Goal: Task Accomplishment & Management: Manage account settings

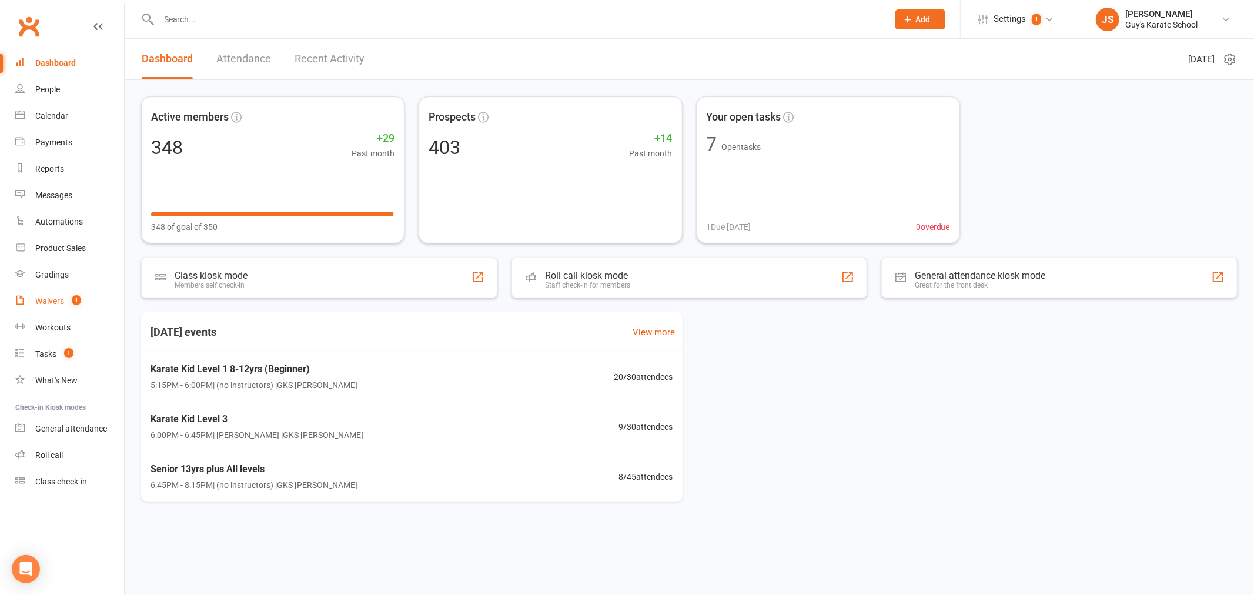
click at [63, 305] on div "Waivers" at bounding box center [49, 300] width 29 height 9
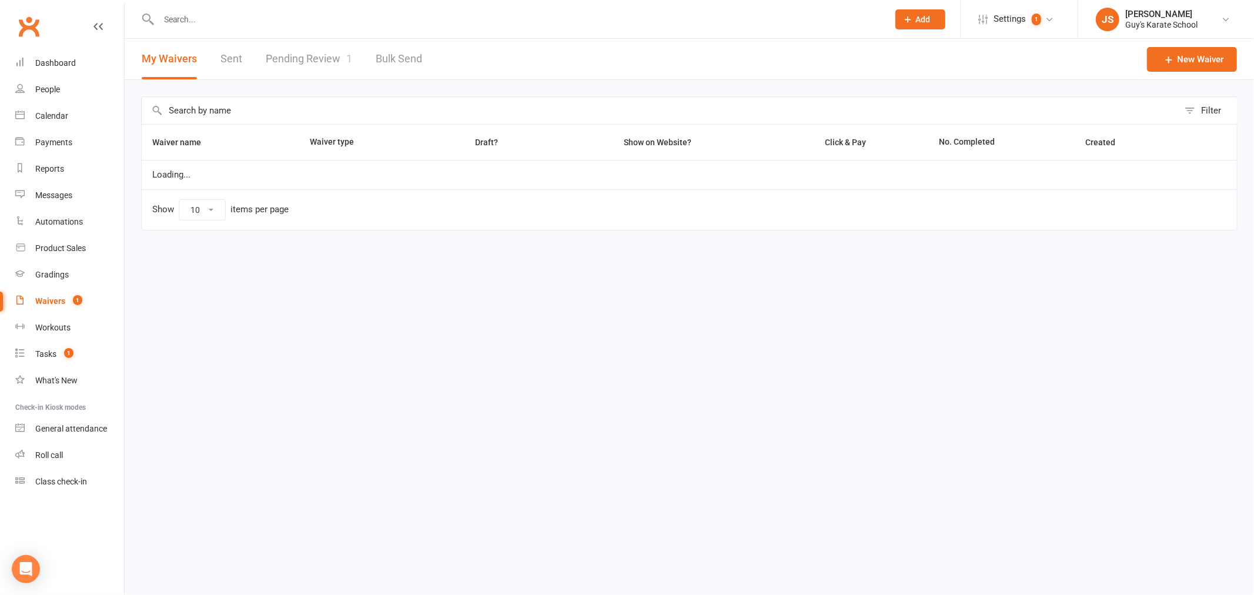
click at [342, 66] on link "Pending Review 1" at bounding box center [309, 59] width 86 height 41
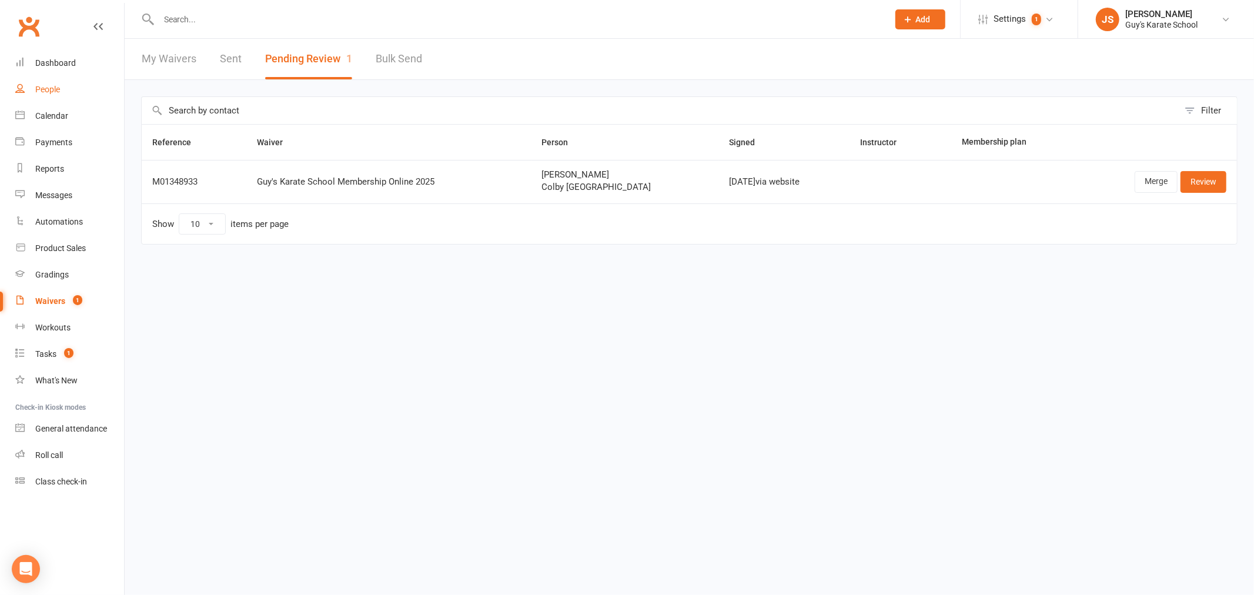
click at [80, 79] on link "People" at bounding box center [69, 89] width 109 height 26
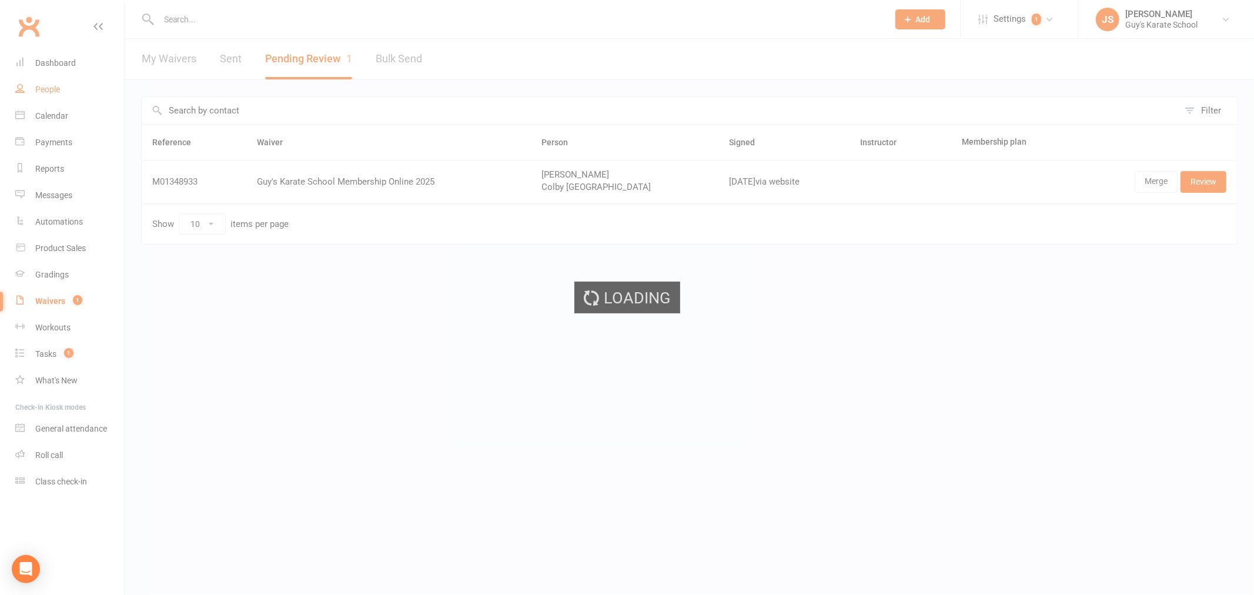
select select "100"
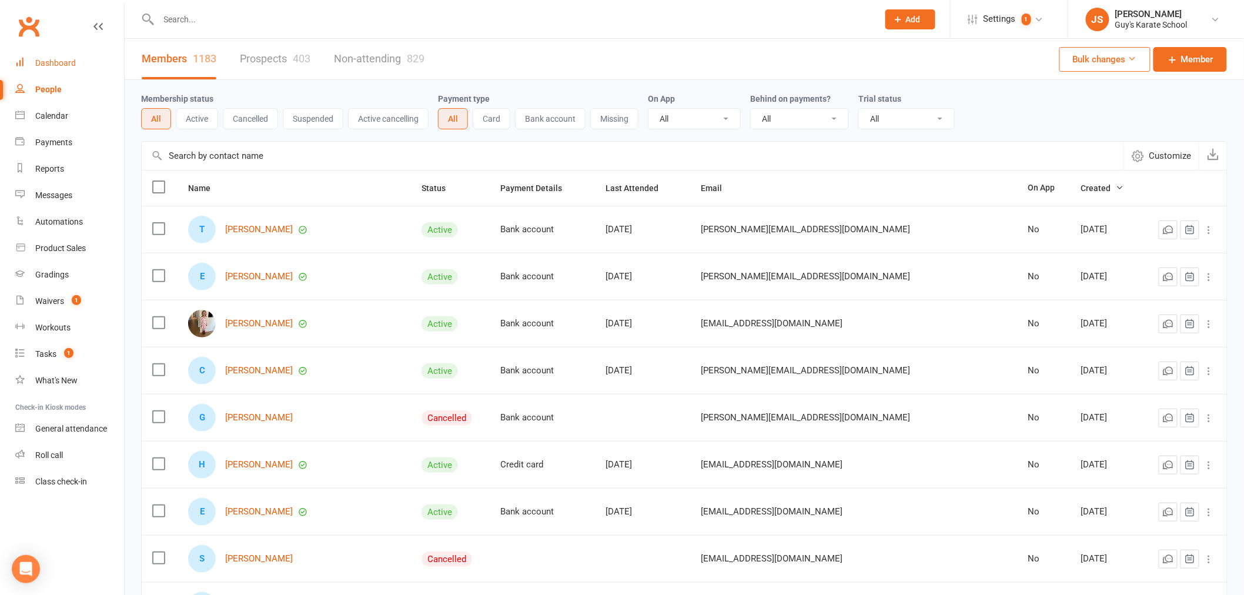
click at [61, 68] on link "Dashboard" at bounding box center [69, 63] width 109 height 26
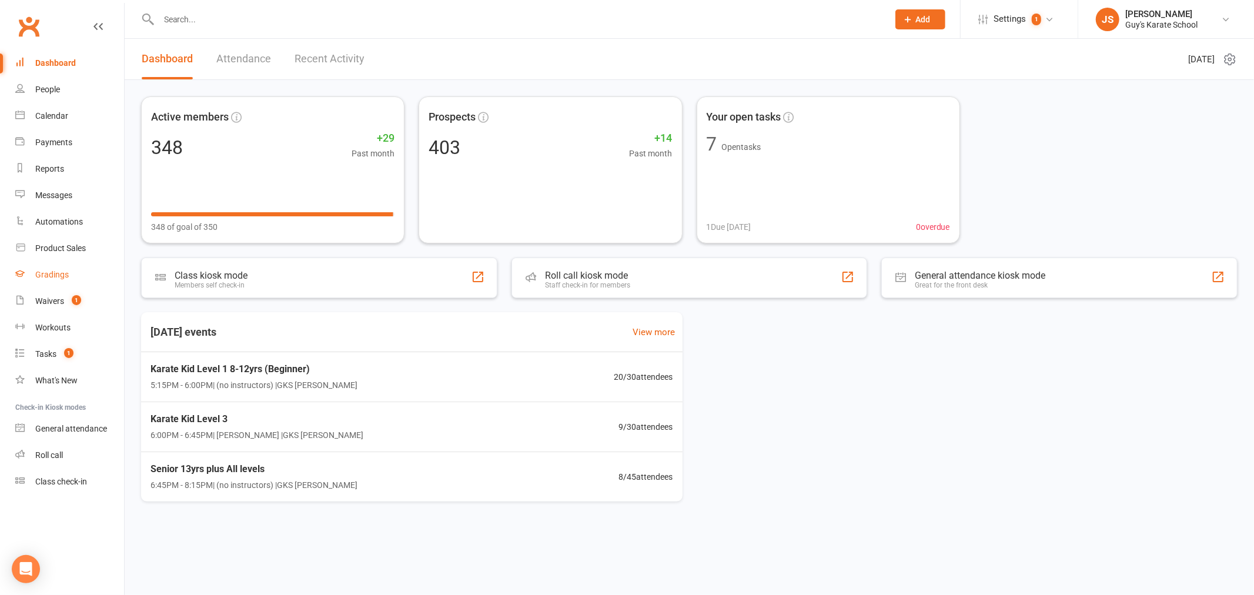
click at [62, 267] on link "Gradings" at bounding box center [69, 275] width 109 height 26
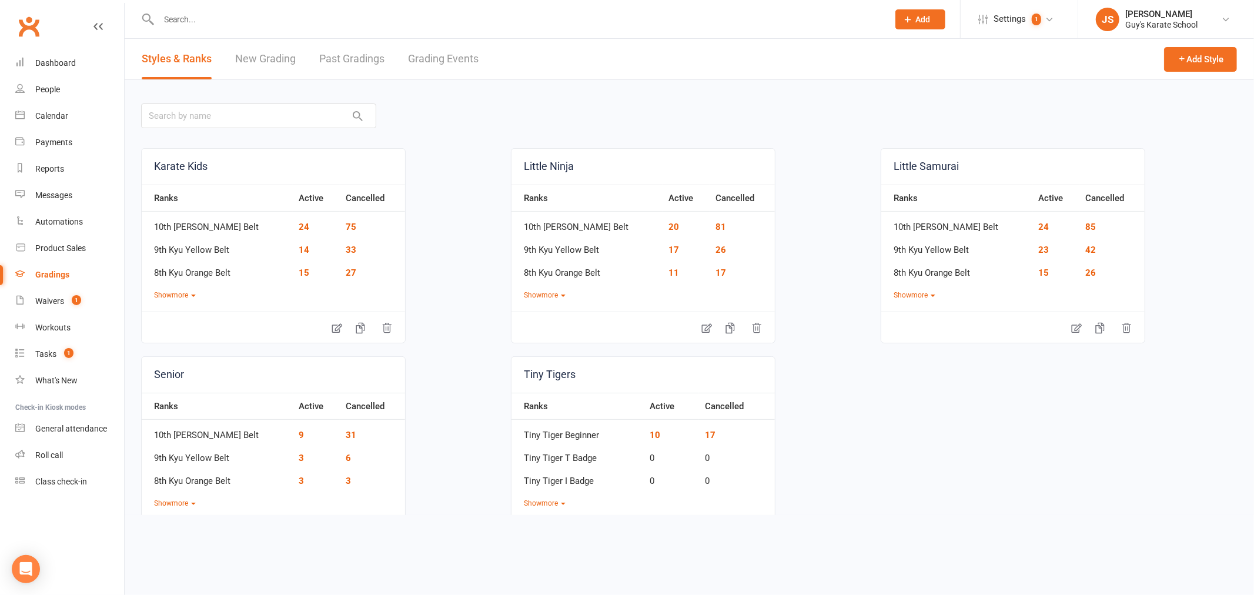
click at [434, 59] on link "Grading Events" at bounding box center [443, 59] width 71 height 41
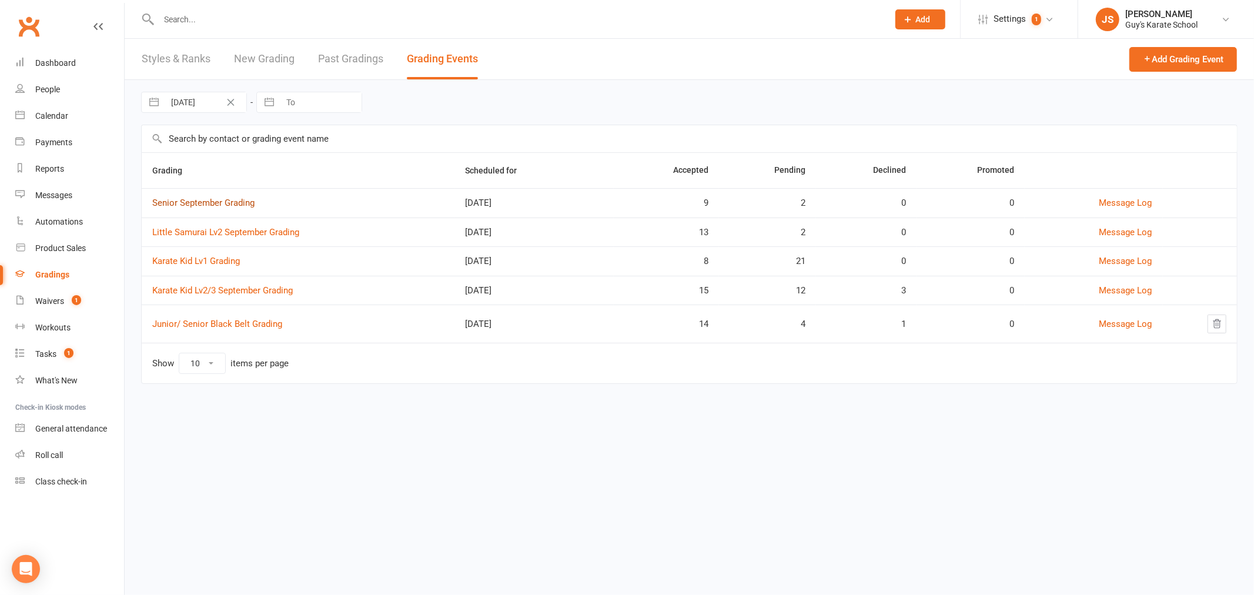
click at [227, 206] on link "Senior September Grading" at bounding box center [203, 203] width 102 height 11
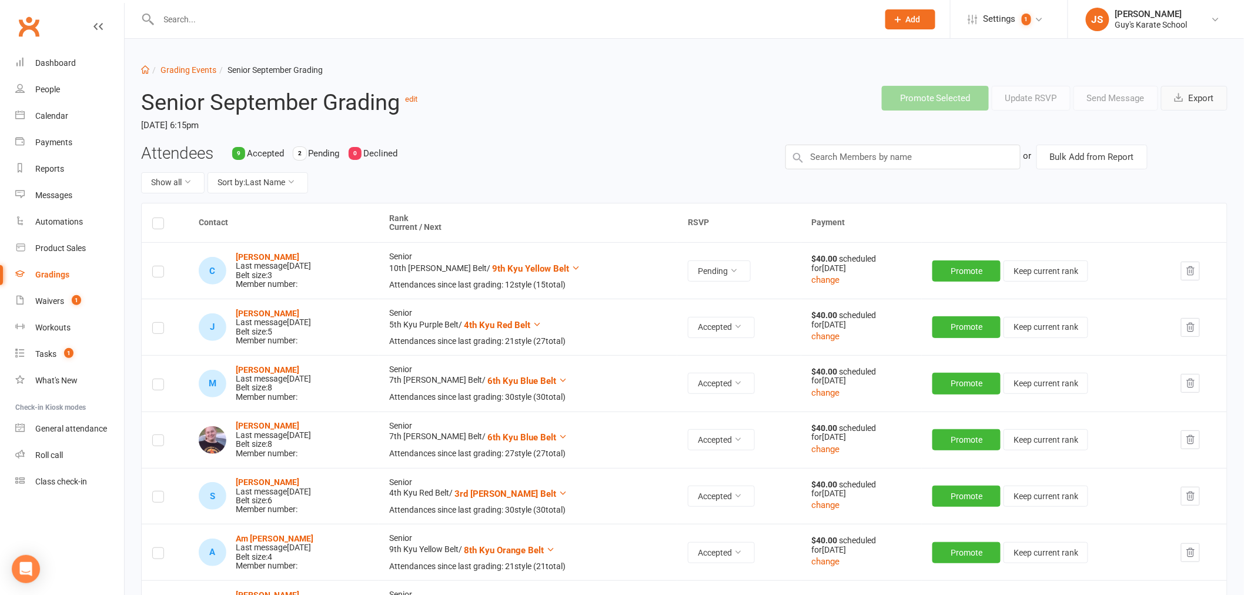
click at [1192, 92] on button "Export" at bounding box center [1194, 98] width 66 height 25
click at [349, 15] on input "text" at bounding box center [512, 19] width 715 height 16
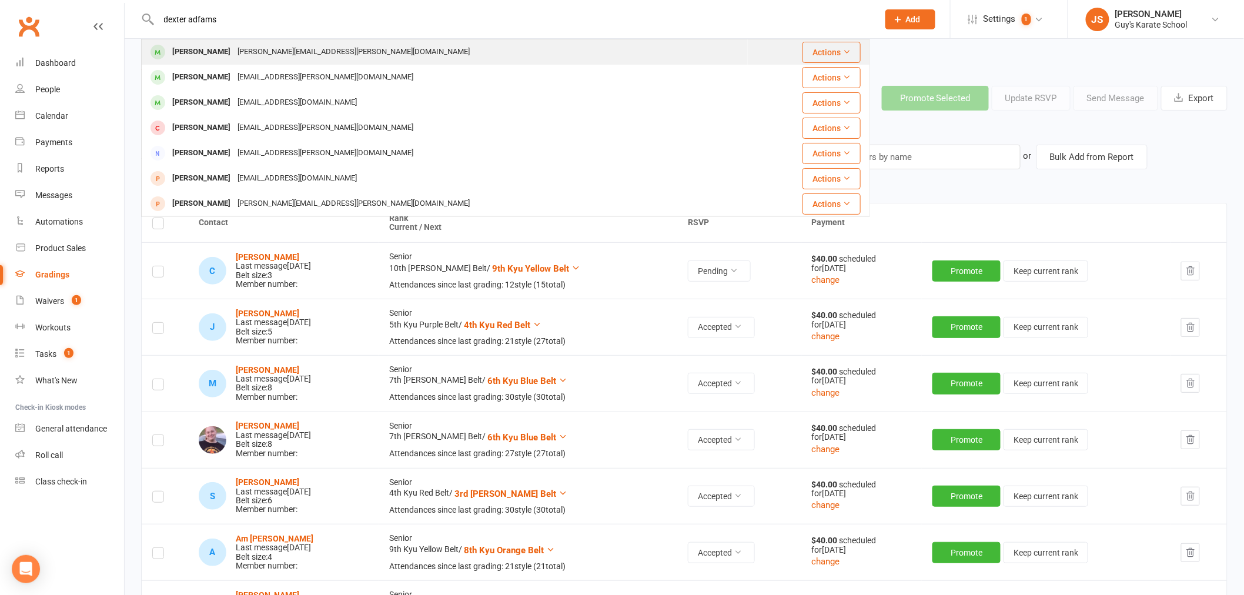
type input "dexter adfams"
click at [206, 54] on div "Dexter Adams" at bounding box center [201, 52] width 65 height 17
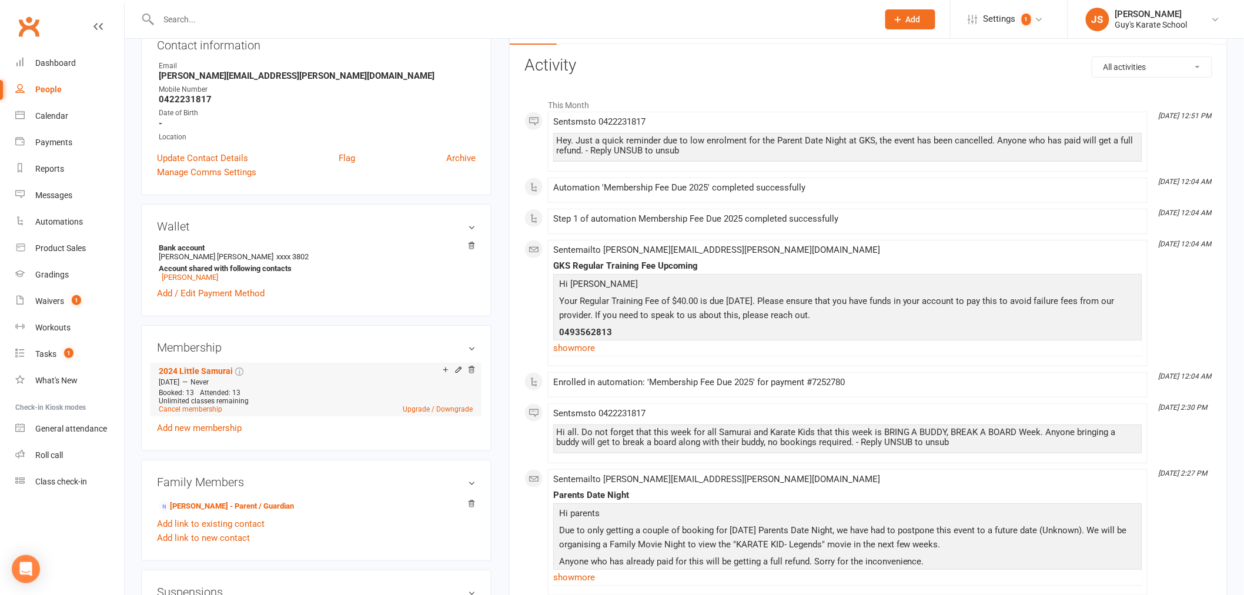
scroll to position [196, 0]
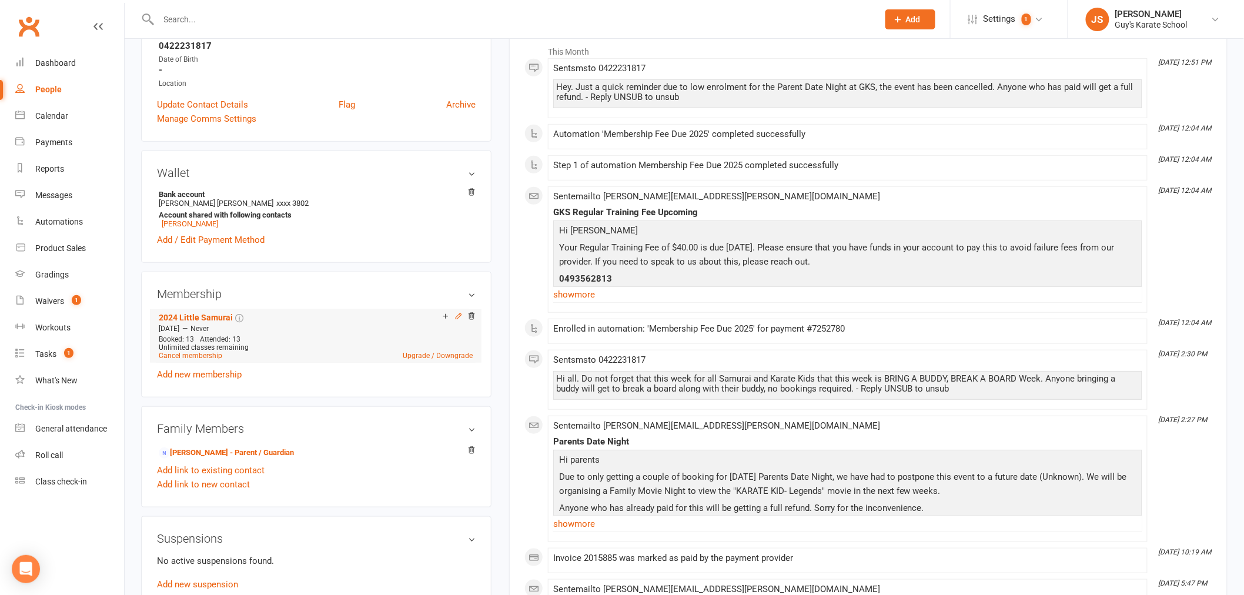
click at [461, 316] on icon at bounding box center [458, 315] width 5 height 5
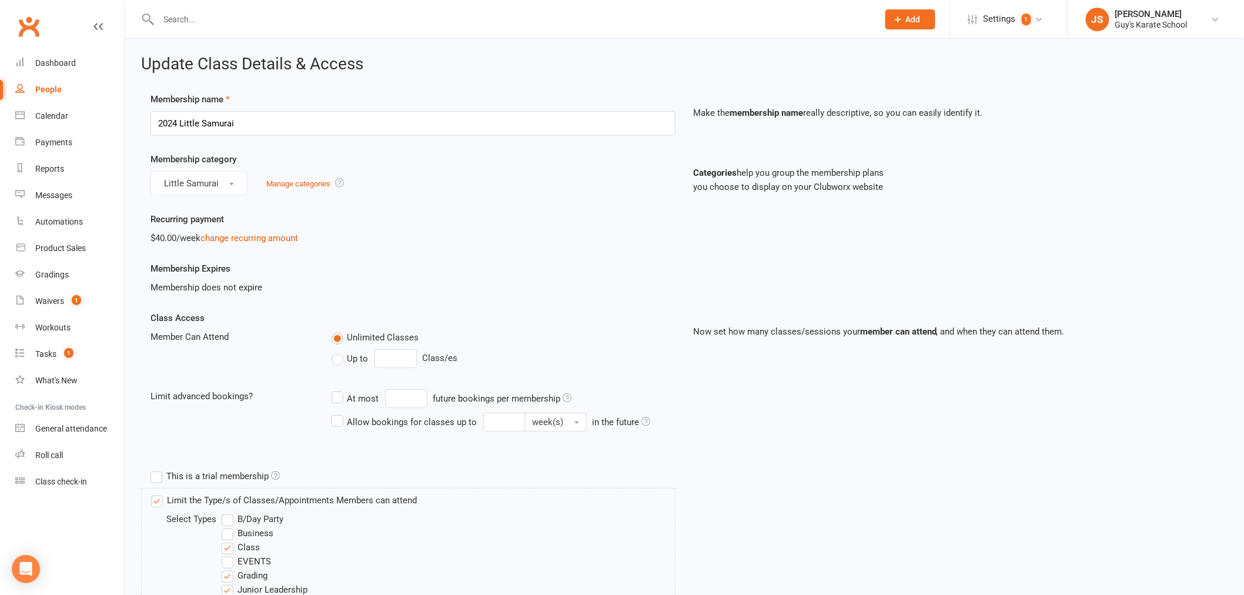
scroll to position [457, 0]
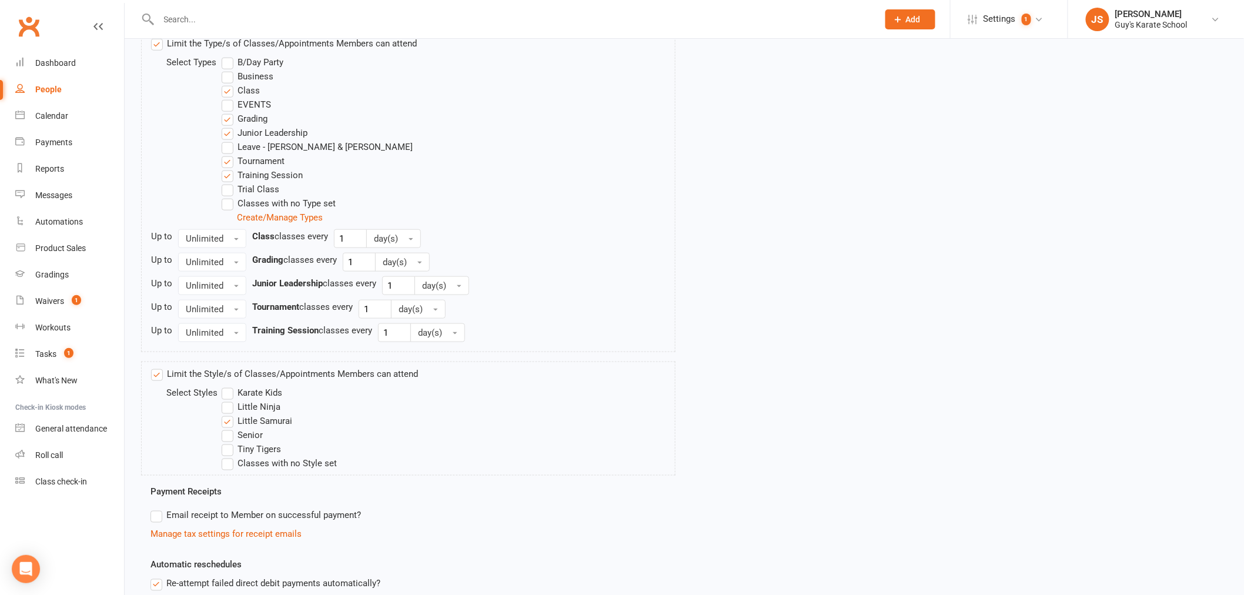
click at [230, 387] on label "Karate Kids" at bounding box center [252, 393] width 61 height 14
click at [229, 386] on input "Karate Kids" at bounding box center [226, 386] width 8 height 0
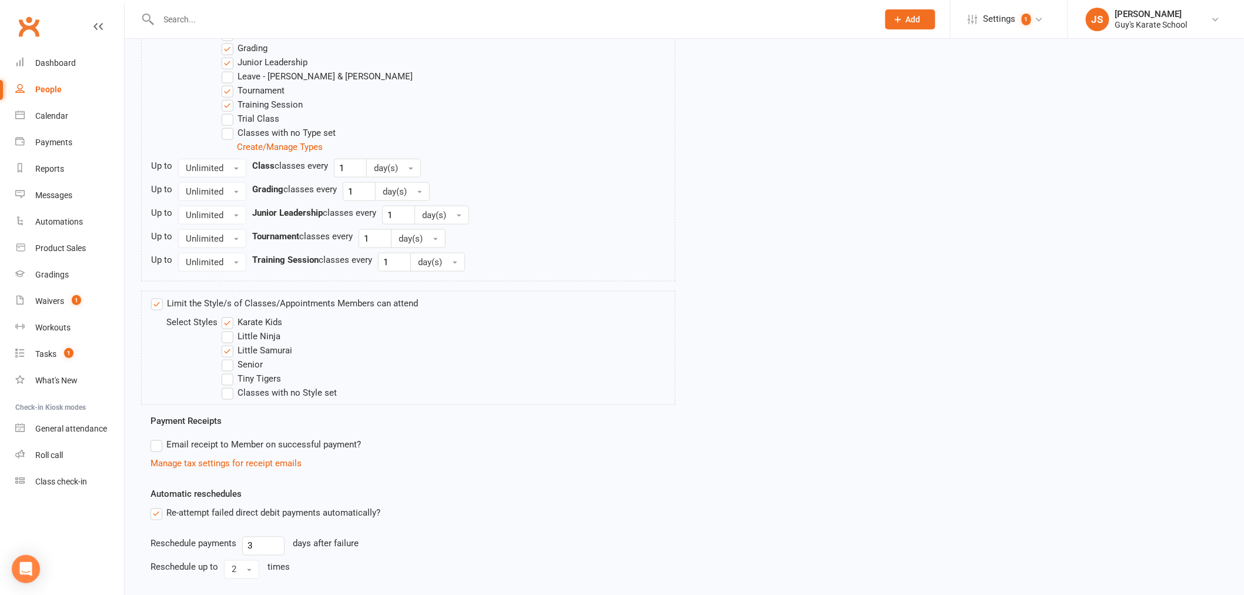
scroll to position [678, 0]
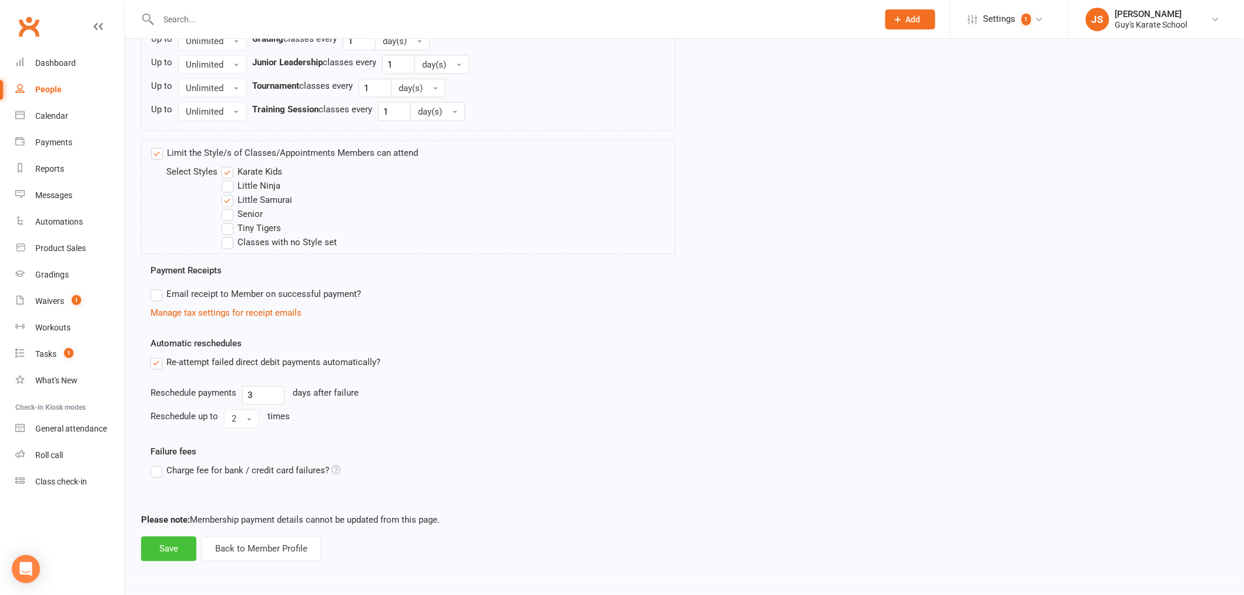
click at [180, 556] on button "Save" at bounding box center [168, 549] width 55 height 25
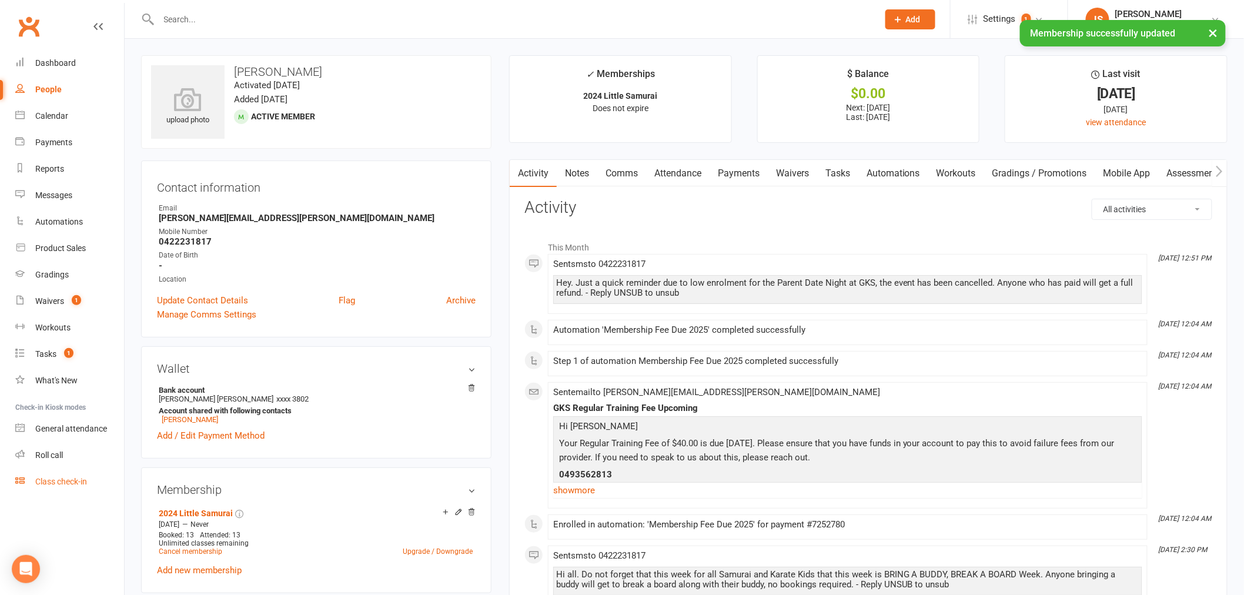
click at [56, 484] on div "Class check-in" at bounding box center [61, 481] width 52 height 9
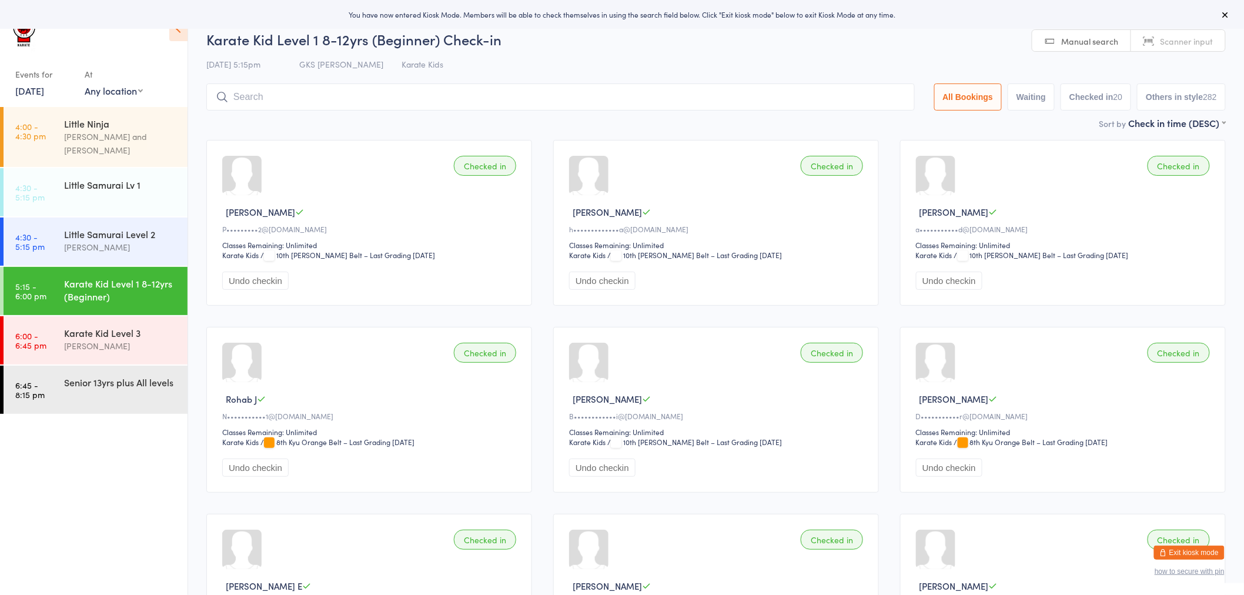
click at [339, 102] on input "search" at bounding box center [560, 96] width 708 height 27
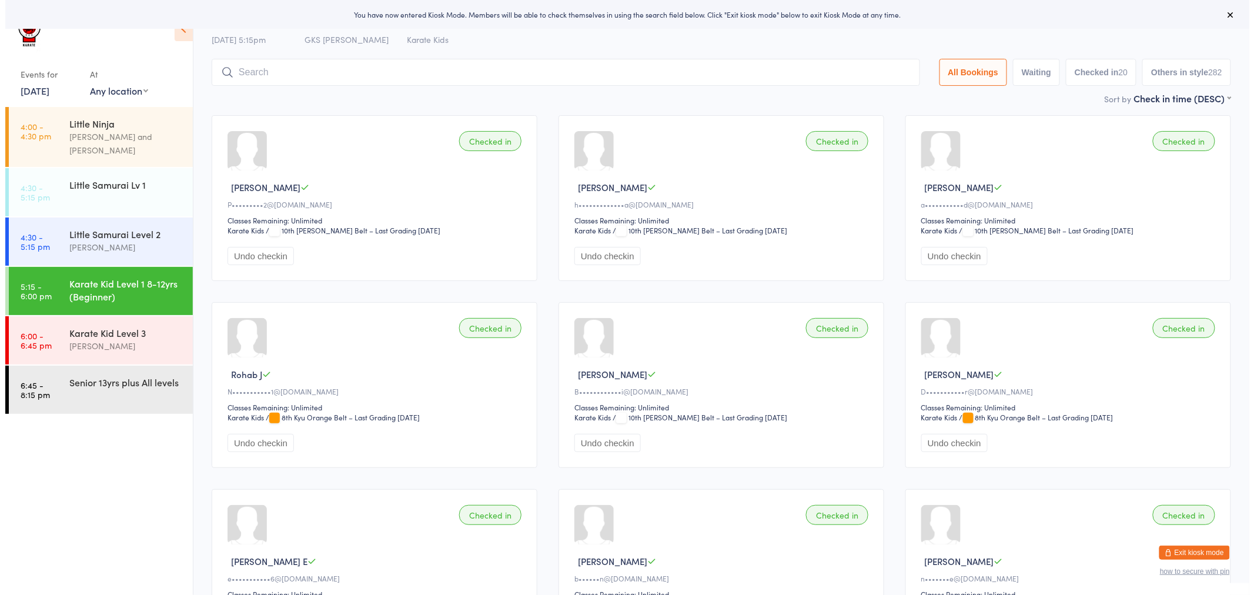
scroll to position [66, 0]
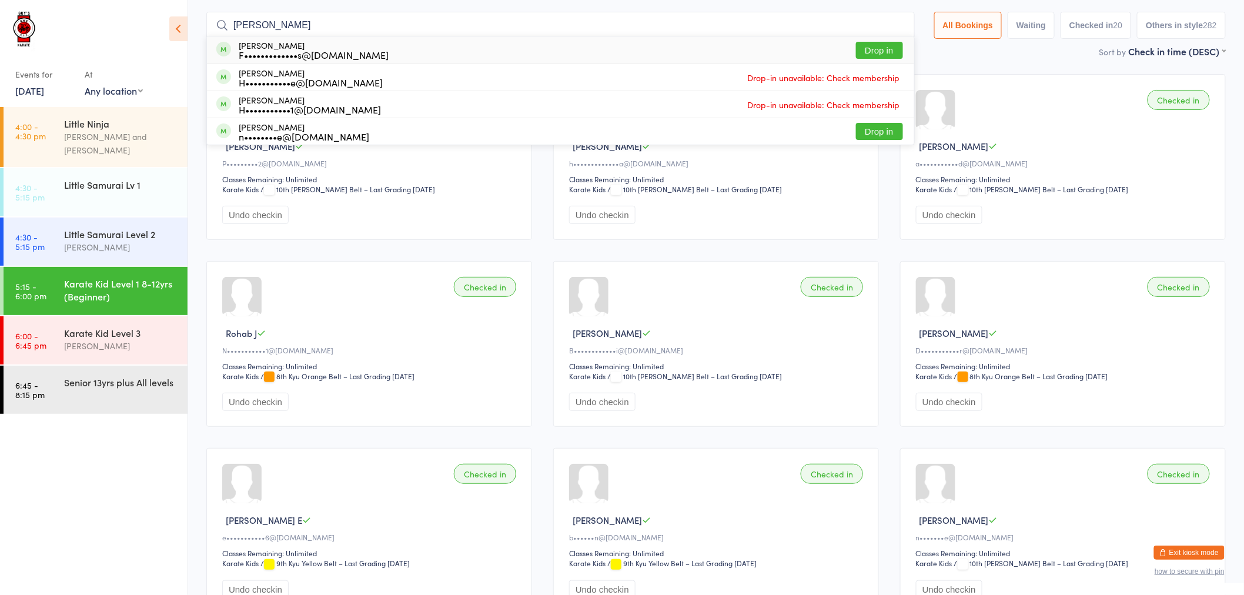
type input "dexter adams"
click at [874, 48] on button "Drop in" at bounding box center [879, 50] width 47 height 17
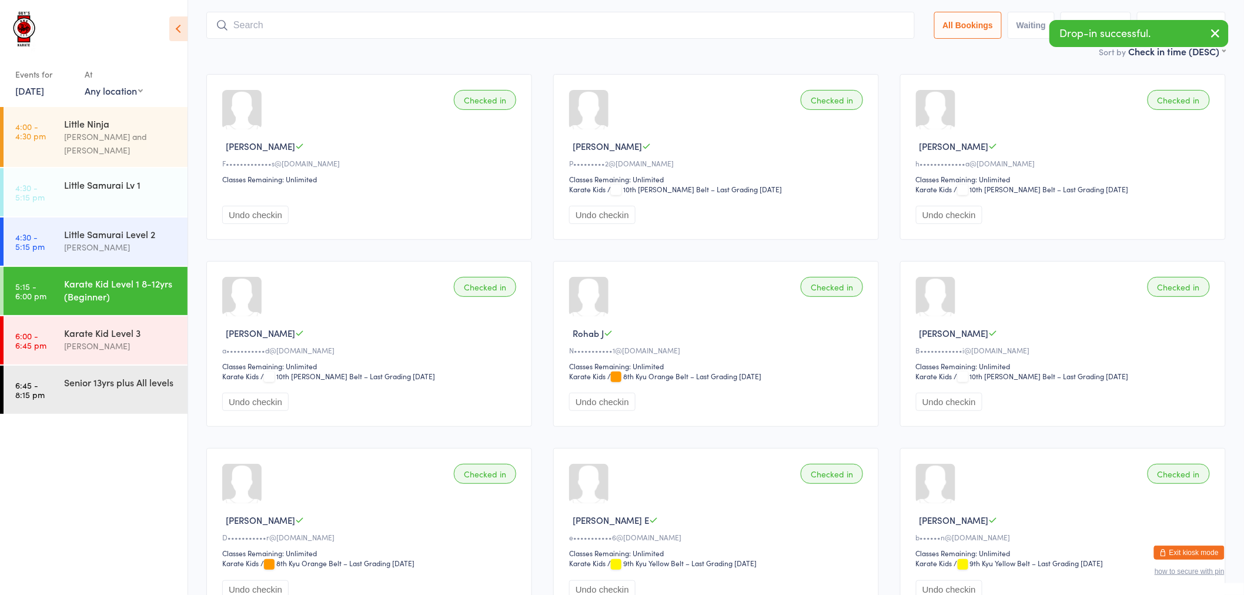
click at [1177, 550] on button "Exit kiosk mode" at bounding box center [1189, 553] width 71 height 14
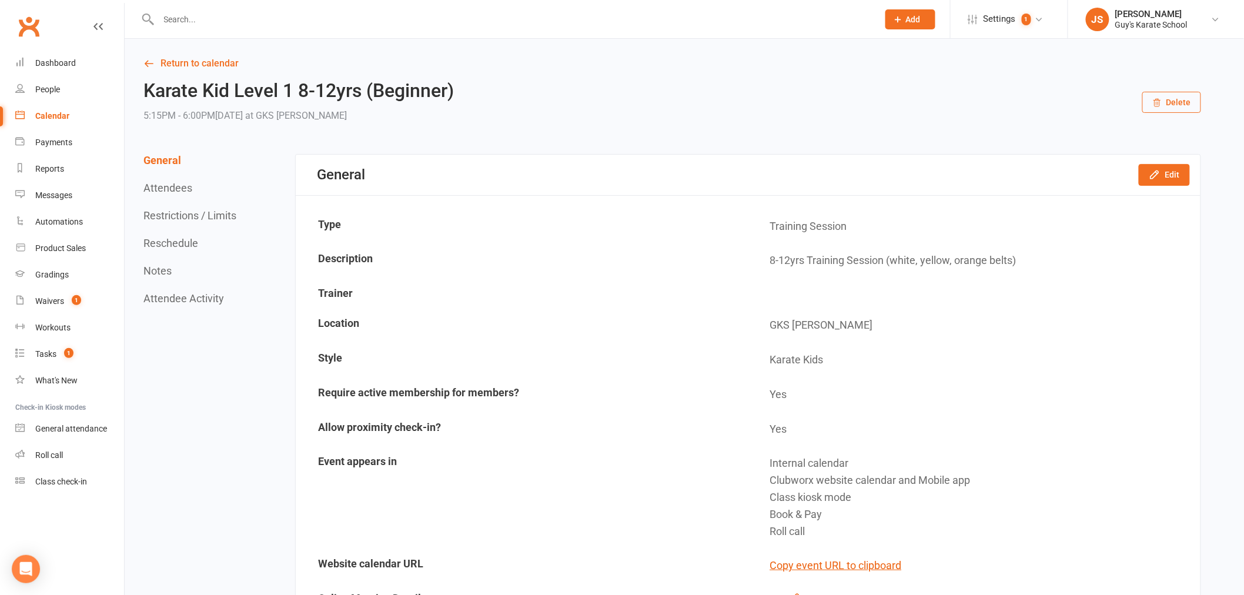
click at [203, 15] on input "text" at bounding box center [512, 19] width 715 height 16
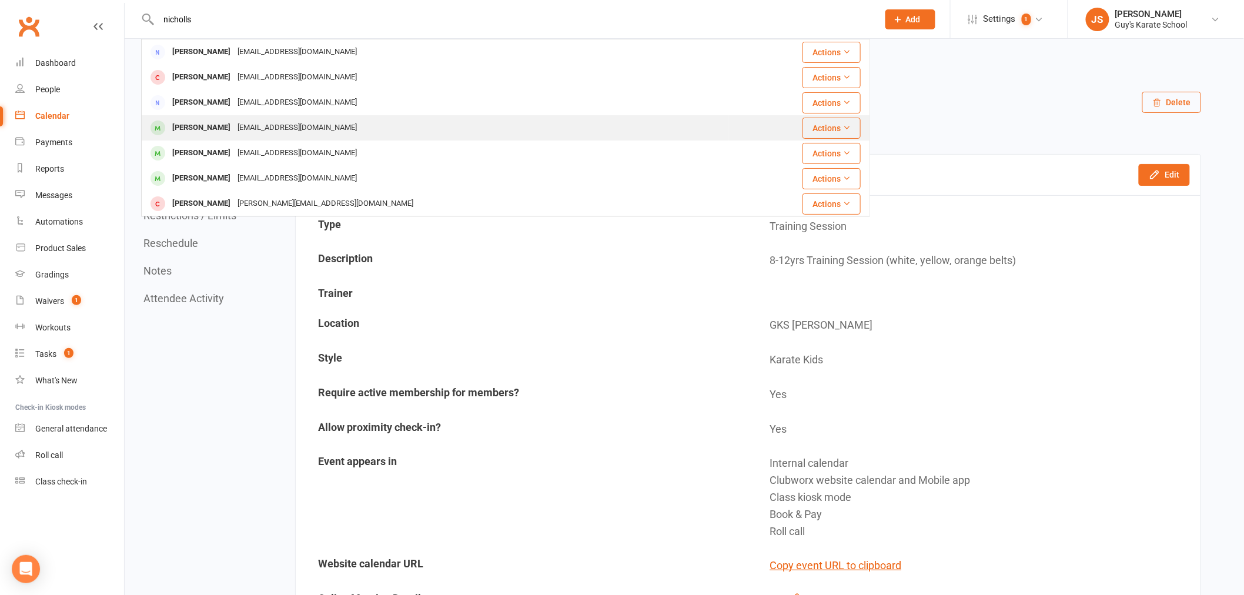
type input "nicholls"
click at [260, 119] on div "[EMAIL_ADDRESS][DOMAIN_NAME]" at bounding box center [297, 127] width 126 height 17
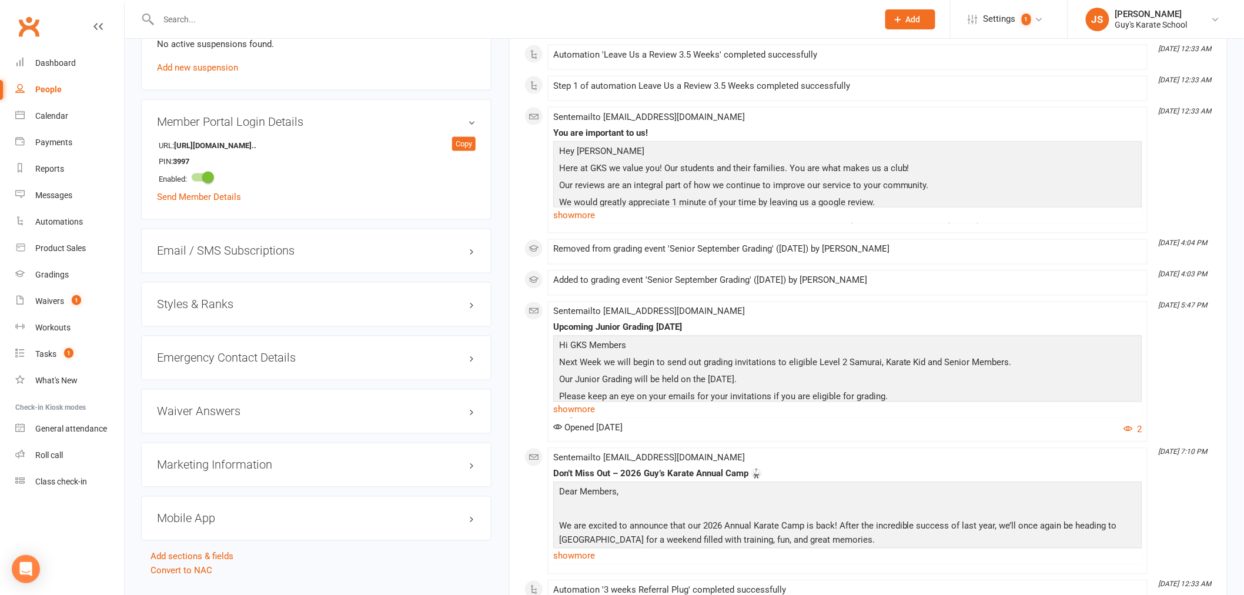
scroll to position [718, 0]
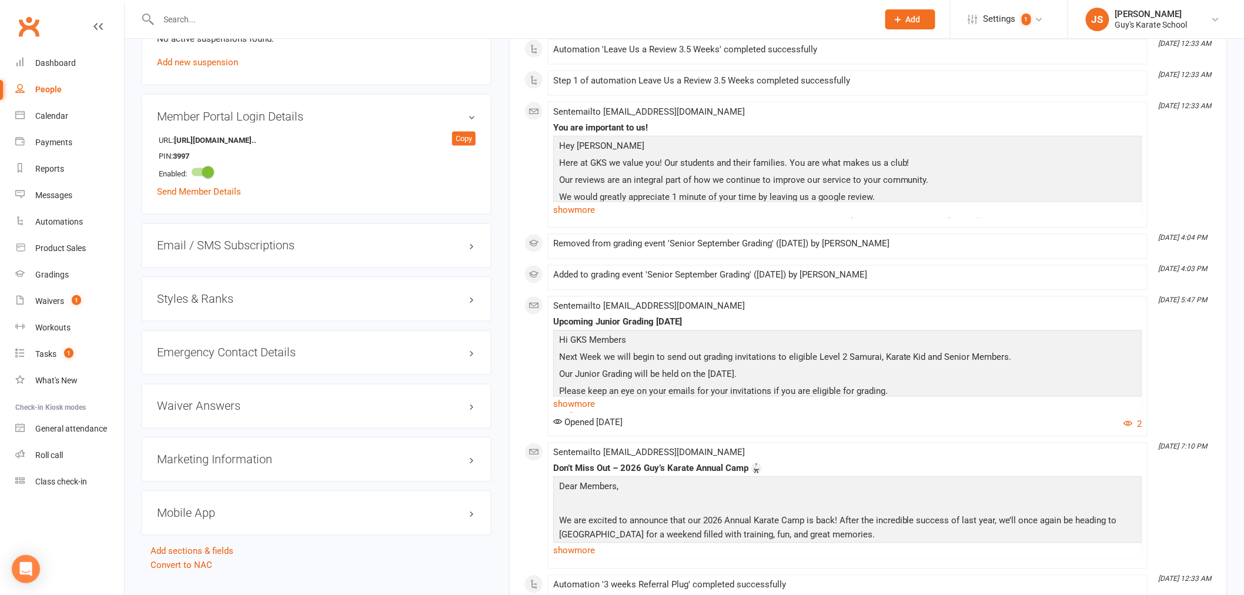
click at [189, 306] on h3 "Styles & Ranks" at bounding box center [316, 299] width 319 height 13
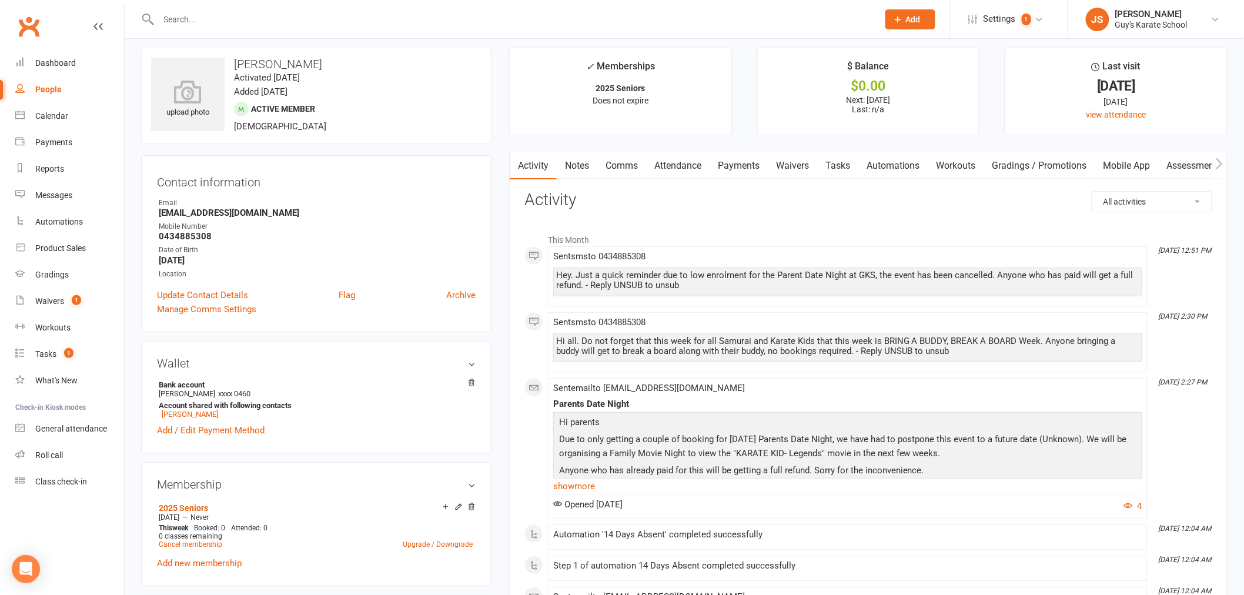
scroll to position [0, 0]
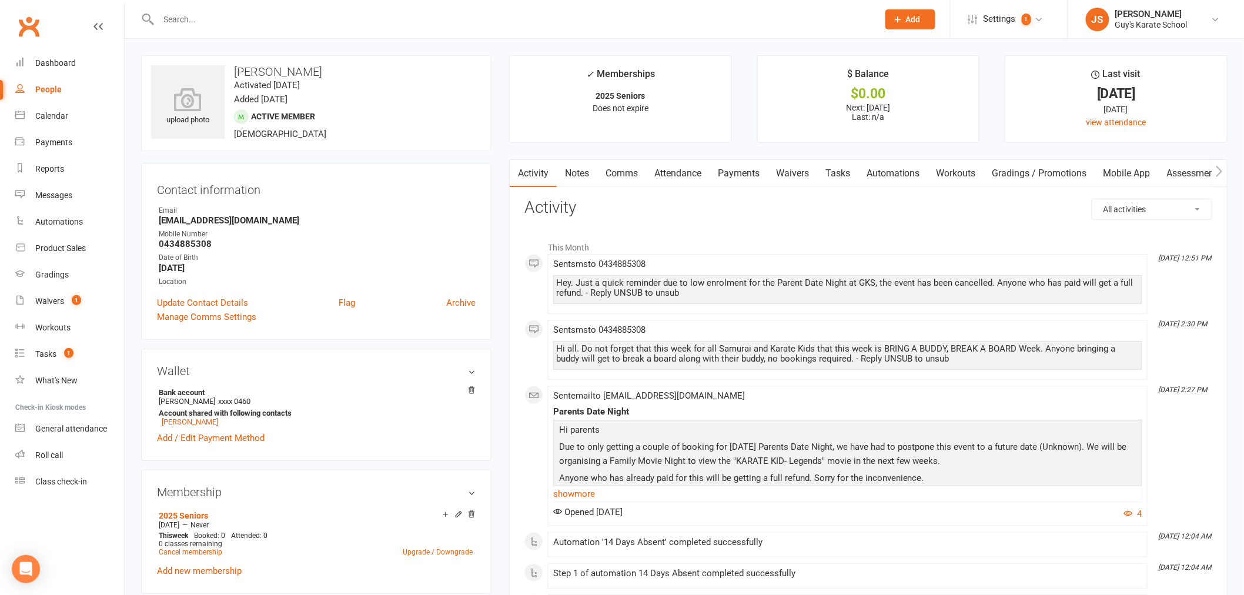
click at [749, 186] on link "Payments" at bounding box center [739, 173] width 58 height 27
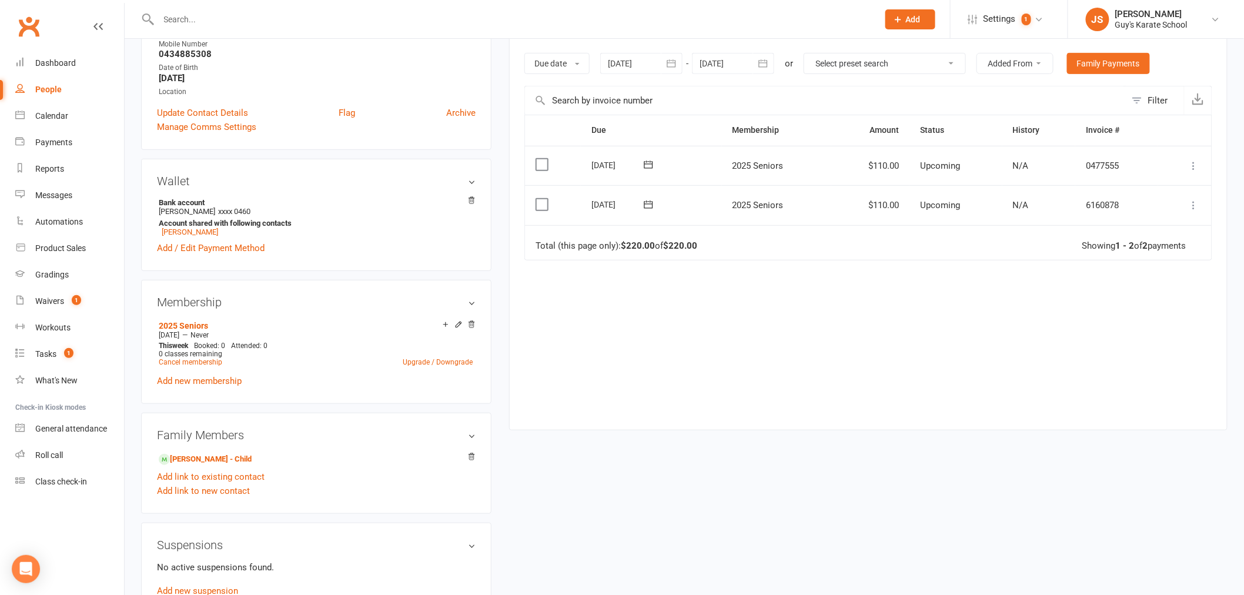
scroll to position [196, 0]
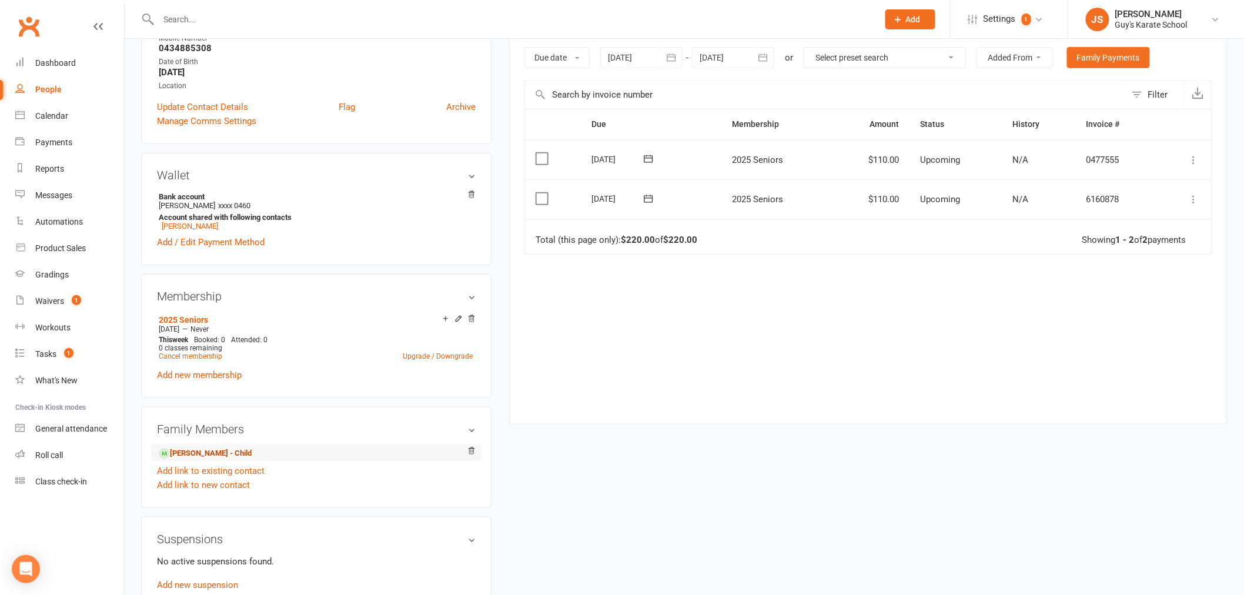
click at [219, 456] on link "[PERSON_NAME] - Child" at bounding box center [205, 453] width 93 height 12
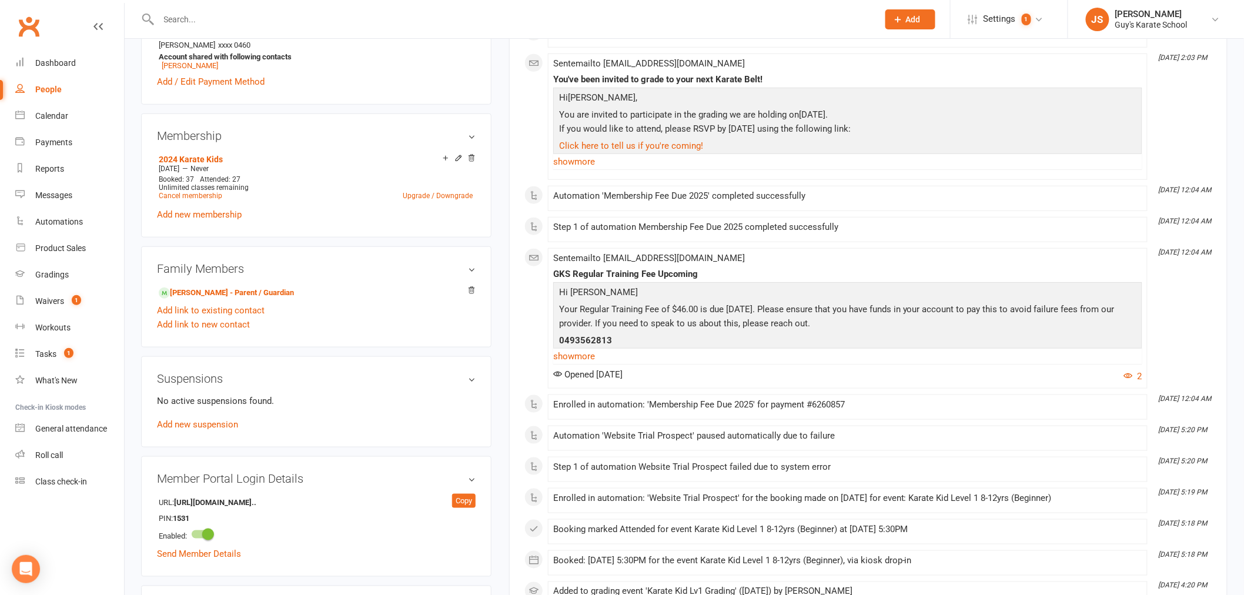
scroll to position [392, 0]
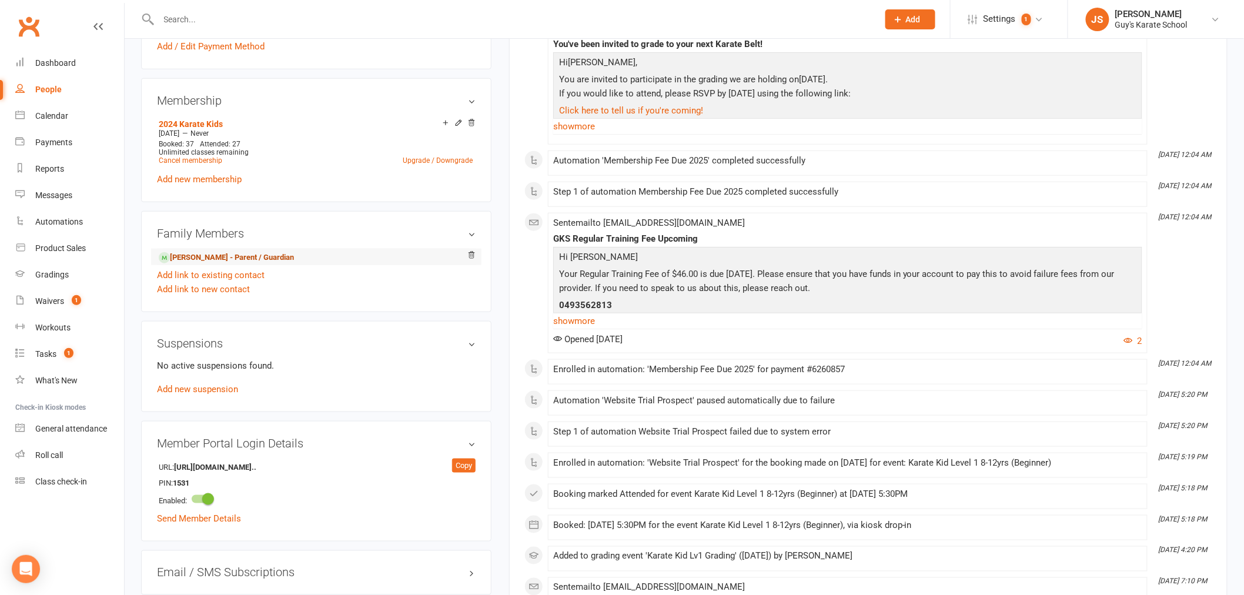
click at [219, 262] on link "Nathan Nicolls - Parent / Guardian" at bounding box center [226, 258] width 135 height 12
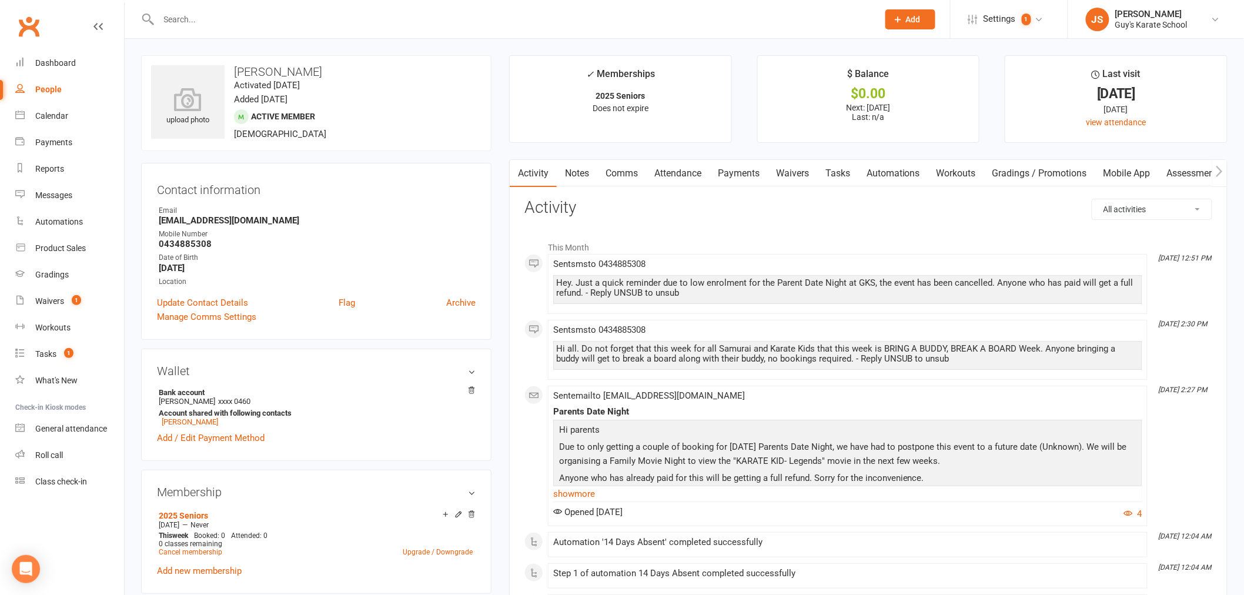
click at [738, 173] on link "Payments" at bounding box center [739, 173] width 58 height 27
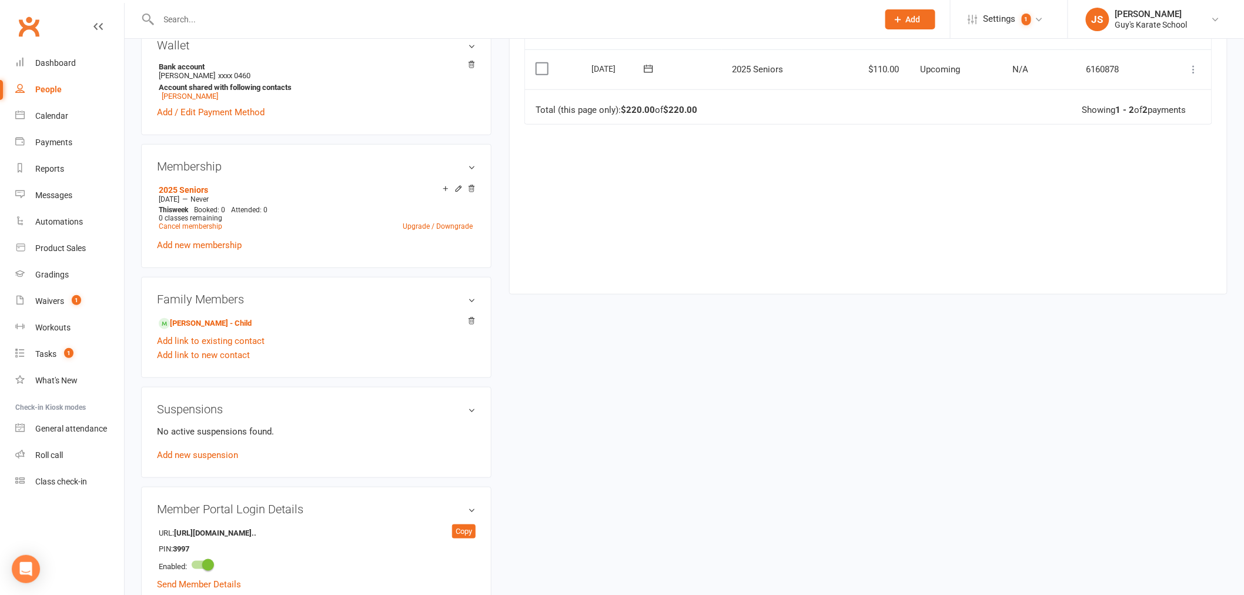
scroll to position [326, 0]
click at [198, 325] on link "[PERSON_NAME] - Child" at bounding box center [205, 323] width 93 height 12
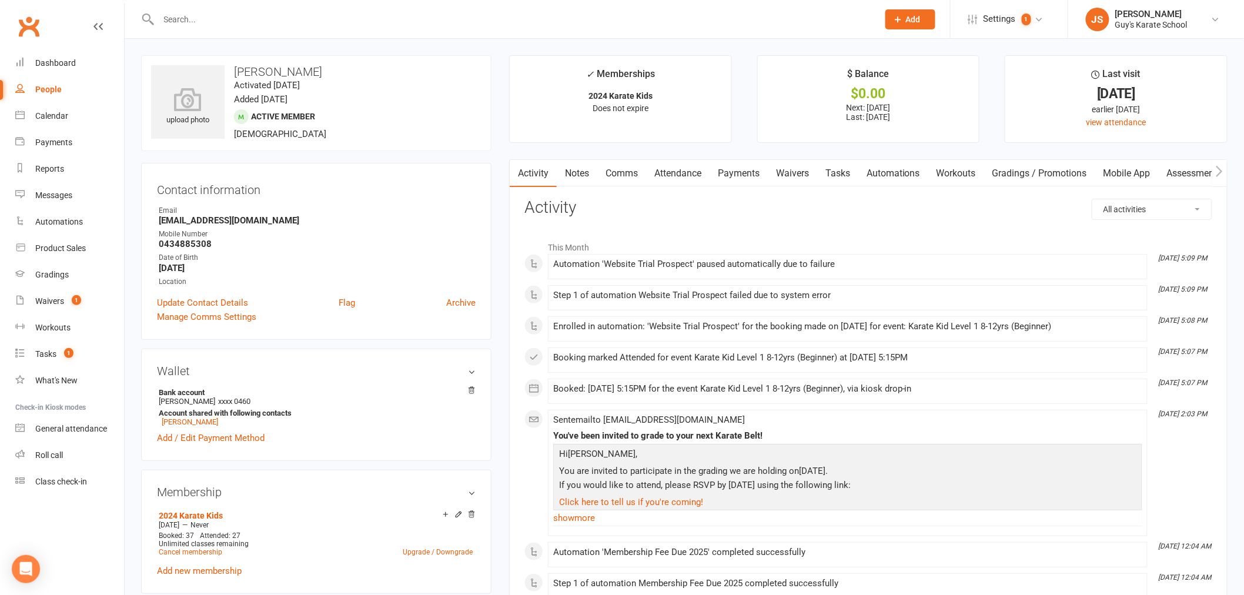
click at [751, 173] on link "Payments" at bounding box center [739, 173] width 58 height 27
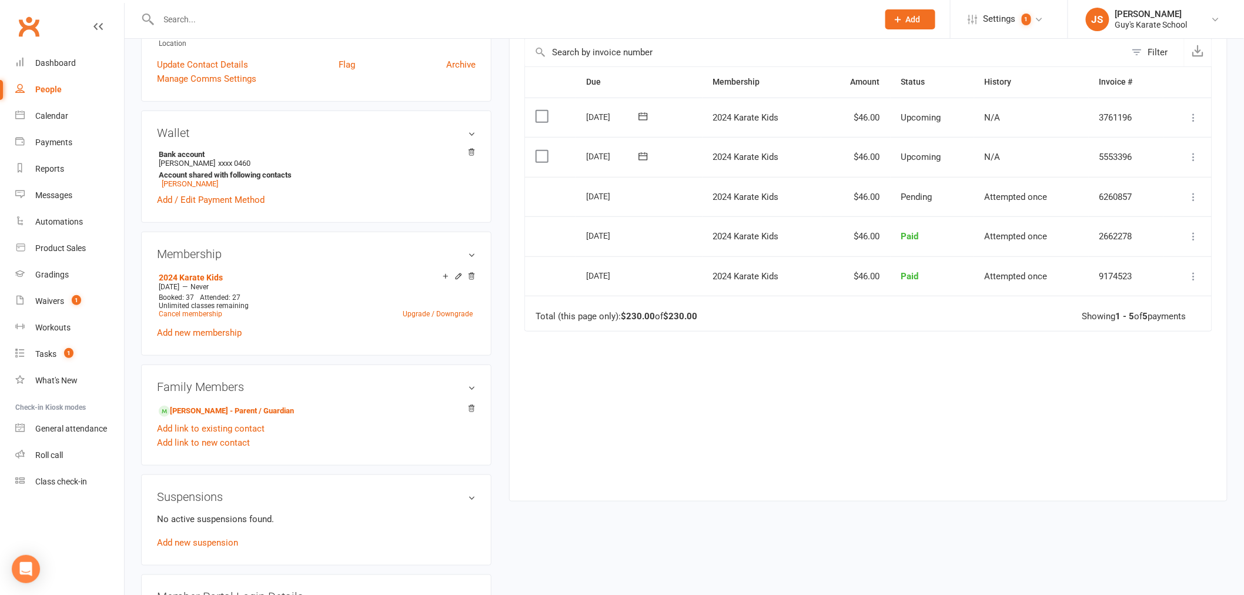
scroll to position [261, 0]
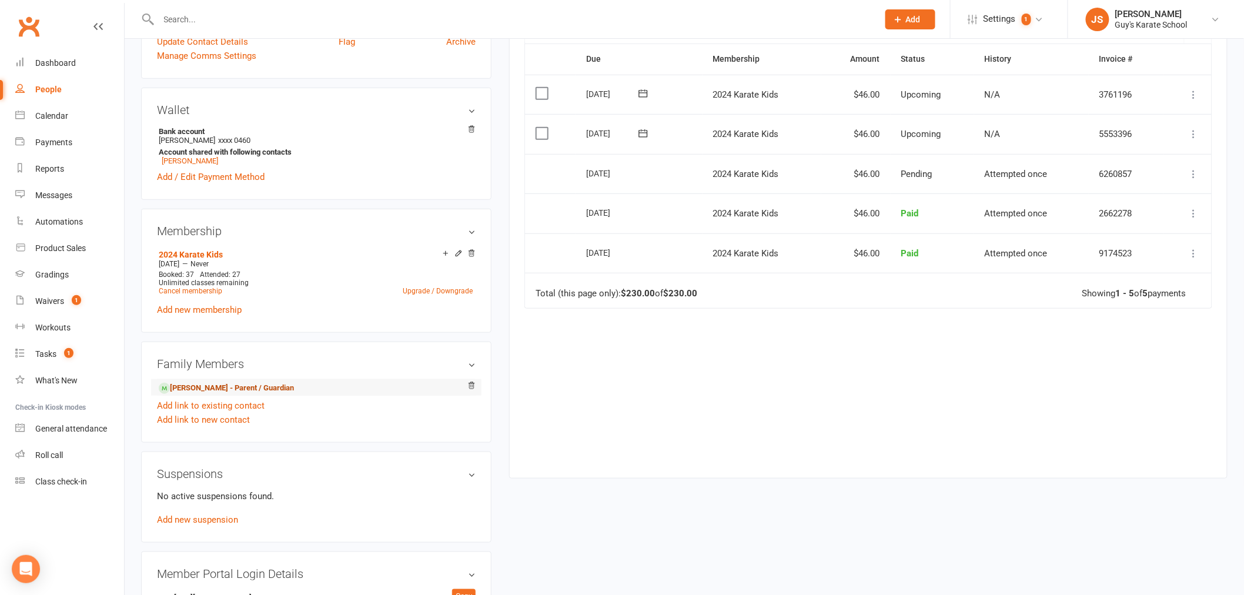
click at [250, 390] on link "Nathan Nicolls - Parent / Guardian" at bounding box center [226, 388] width 135 height 12
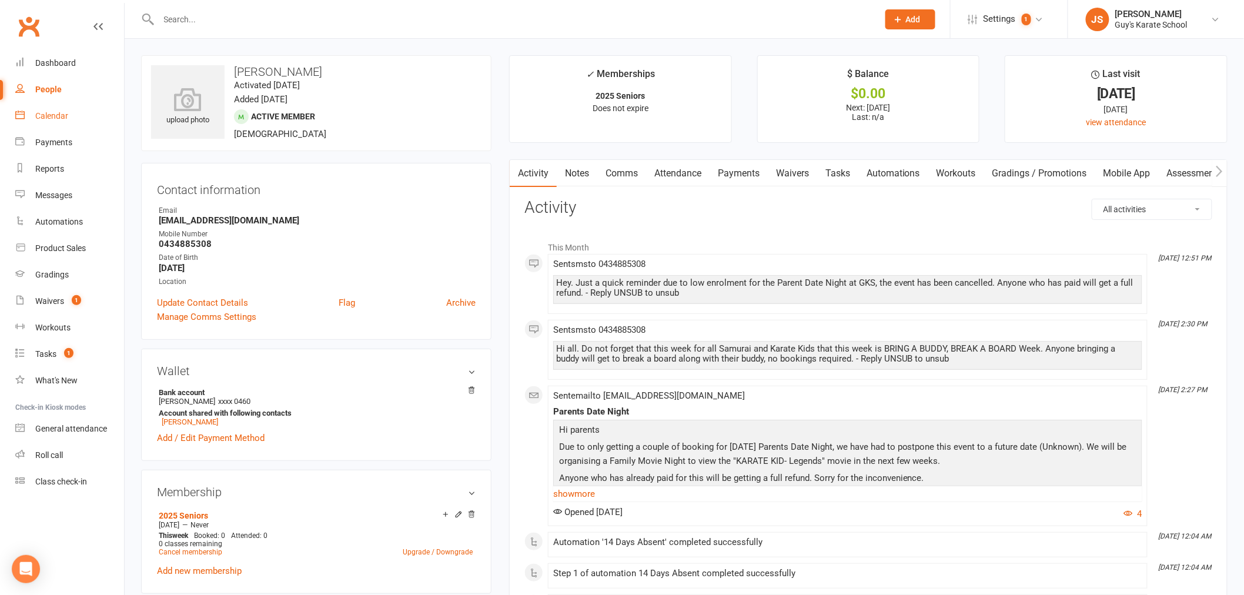
click at [62, 113] on div "Calendar" at bounding box center [51, 115] width 33 height 9
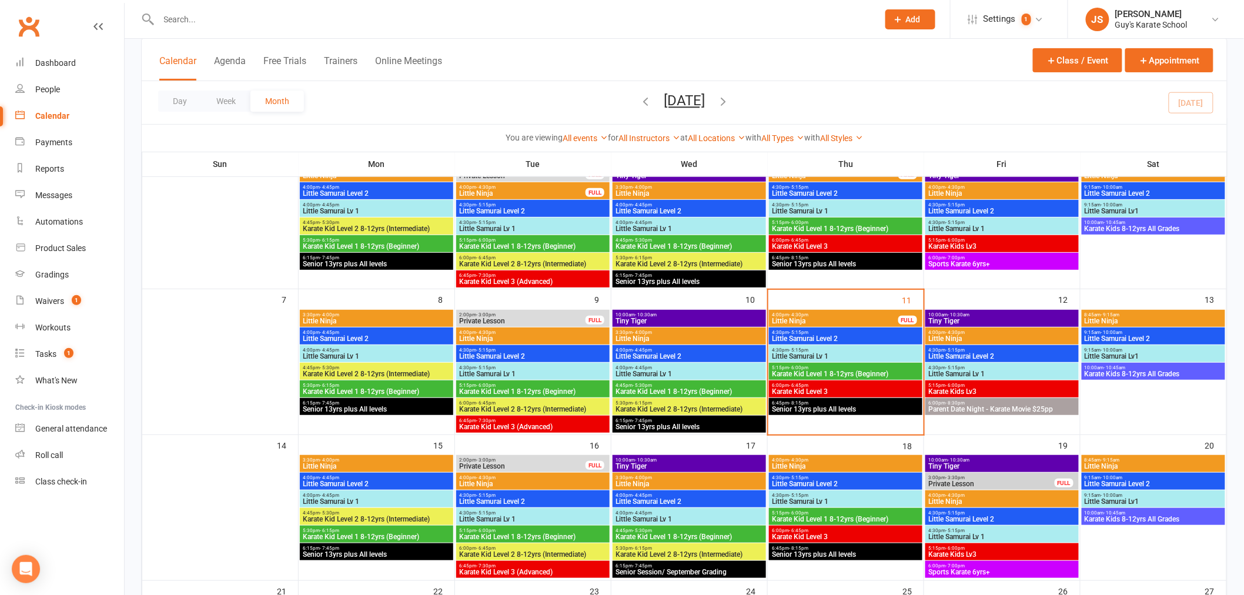
scroll to position [131, 0]
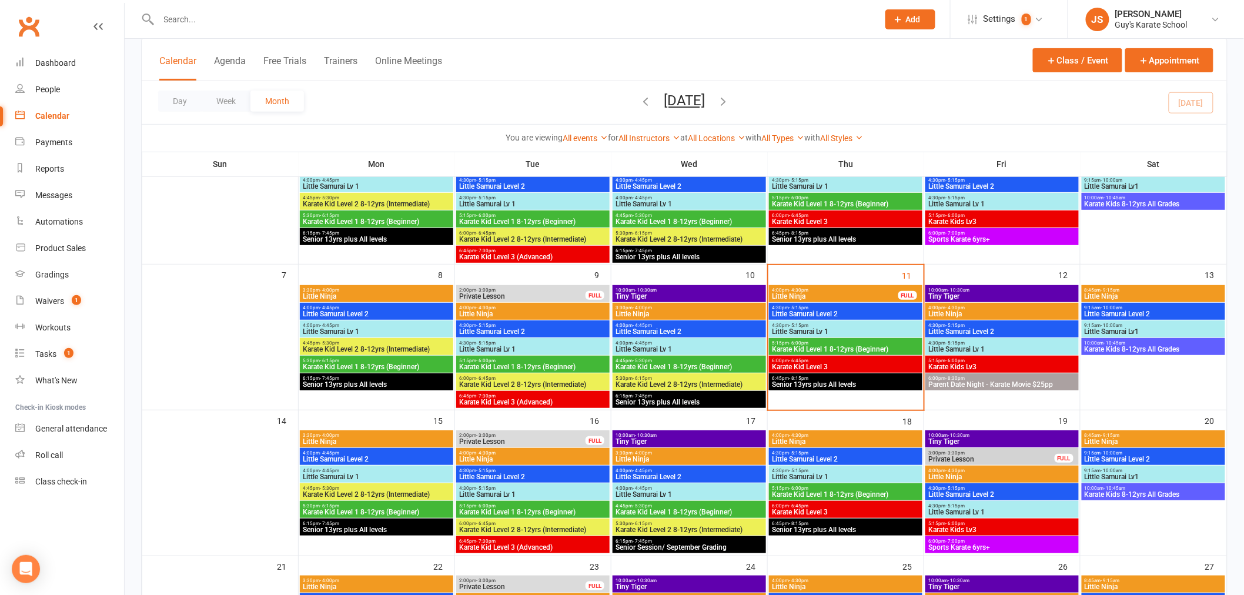
click at [831, 382] on span "Senior 13yrs plus All levels" at bounding box center [845, 384] width 149 height 7
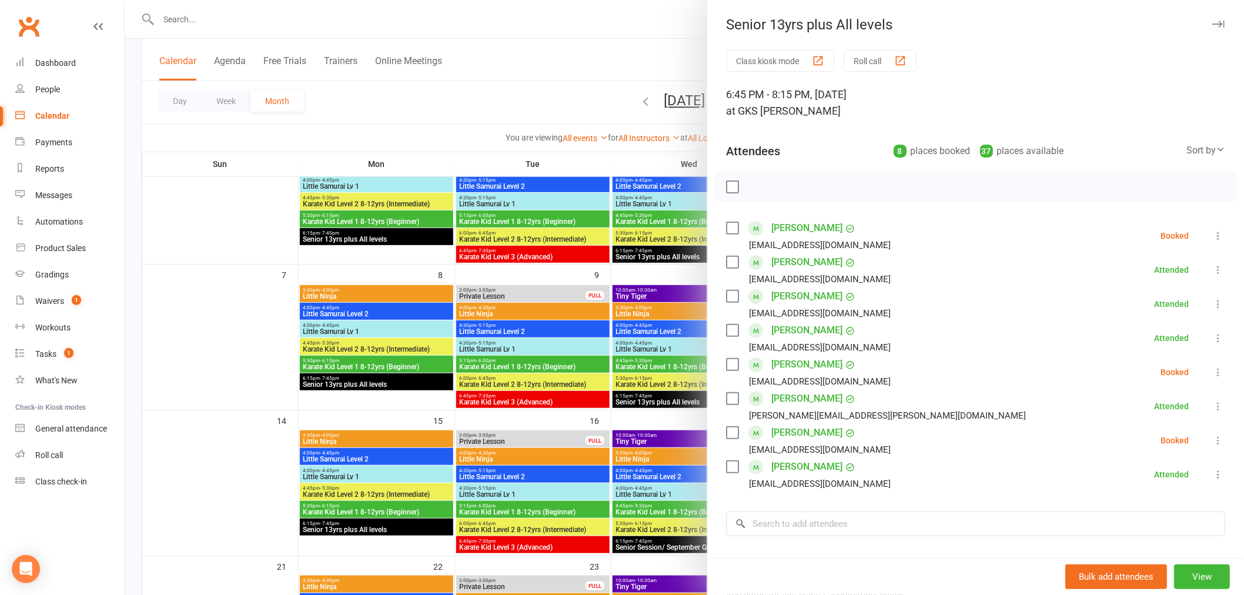
click at [325, 16] on div at bounding box center [684, 297] width 1119 height 595
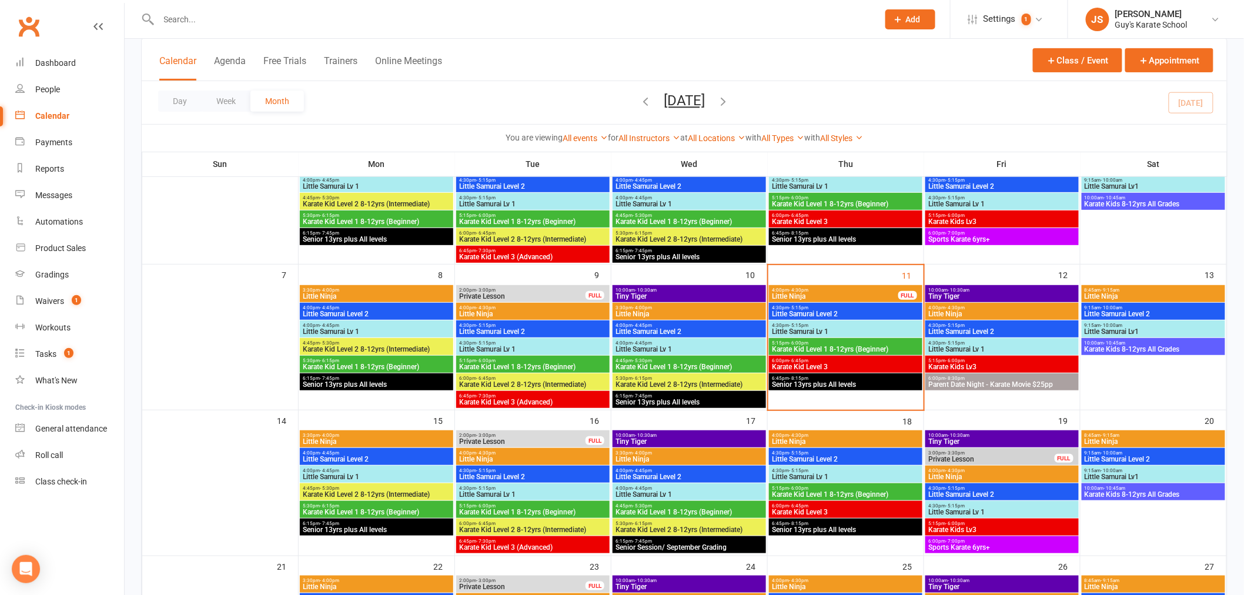
click at [299, 15] on input "text" at bounding box center [512, 19] width 715 height 16
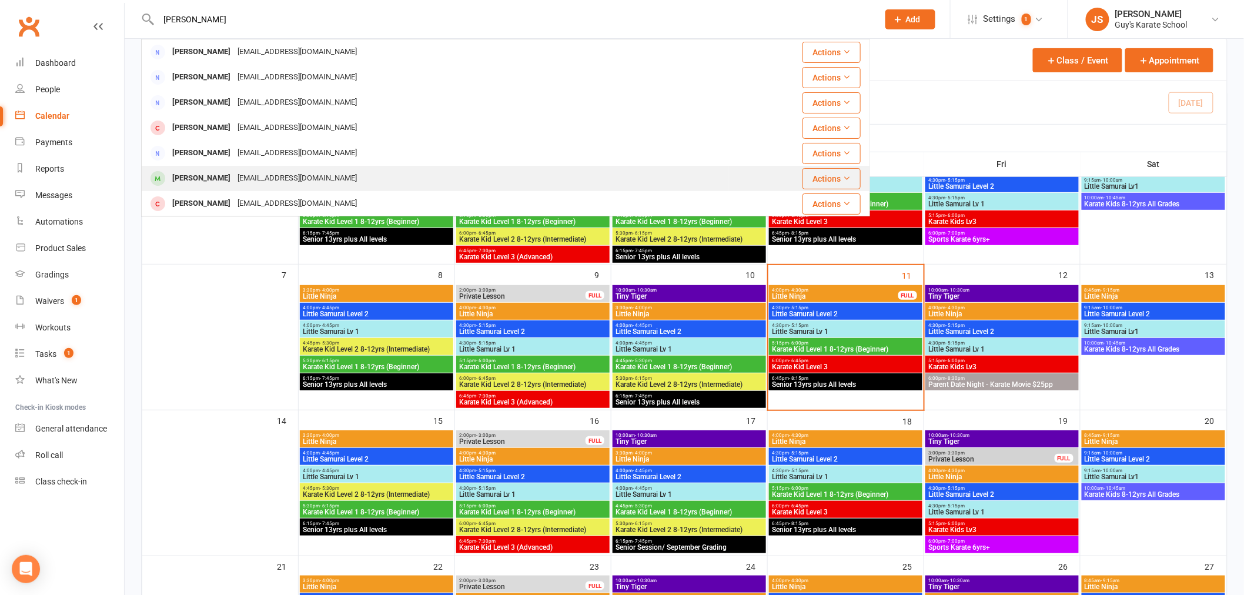
type input "[PERSON_NAME]"
click at [250, 170] on div "[EMAIL_ADDRESS][DOMAIN_NAME]" at bounding box center [297, 178] width 126 height 17
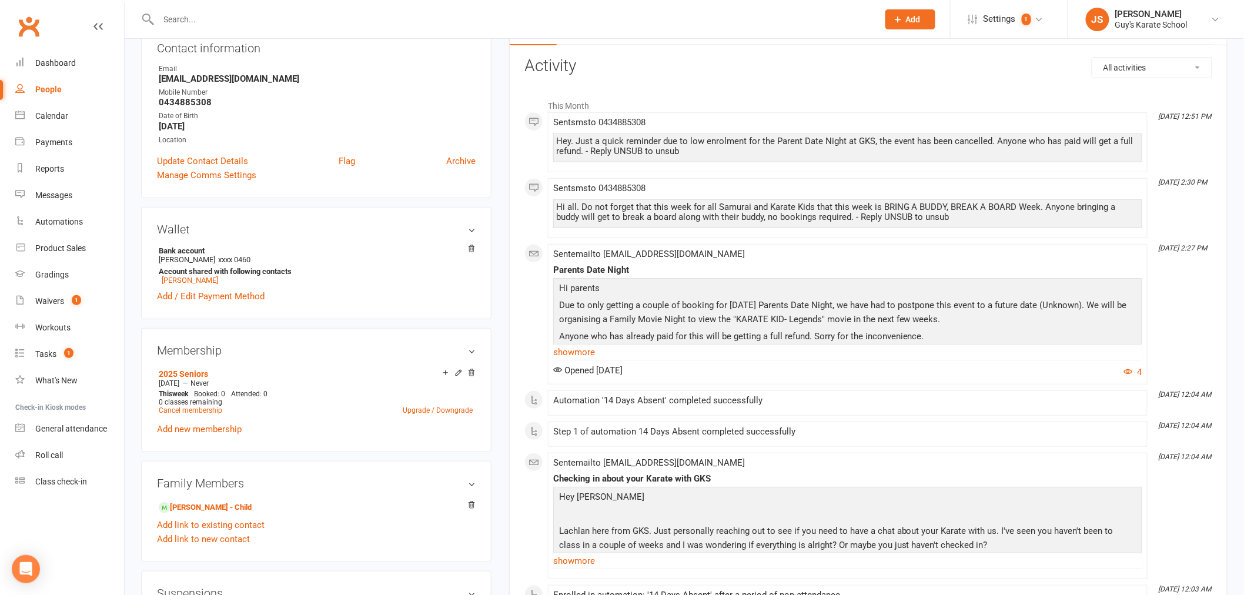
scroll to position [196, 0]
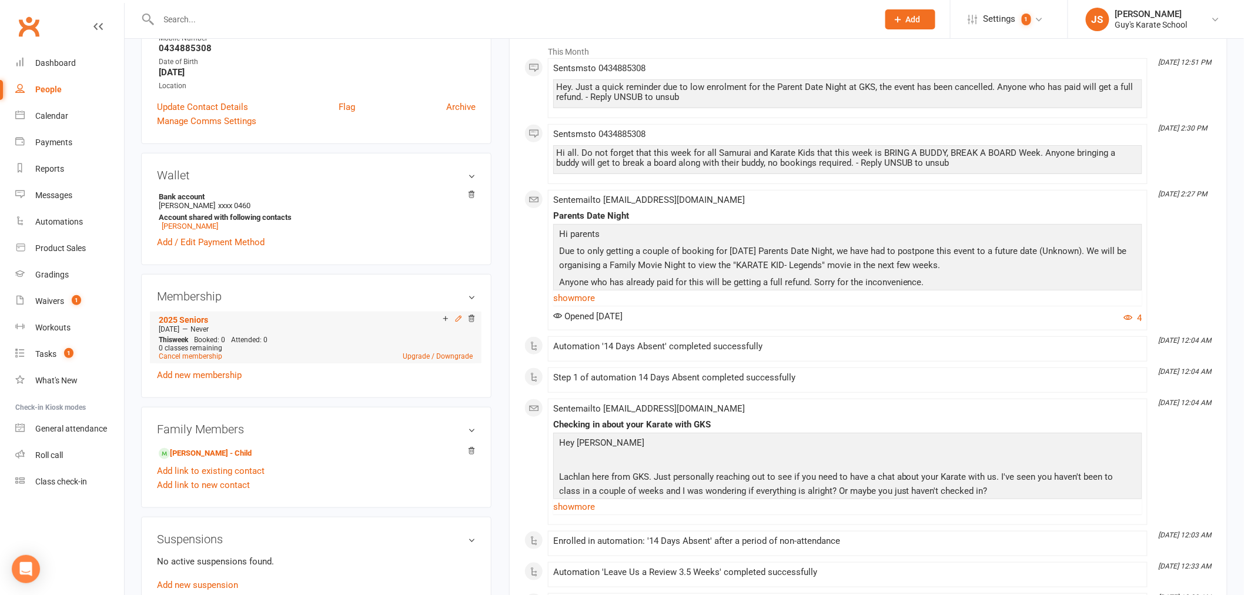
click at [459, 322] on icon at bounding box center [458, 319] width 8 height 8
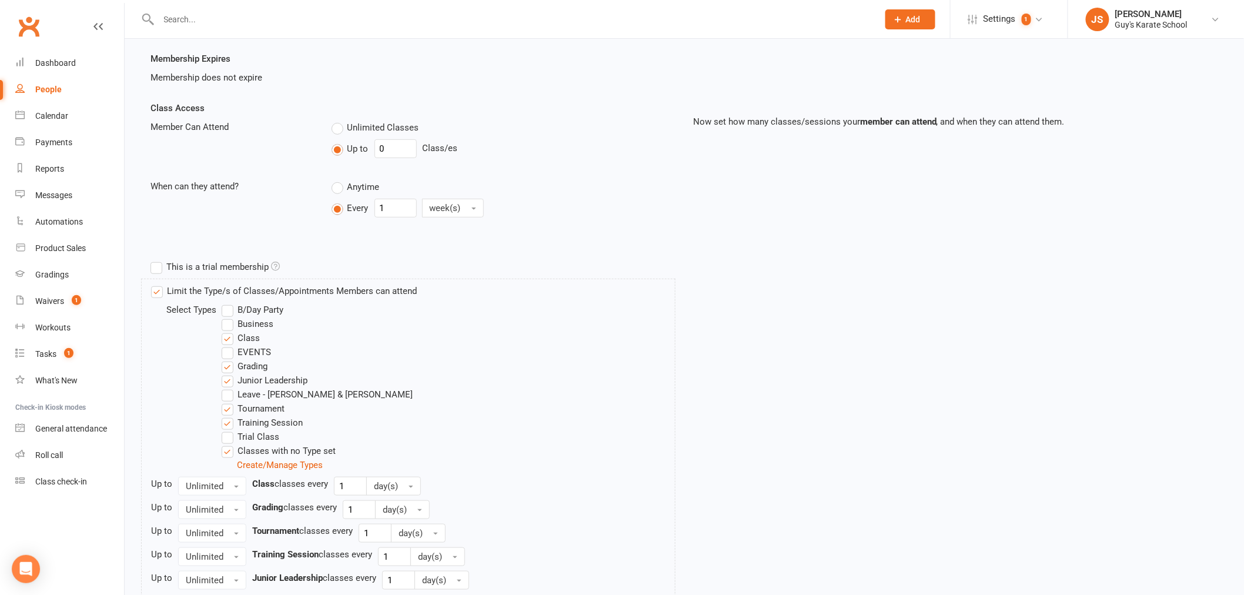
scroll to position [261, 0]
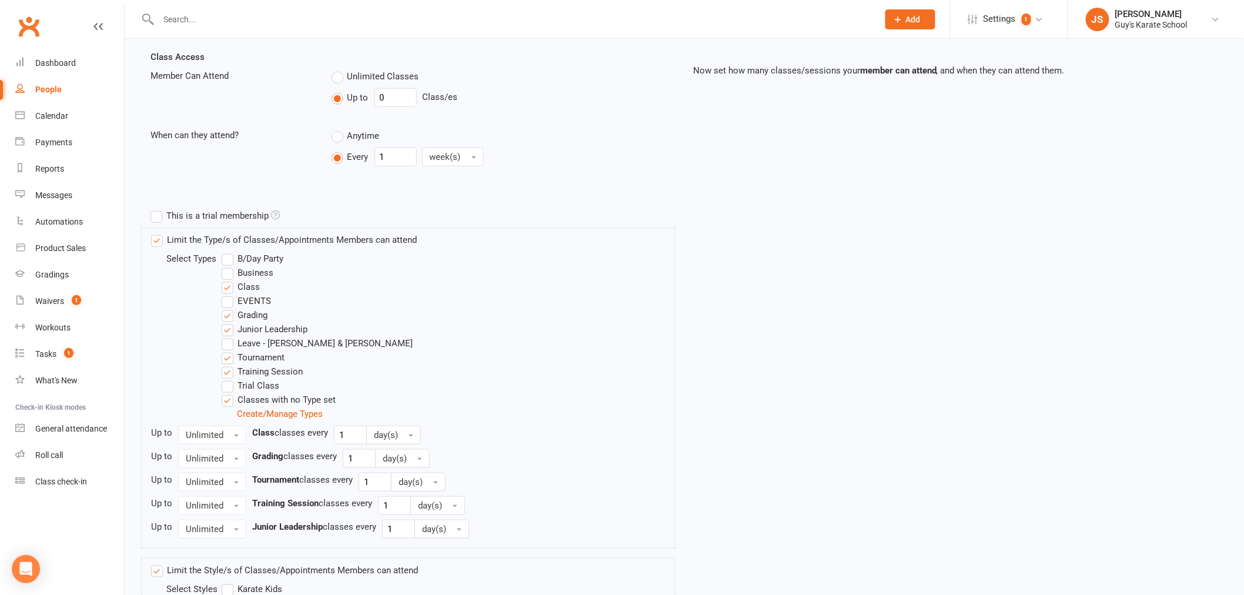
click at [232, 299] on label "EVENTS" at bounding box center [246, 301] width 49 height 14
click at [229, 294] on input "EVENTS" at bounding box center [226, 294] width 8 height 0
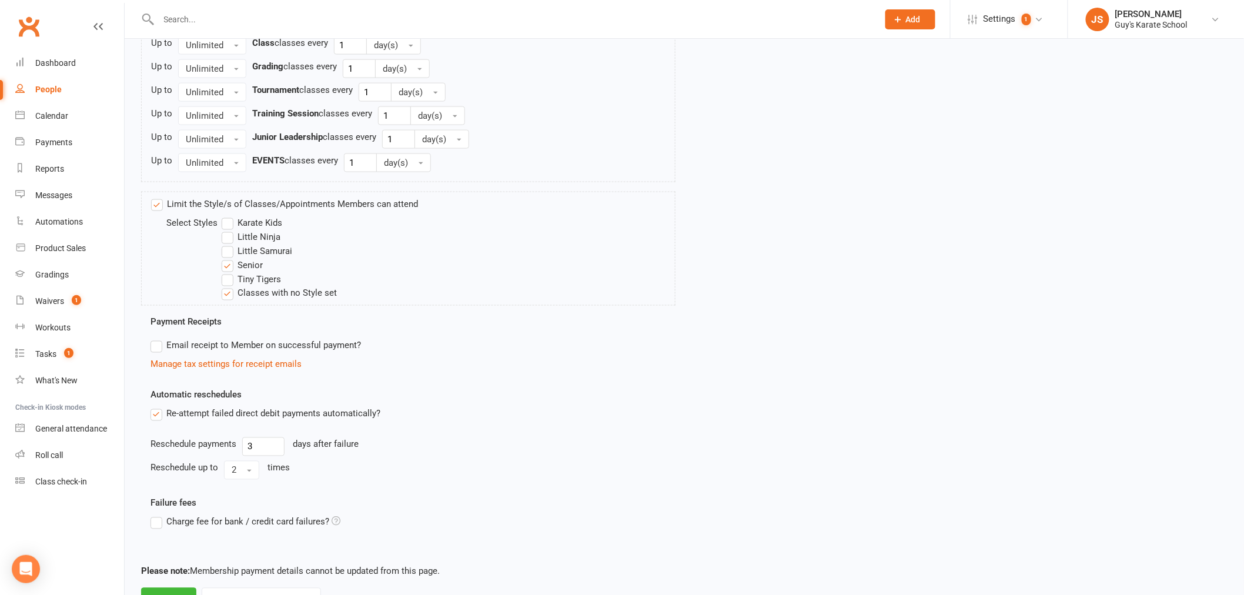
scroll to position [653, 0]
click at [171, 590] on button "Save" at bounding box center [168, 598] width 55 height 25
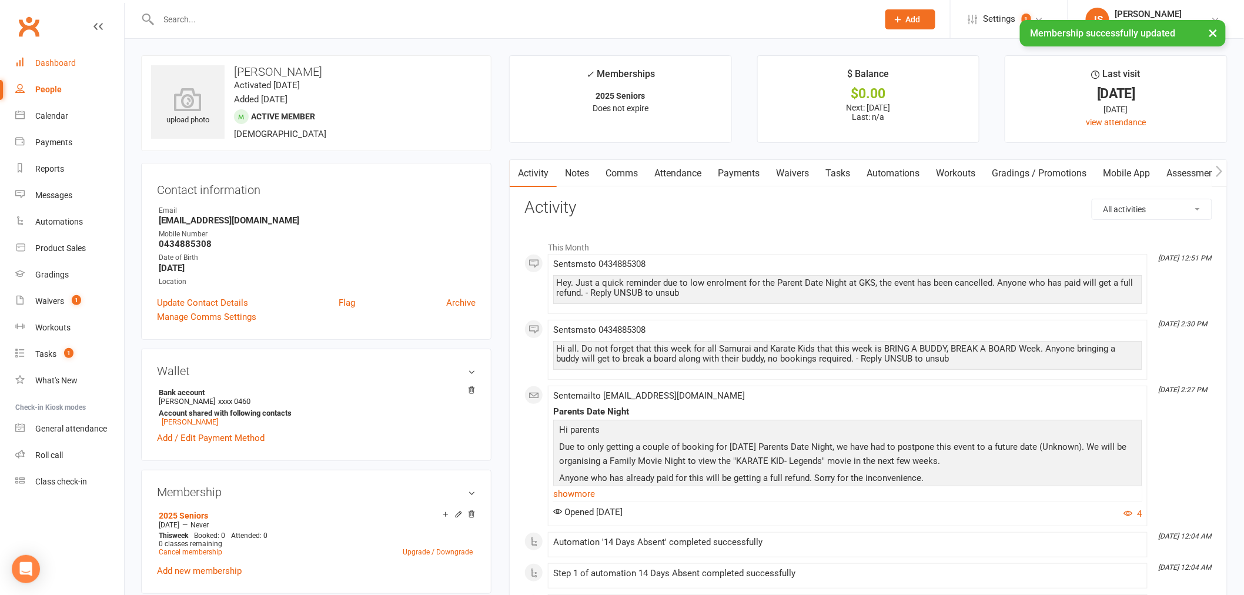
click at [71, 66] on div "Dashboard" at bounding box center [55, 62] width 41 height 9
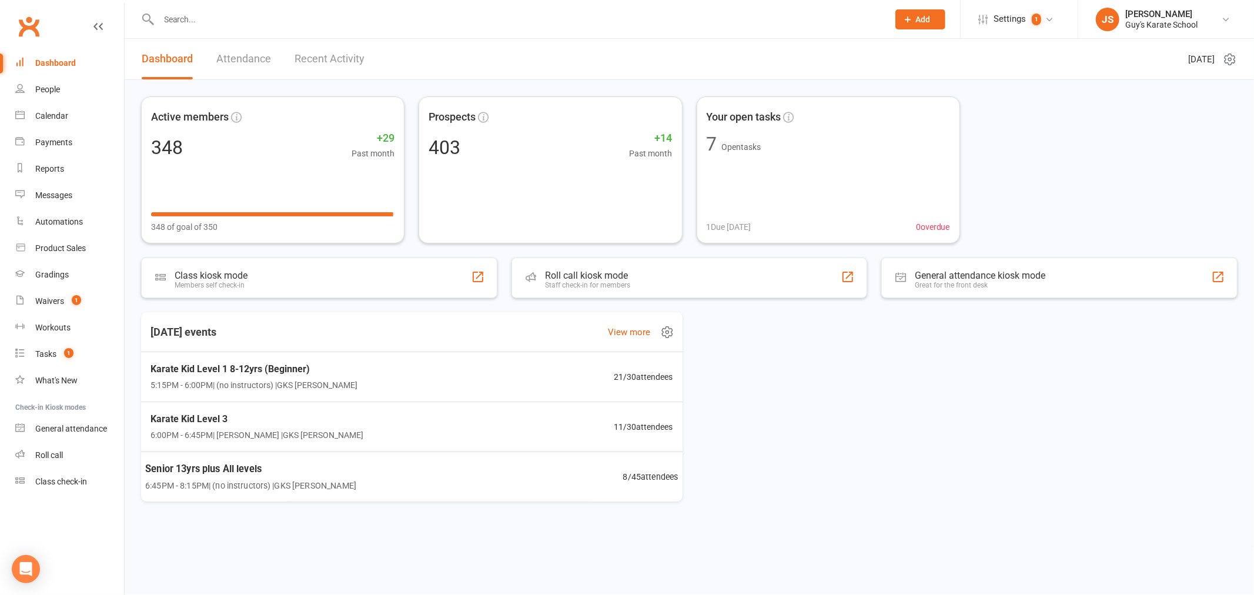
click at [249, 471] on span "Senior 13yrs plus All levels" at bounding box center [250, 468] width 211 height 15
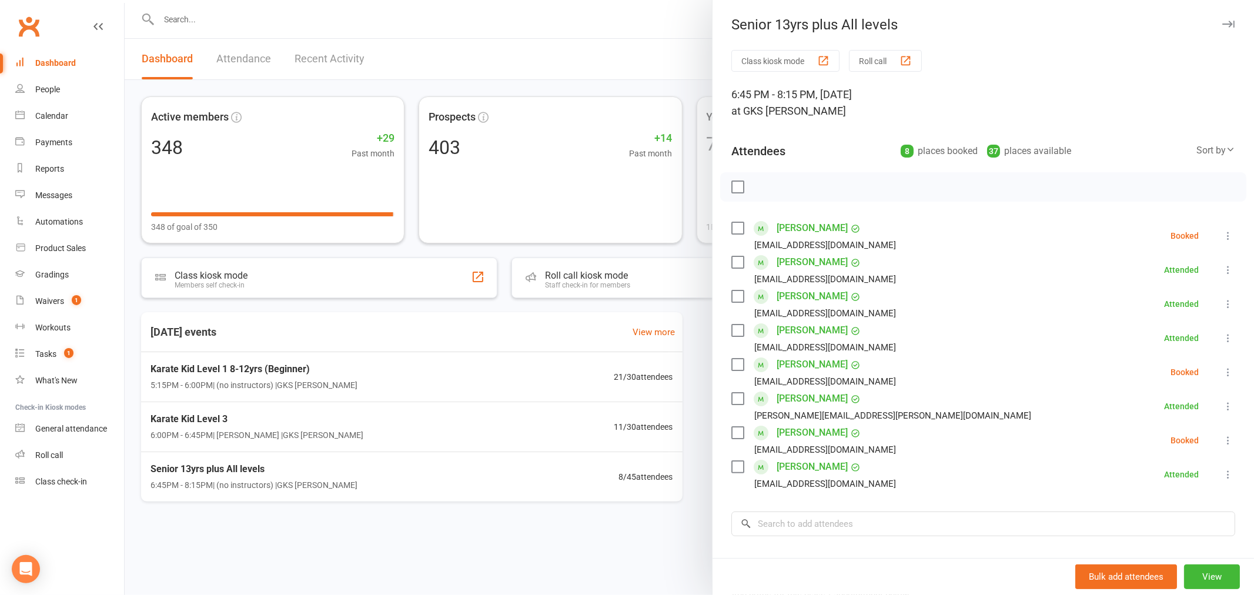
click at [281, 24] on div at bounding box center [689, 297] width 1129 height 595
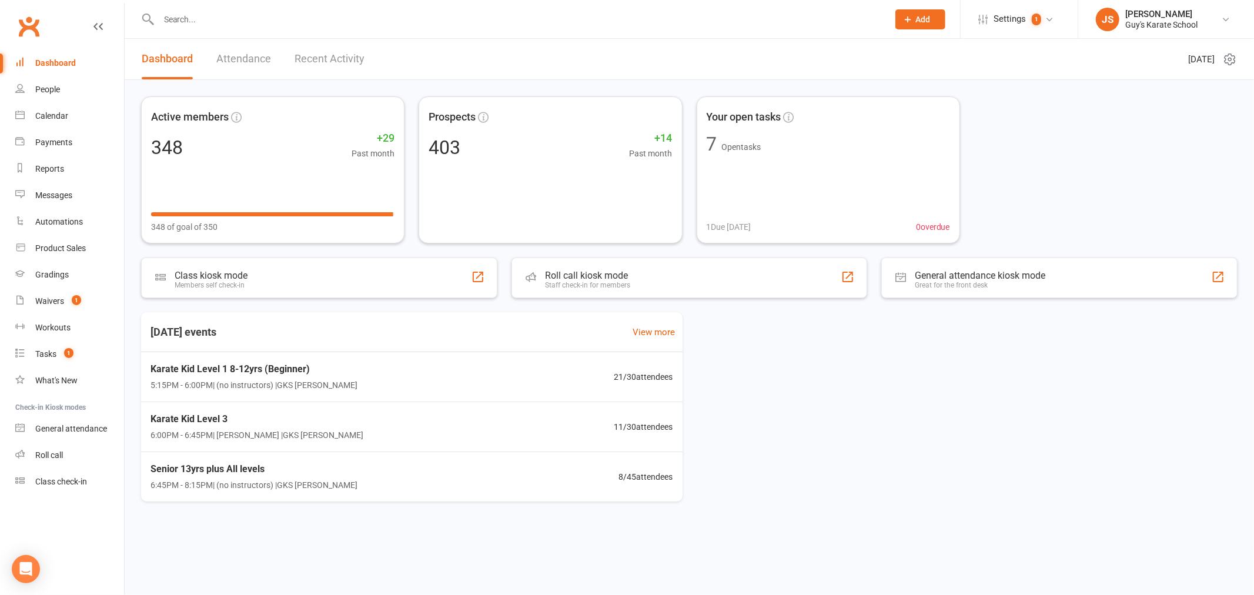
click at [275, 14] on input "text" at bounding box center [517, 19] width 725 height 16
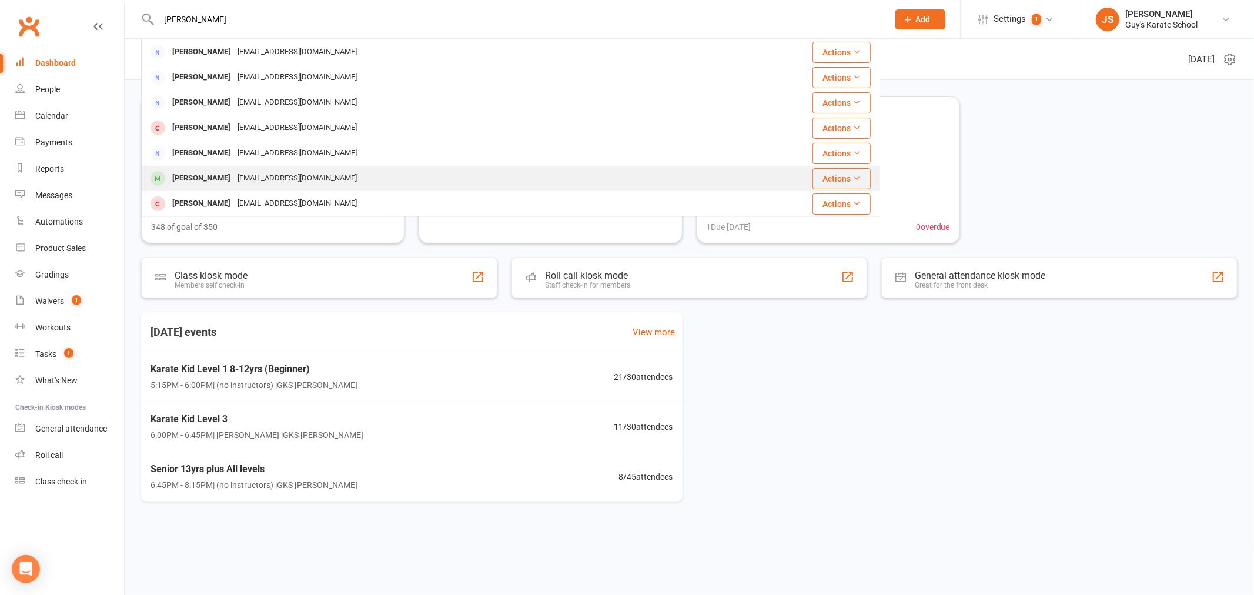
type input "[PERSON_NAME]"
click at [261, 173] on div "[EMAIL_ADDRESS][DOMAIN_NAME]" at bounding box center [297, 178] width 126 height 17
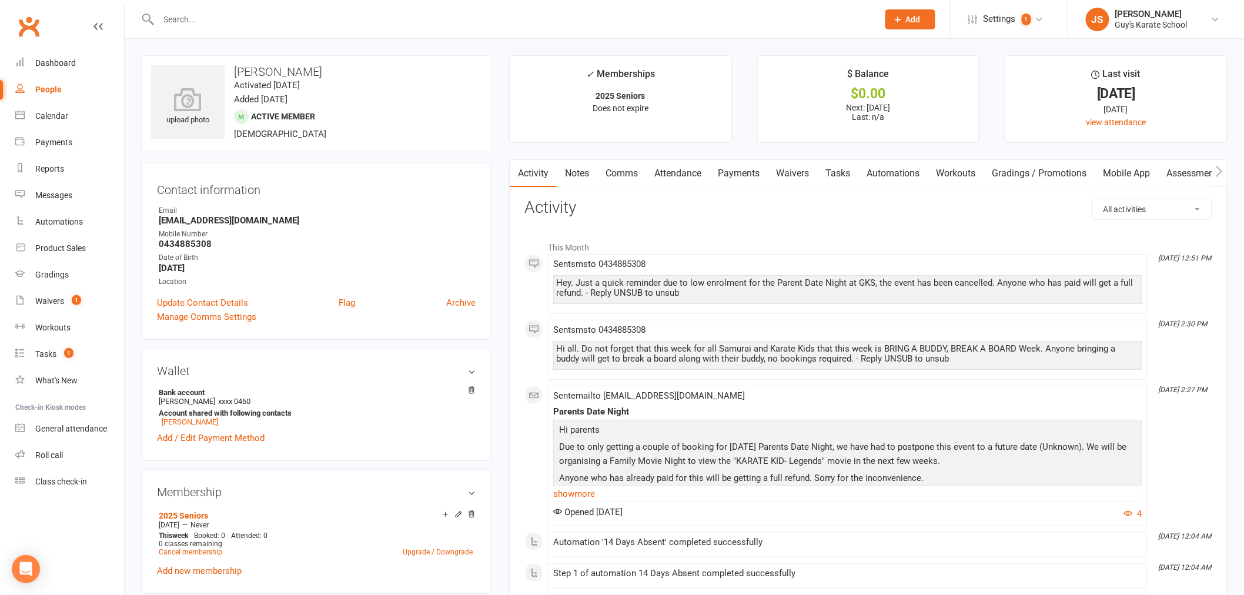
click at [751, 179] on link "Payments" at bounding box center [739, 173] width 58 height 27
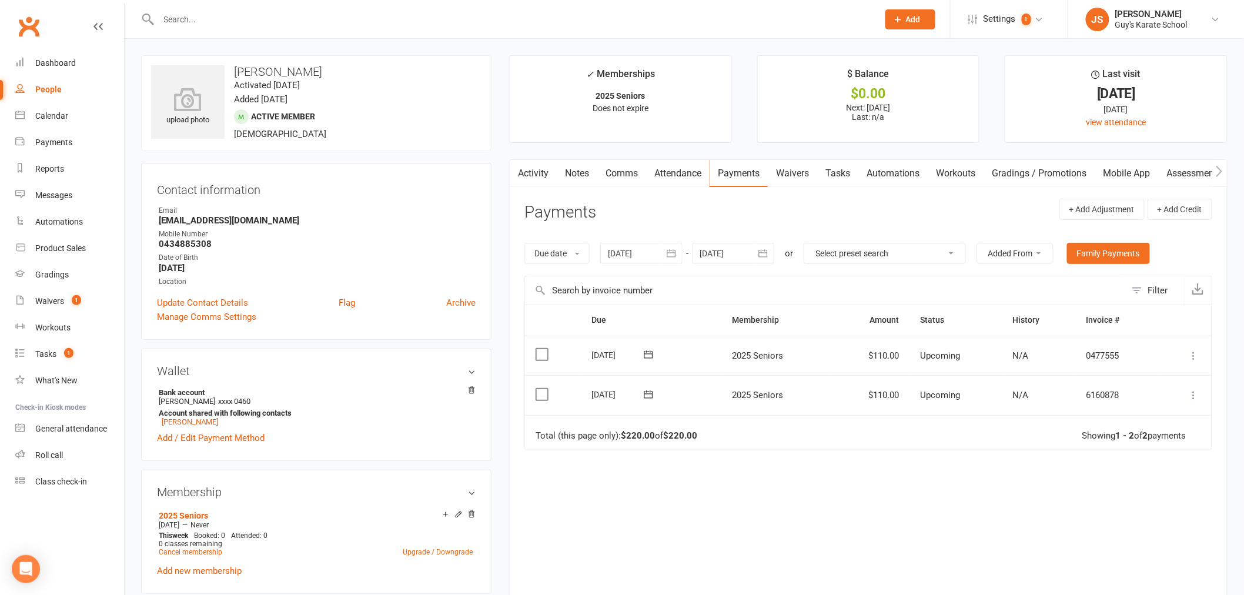
click at [648, 250] on div at bounding box center [641, 253] width 82 height 21
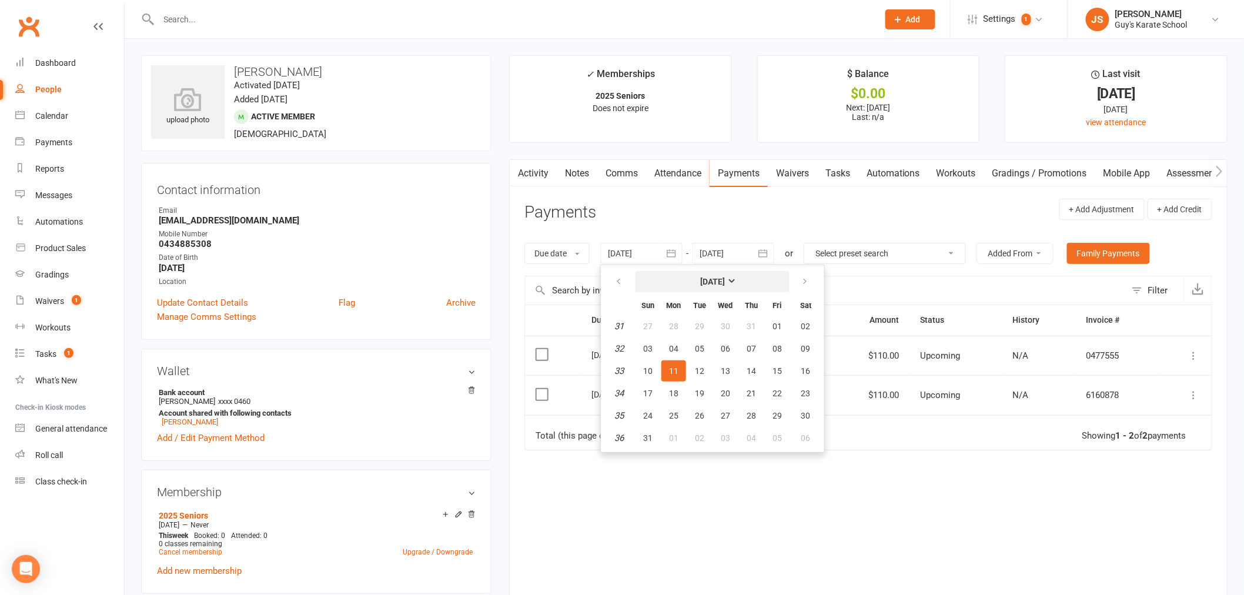
click at [724, 280] on strong "[DATE]" at bounding box center [712, 281] width 25 height 9
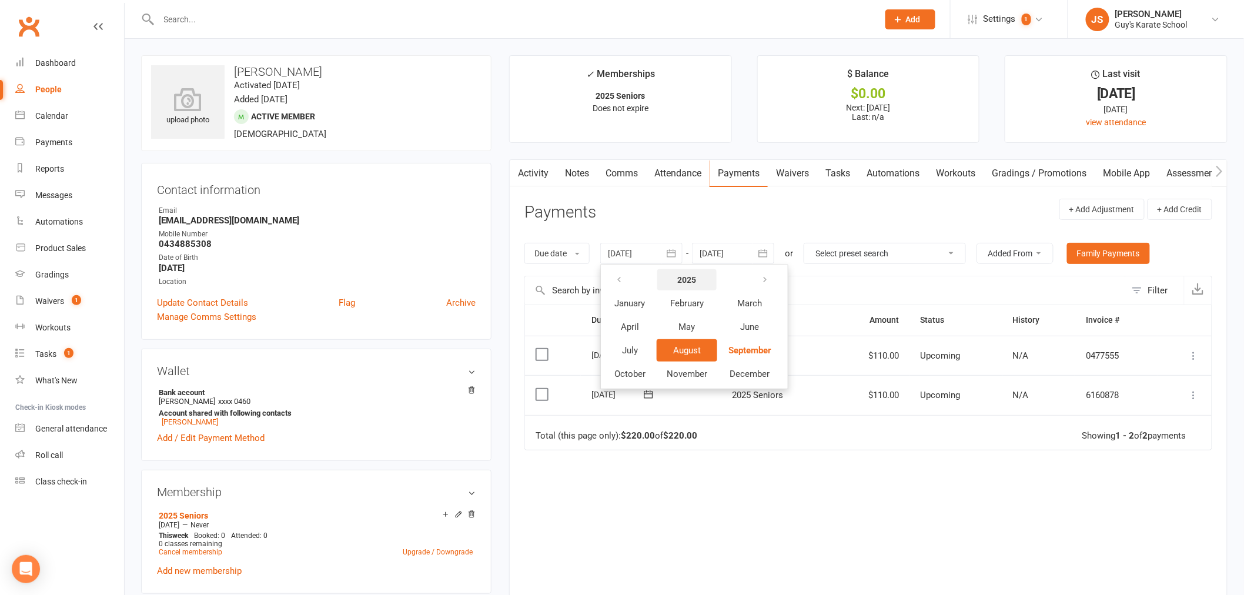
click at [683, 279] on strong "2025" at bounding box center [686, 279] width 19 height 9
click at [625, 277] on button "button" at bounding box center [619, 279] width 25 height 21
click at [733, 277] on button "[DATE] - [DATE]" at bounding box center [704, 279] width 118 height 21
click at [701, 377] on button "2018" at bounding box center [703, 374] width 39 height 22
click at [633, 304] on span "January" at bounding box center [629, 303] width 31 height 11
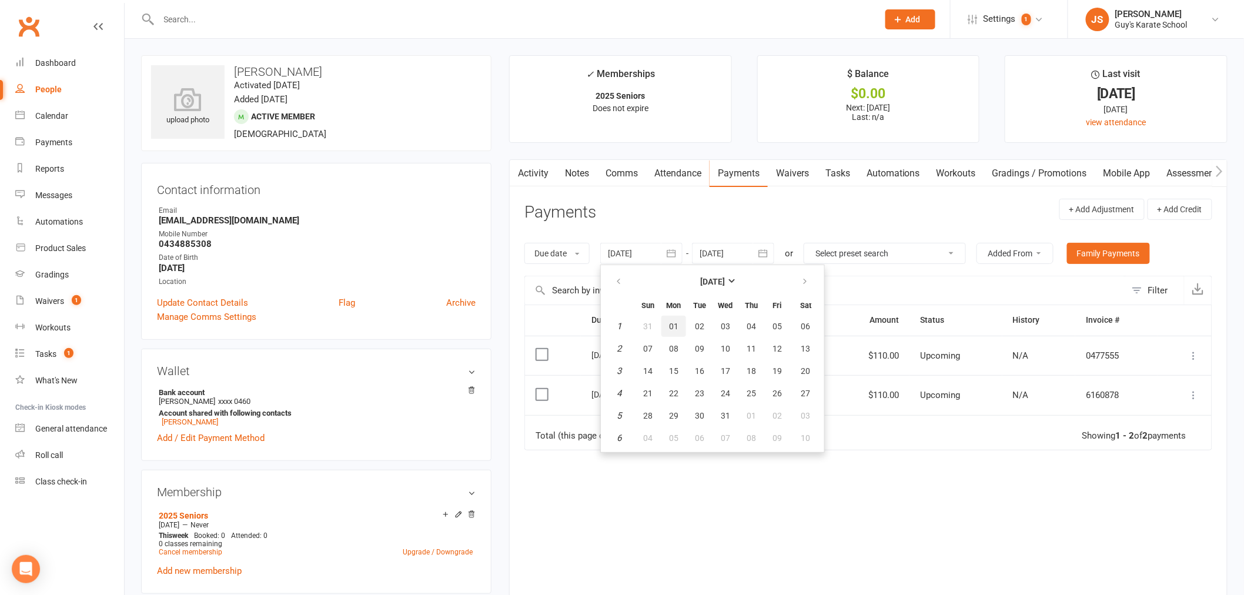
click at [669, 323] on span "01" at bounding box center [673, 326] width 9 height 9
type input "01 Jan 2018"
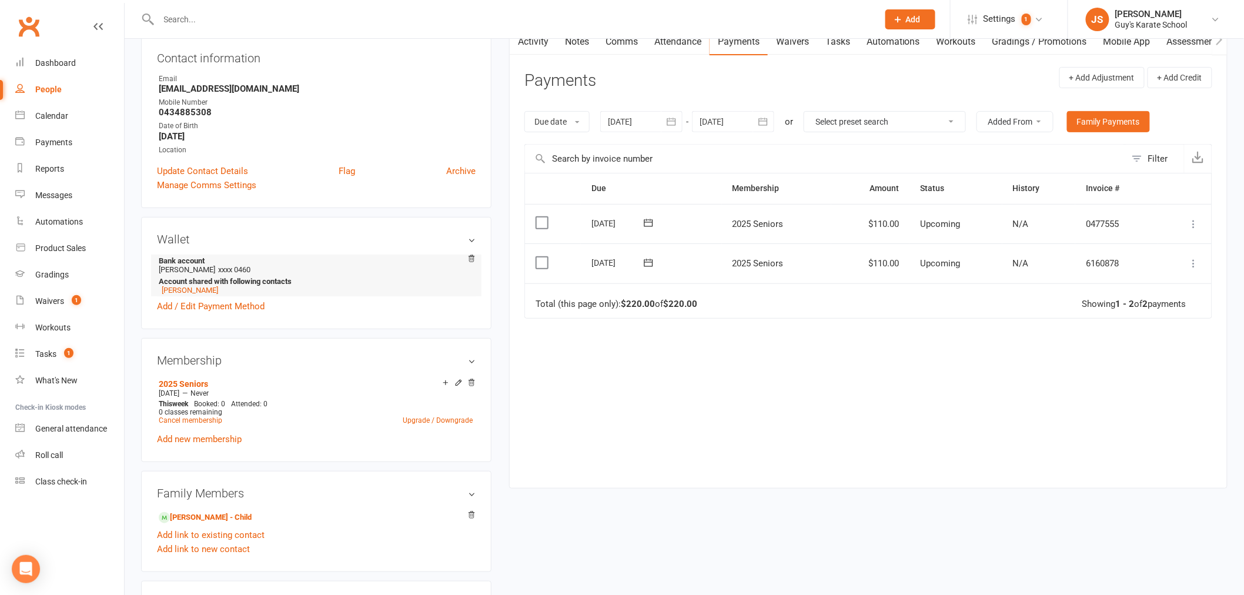
scroll to position [131, 0]
click at [293, 402] on div "This week Booked: 0 Attended: 0 0 classes remaining Cancel membership Upgrade /…" at bounding box center [316, 413] width 320 height 25
click at [59, 281] on link "Gradings" at bounding box center [69, 275] width 109 height 26
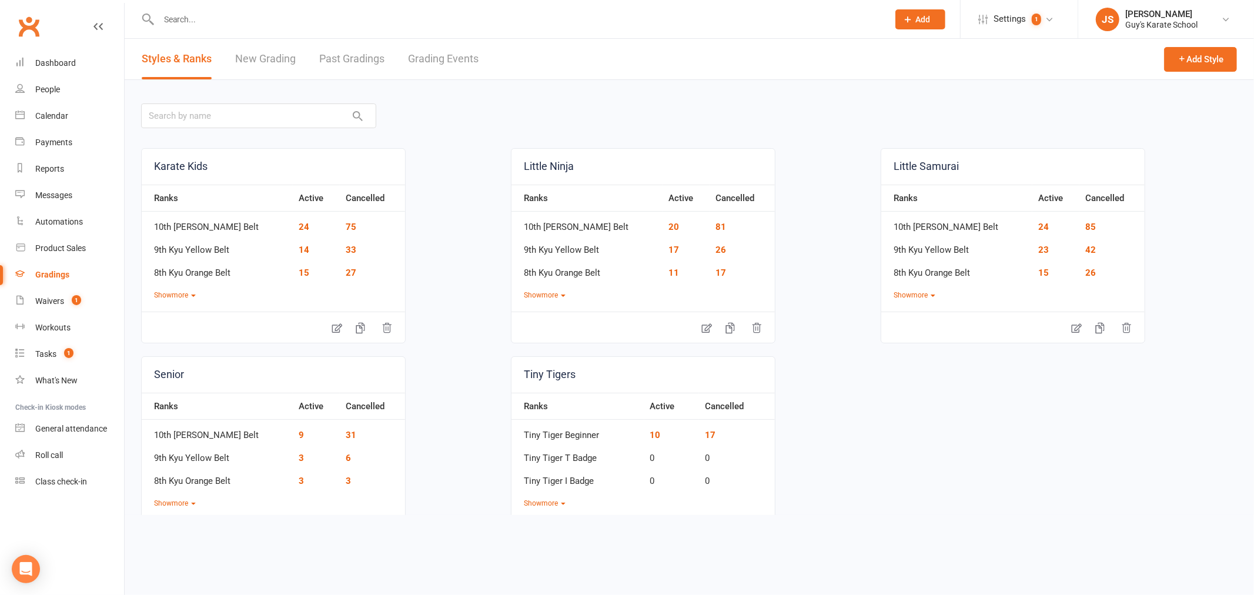
click at [448, 54] on link "Grading Events" at bounding box center [443, 59] width 71 height 41
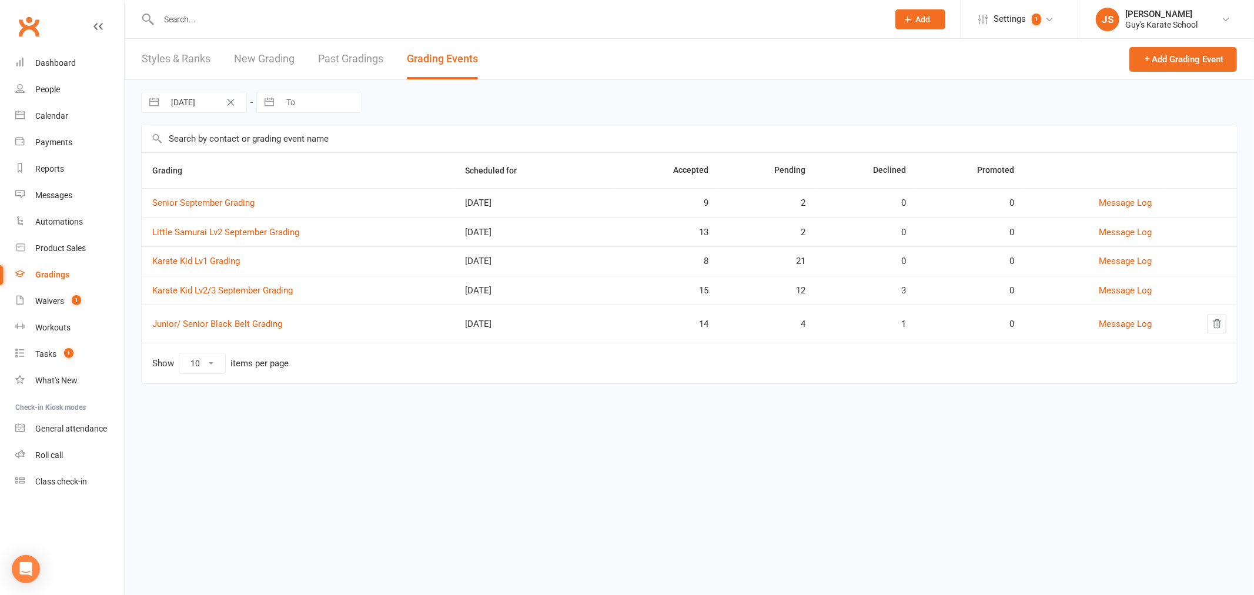
click at [205, 270] on td "Karate Kid Lv1 Grading" at bounding box center [298, 260] width 313 height 29
click at [216, 260] on link "Karate Kid Lv1 Grading" at bounding box center [196, 261] width 88 height 11
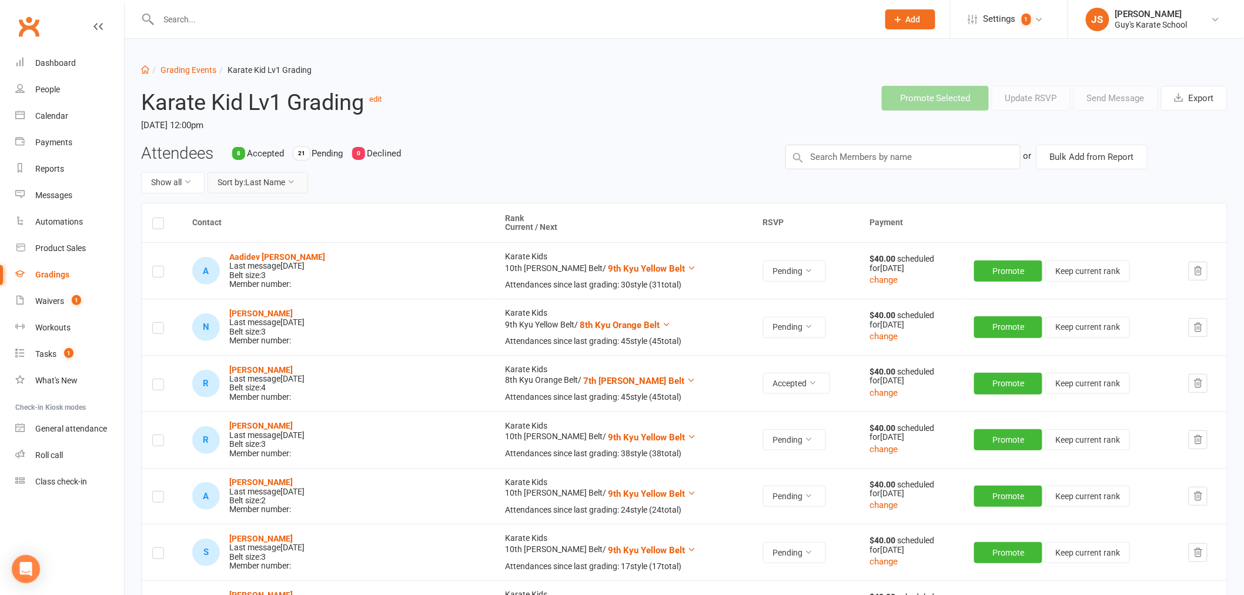
click at [248, 179] on button "Sort by: Last Name" at bounding box center [258, 182] width 101 height 21
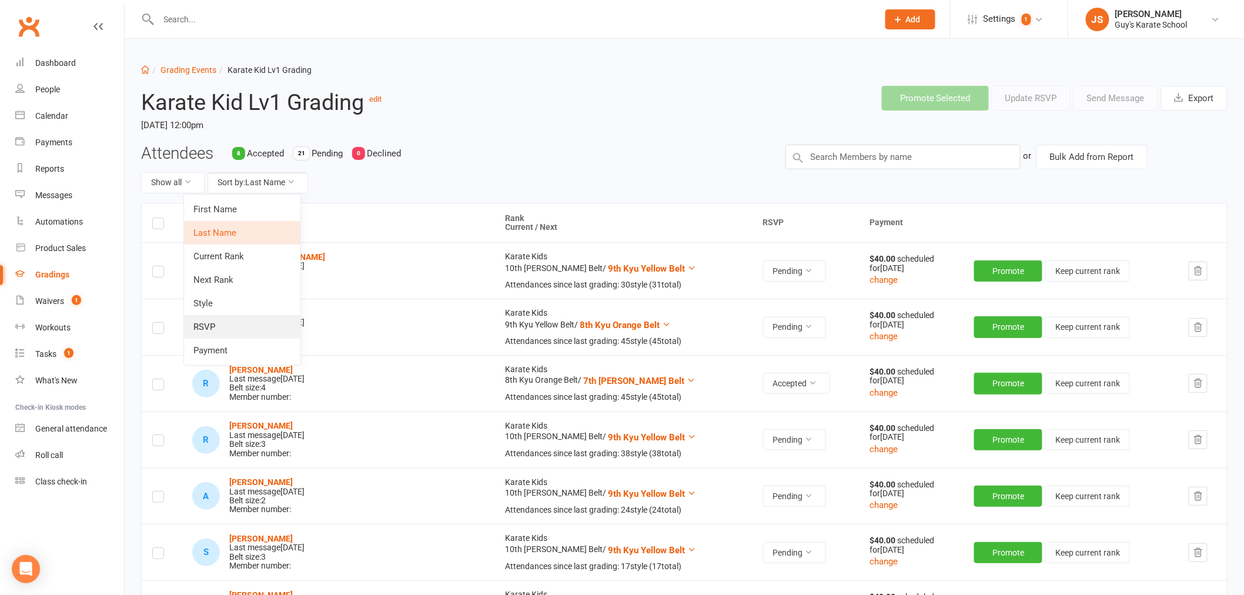
click at [240, 319] on link "RSVP" at bounding box center [242, 327] width 116 height 24
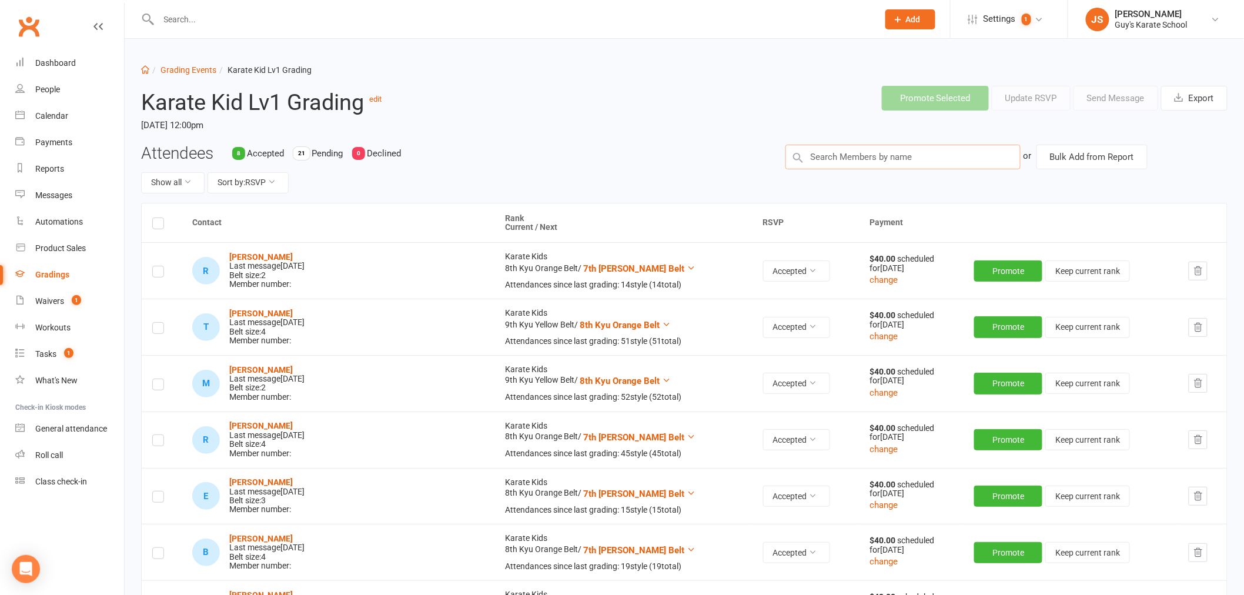
click at [924, 150] on input "text" at bounding box center [903, 157] width 235 height 25
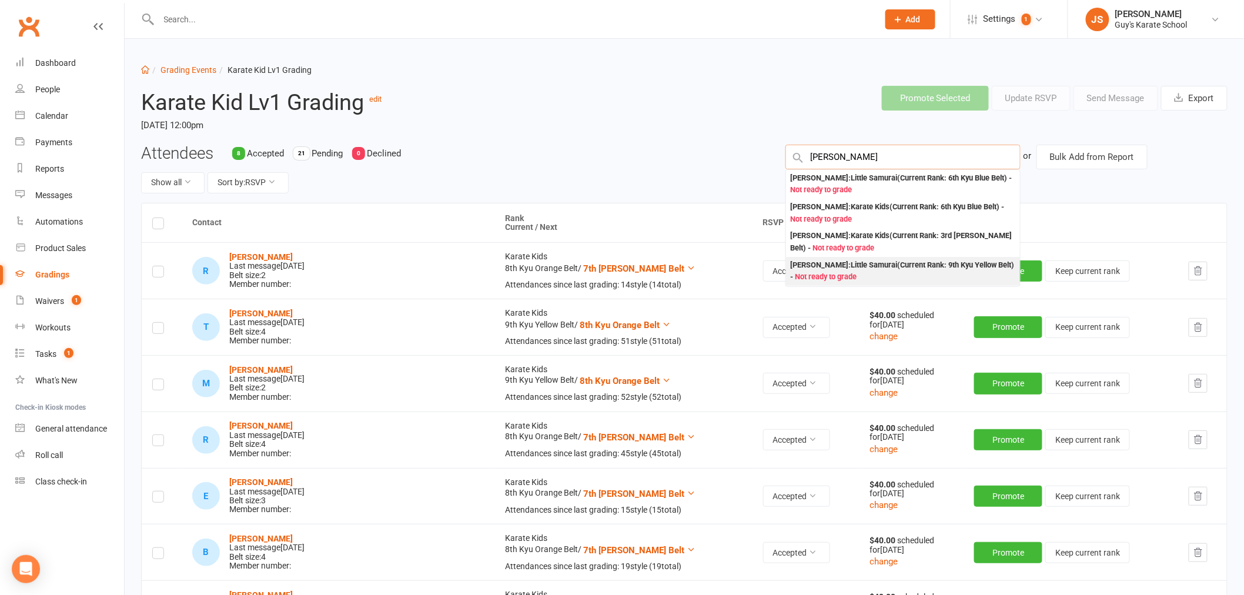
type input "tyler"
click at [864, 265] on div "Tyler Cheers : Little Samurai (Current Rank: 9th Kyu Yellow Belt ) - Not ready …" at bounding box center [903, 271] width 225 height 24
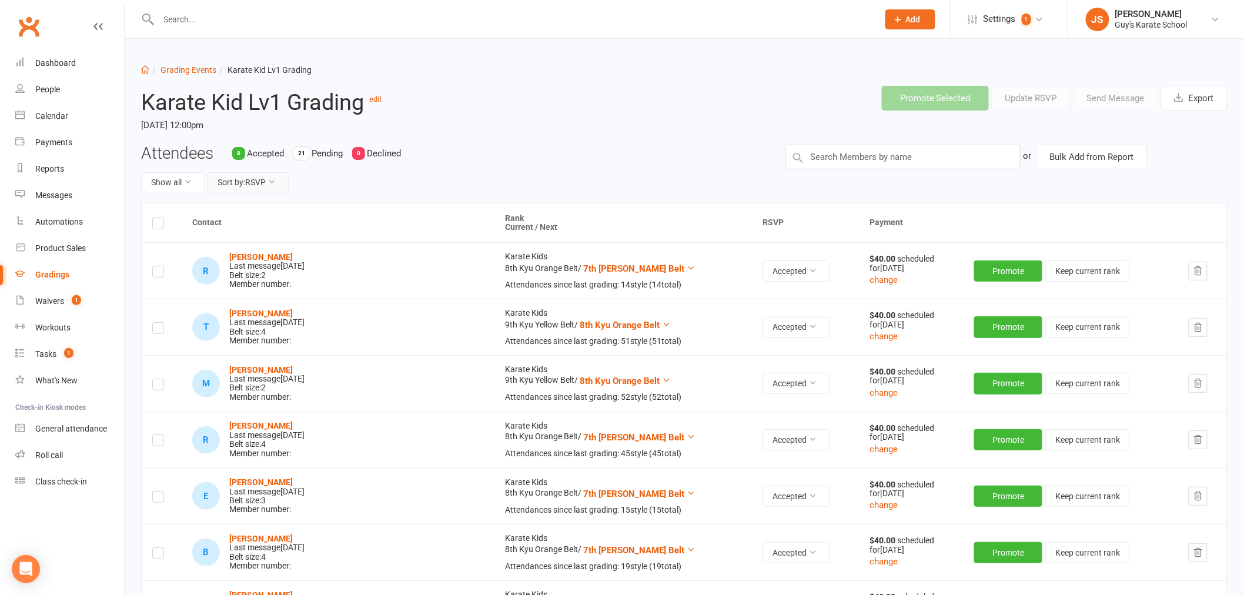
click at [245, 184] on button "Sort by: RSVP" at bounding box center [248, 182] width 81 height 21
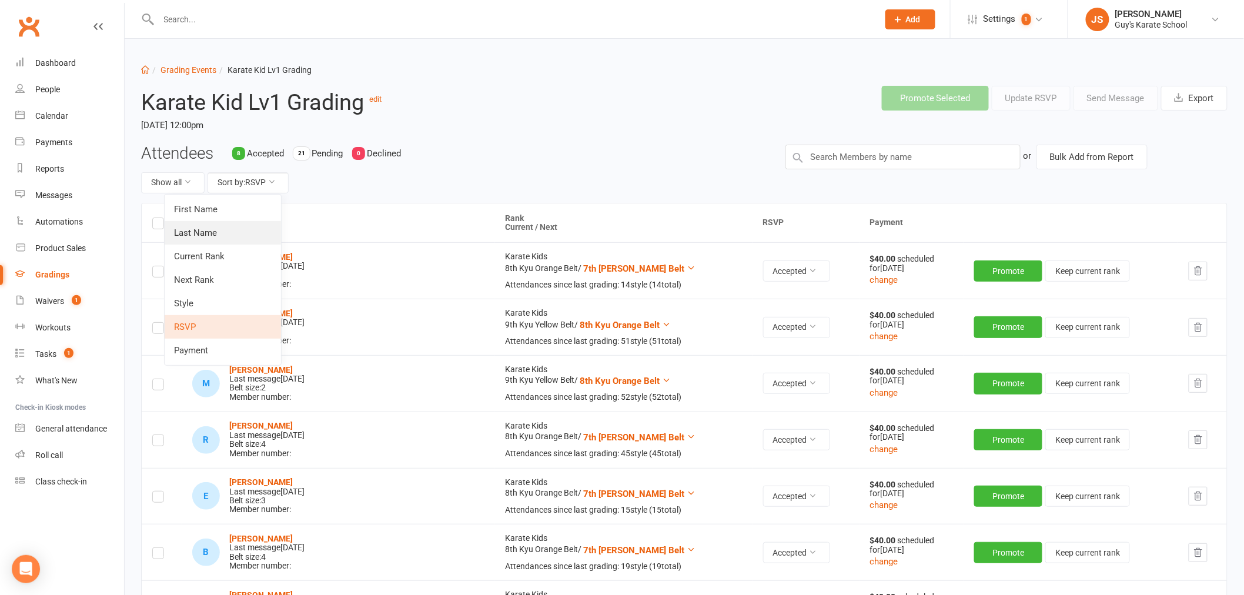
click at [222, 237] on link "Last Name" at bounding box center [223, 233] width 116 height 24
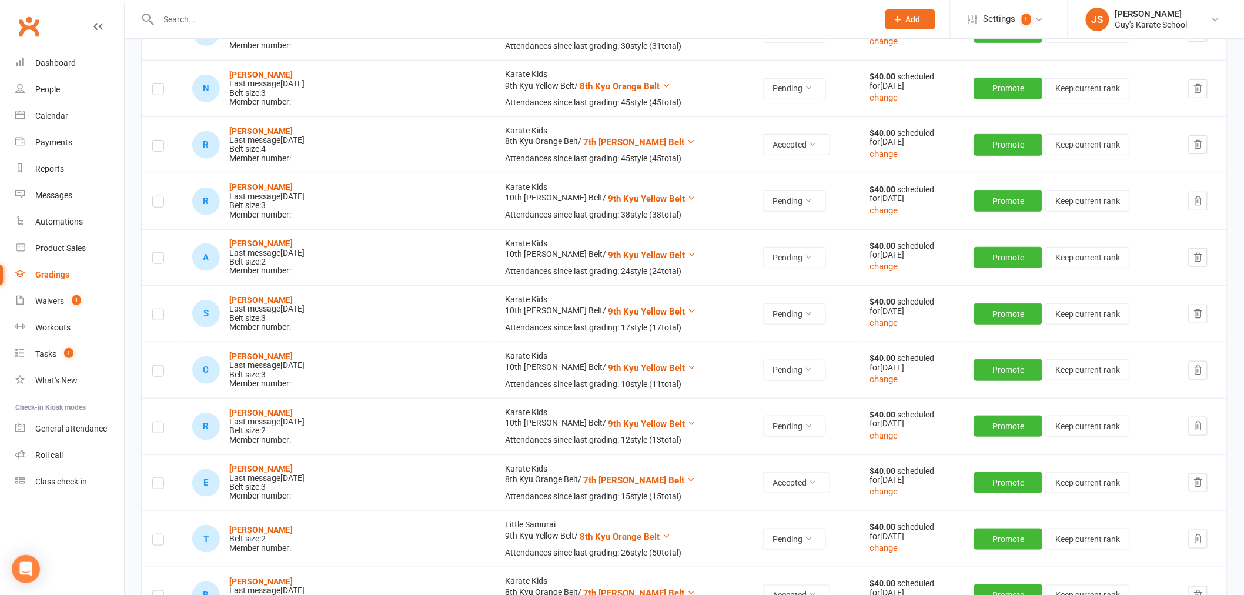
scroll to position [261, 0]
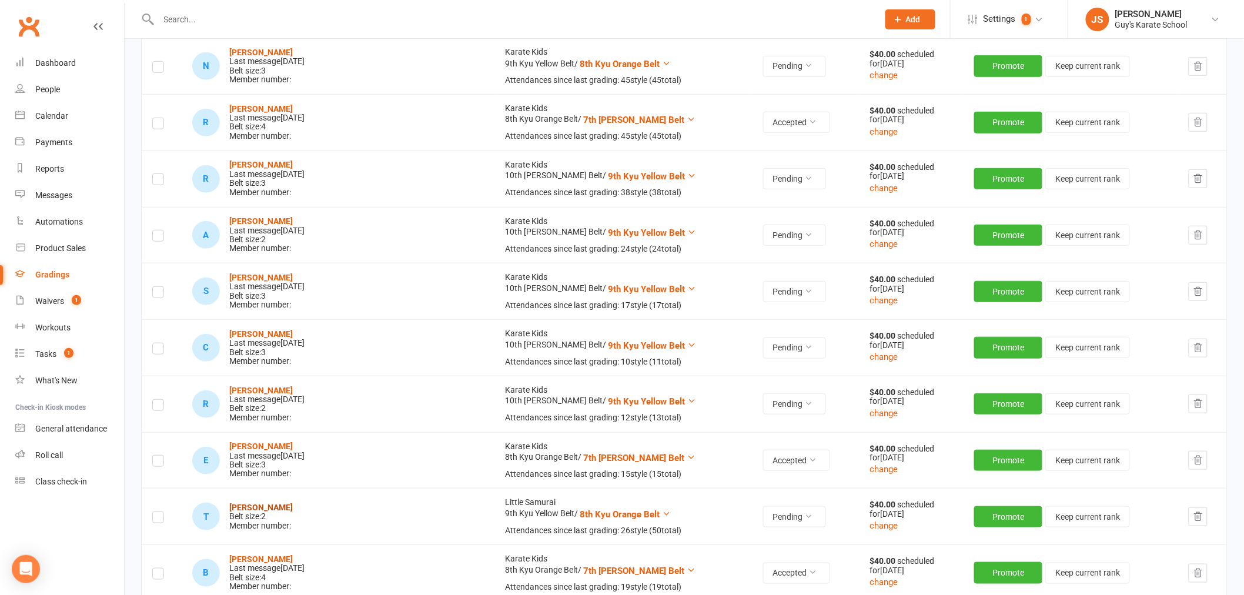
click at [271, 506] on strong "Tyler Cheers" at bounding box center [261, 507] width 64 height 9
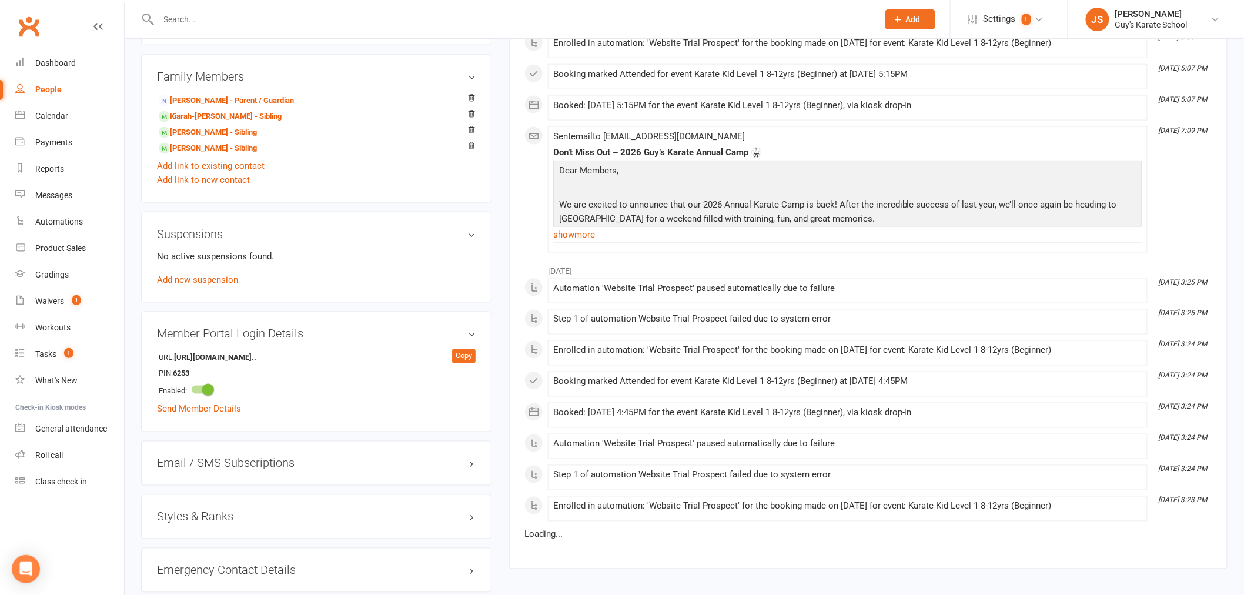
scroll to position [653, 0]
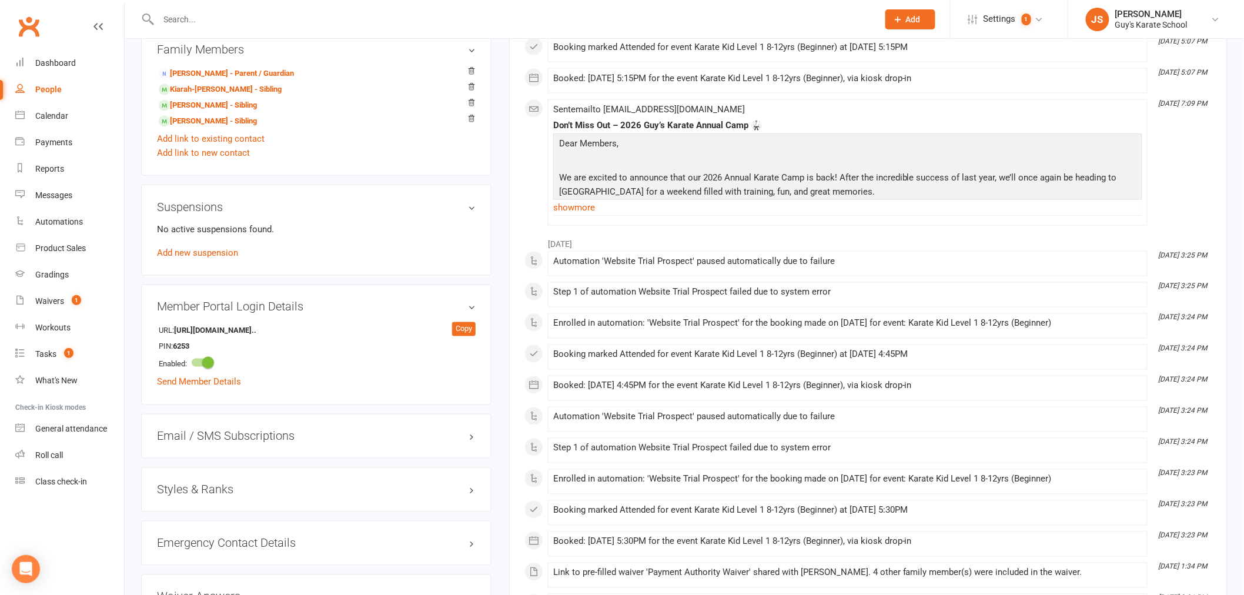
click at [201, 496] on h3 "Styles & Ranks" at bounding box center [316, 489] width 319 height 13
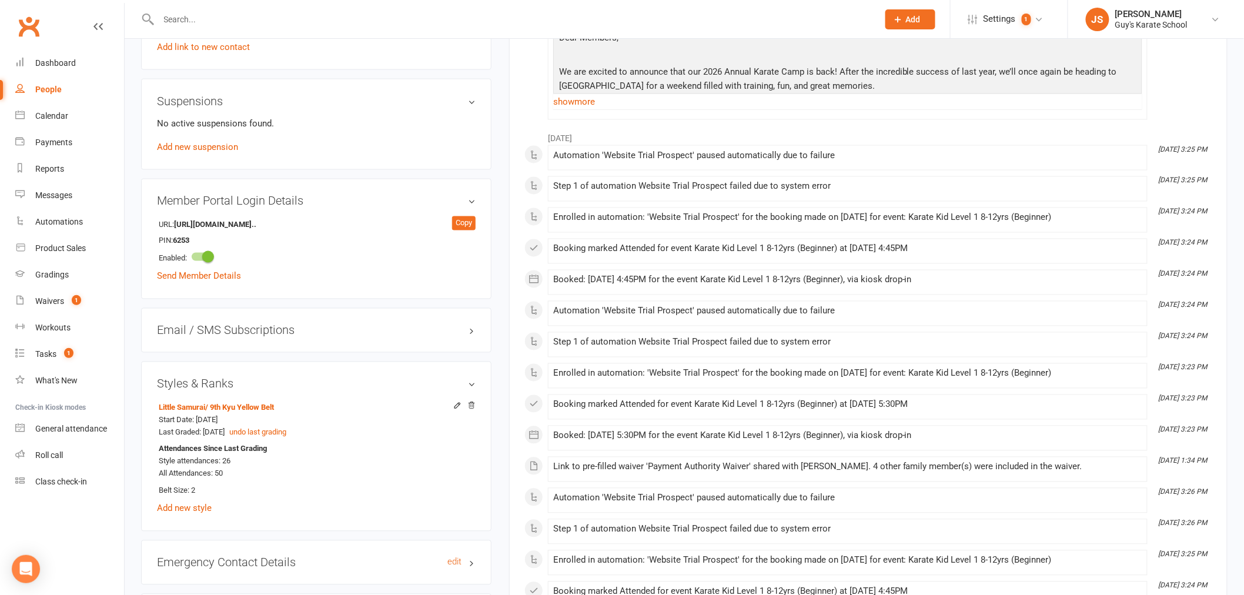
scroll to position [849, 0]
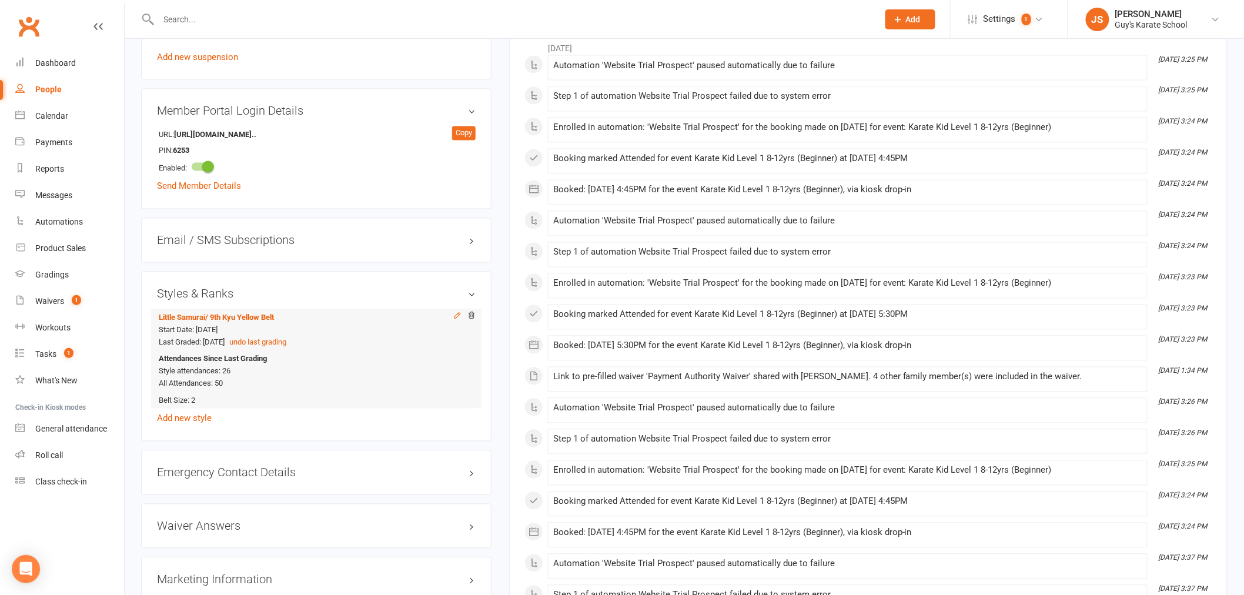
click at [457, 320] on icon at bounding box center [457, 316] width 8 height 8
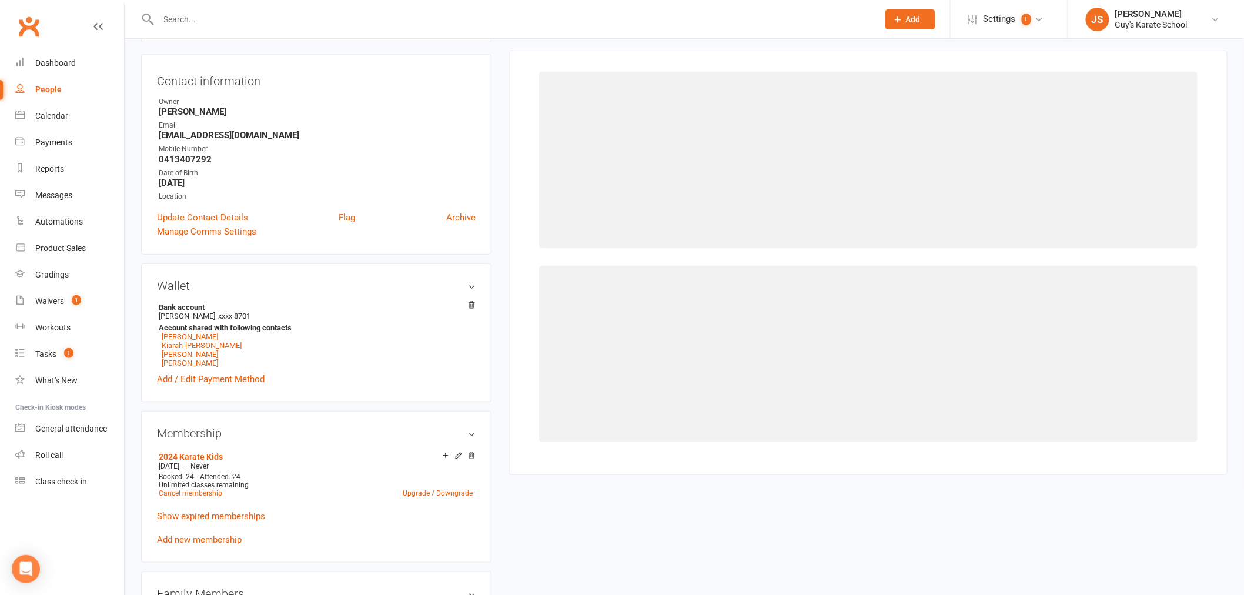
scroll to position [101, 0]
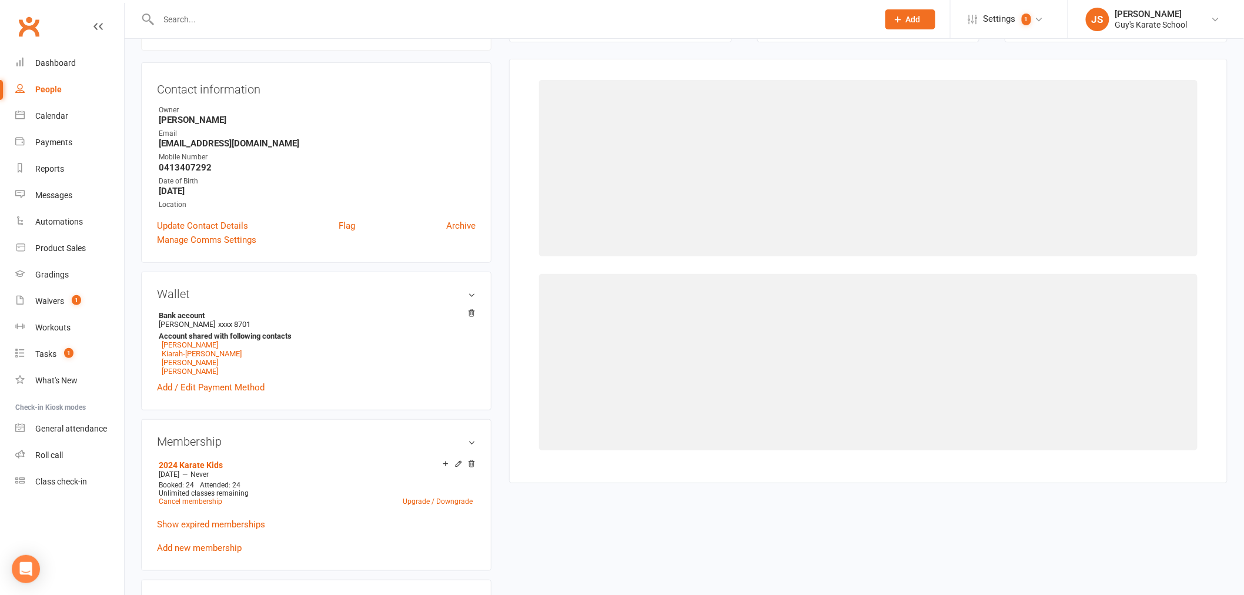
select select "2333"
select select "22948"
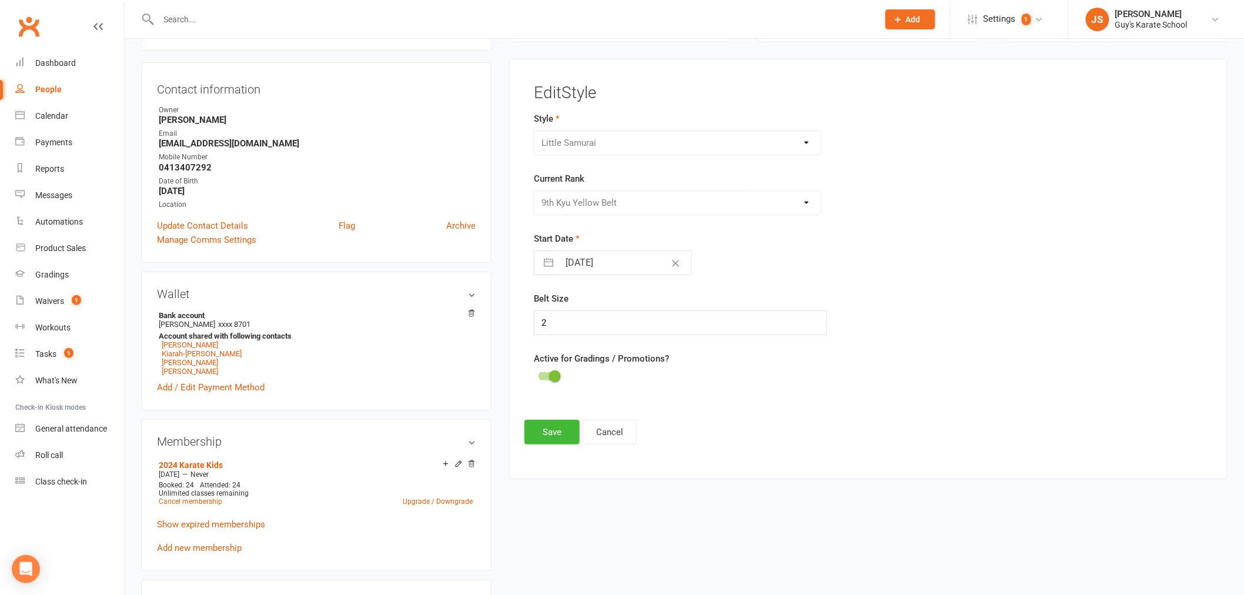
select select "8"
select select "2024"
select select "9"
select select "2024"
select select "10"
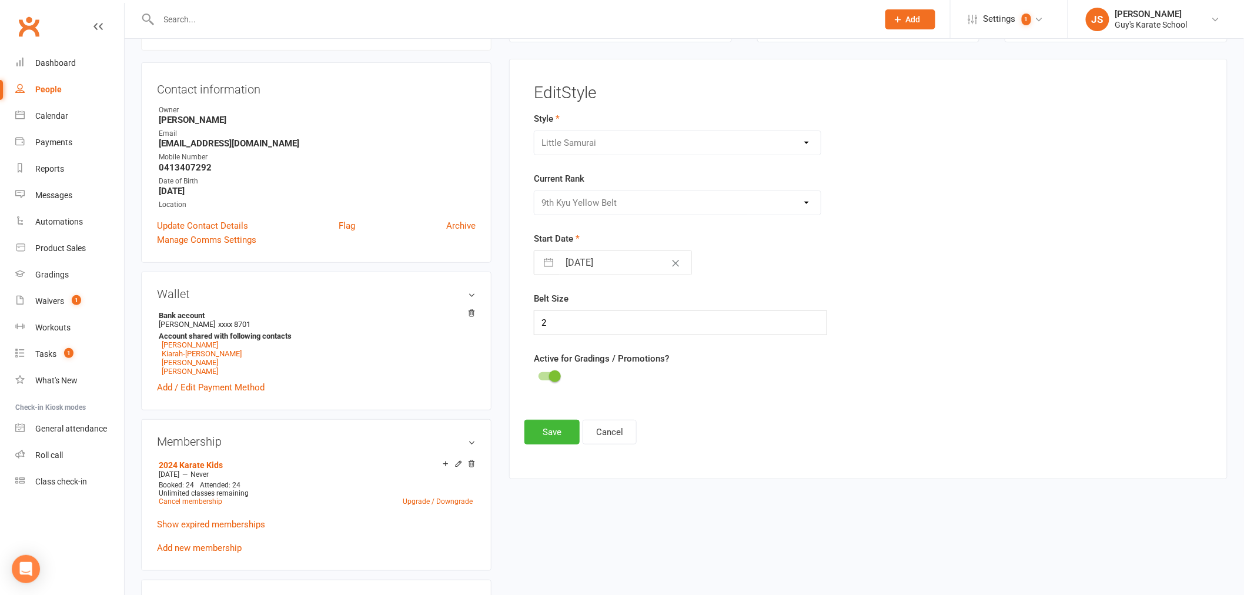
select select "2024"
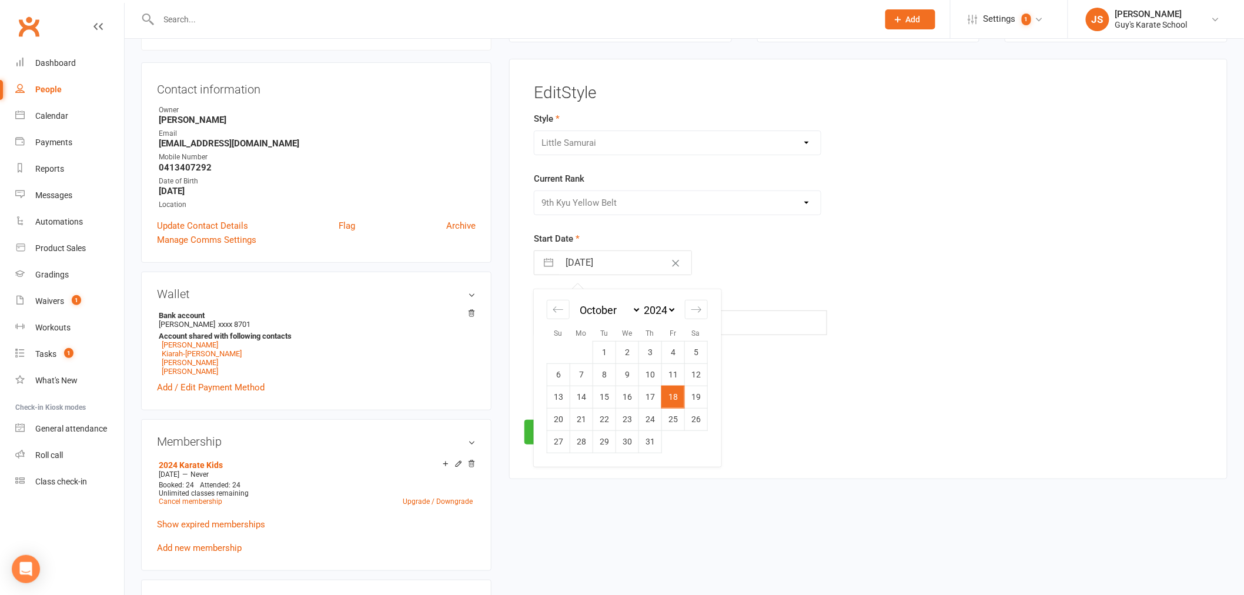
click at [587, 266] on input "18 Oct 2024" at bounding box center [625, 263] width 132 height 24
click at [789, 272] on div "18 Oct 2024 Navigate forward to interact with the calendar and select a date. P…" at bounding box center [680, 262] width 293 height 25
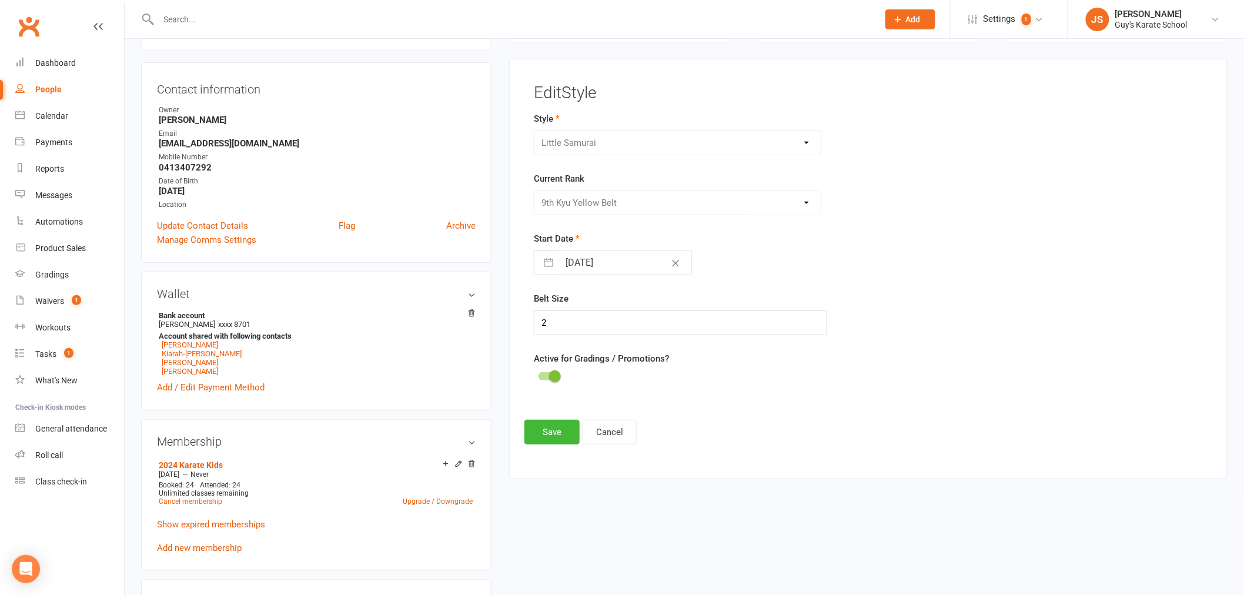
click at [553, 379] on span at bounding box center [555, 376] width 12 height 12
click at [539, 375] on input "checkbox" at bounding box center [539, 375] width 0 height 0
click at [547, 420] on button "Save" at bounding box center [551, 432] width 55 height 25
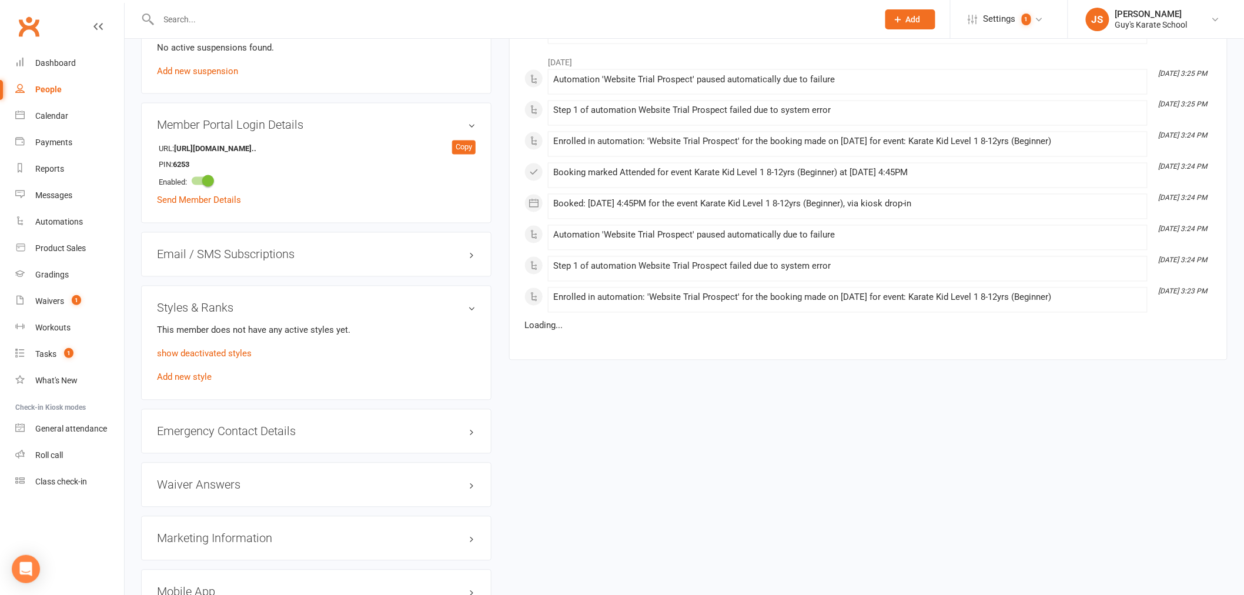
scroll to position [884, 0]
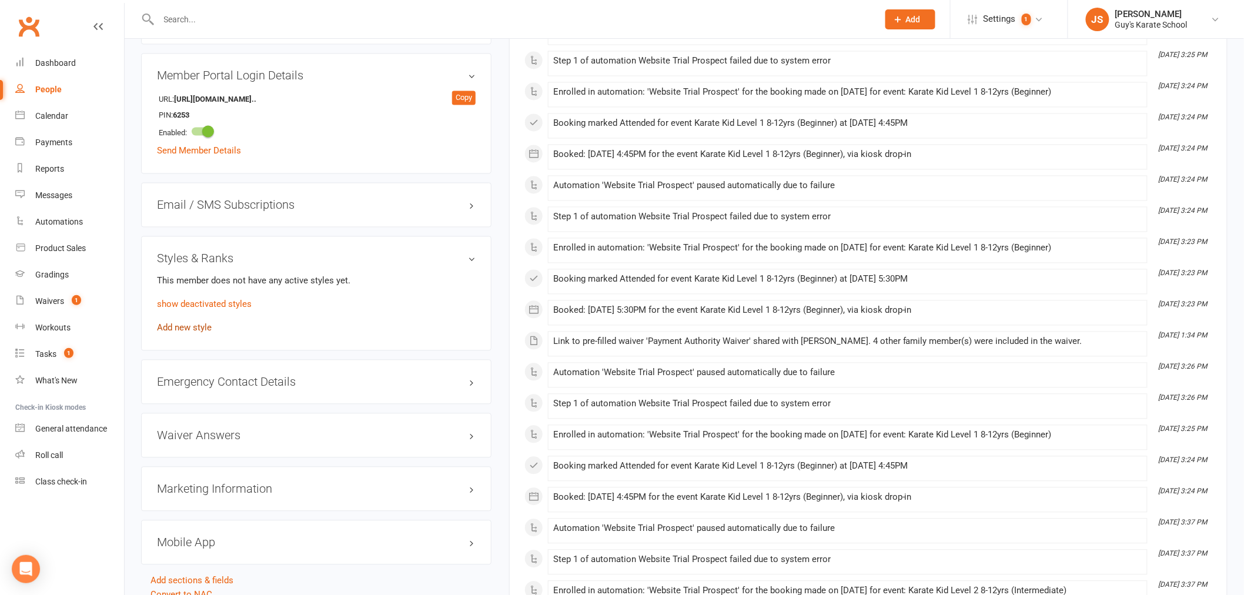
click at [198, 328] on link "Add new style" at bounding box center [184, 328] width 55 height 11
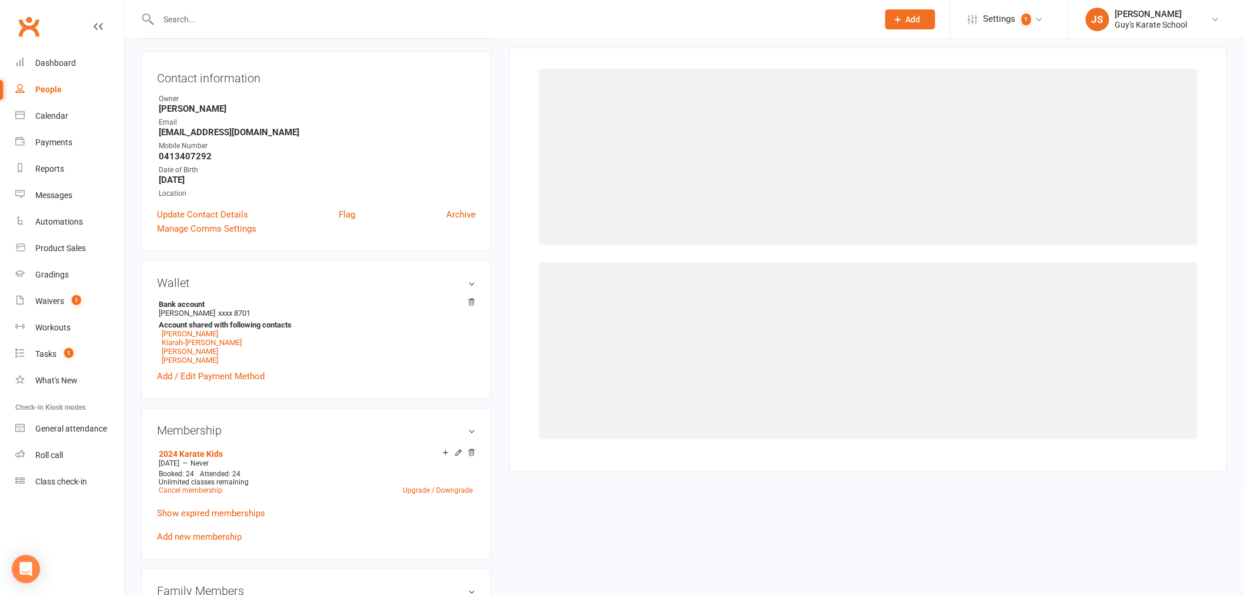
scroll to position [101, 0]
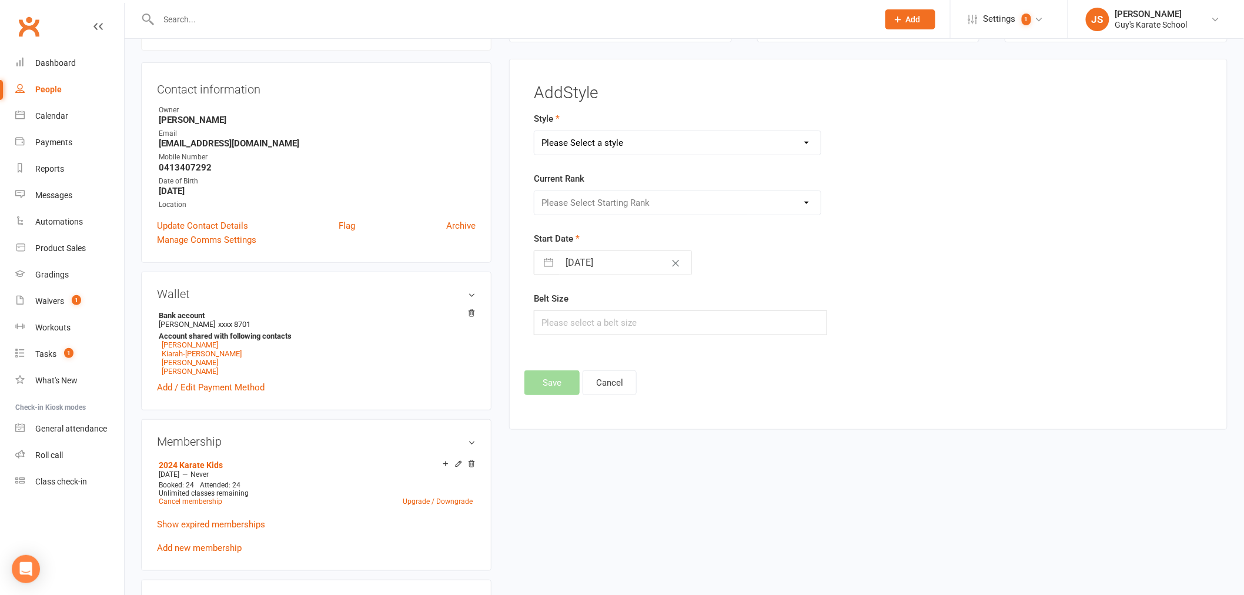
click at [633, 145] on select "Please Select a style Karate Kids Little Ninja Little Samurai Senior Tiny Tigers" at bounding box center [677, 143] width 286 height 24
select select "2284"
click at [534, 131] on select "Please Select a style Karate Kids Little Ninja Little Samurai Senior Tiny Tigers" at bounding box center [677, 143] width 286 height 24
click at [590, 210] on select "Please Select Starting Rank 10th Kyu White Belt 9th Kyu Yellow Belt 8th Kyu Ora…" at bounding box center [677, 203] width 286 height 24
select select "22937"
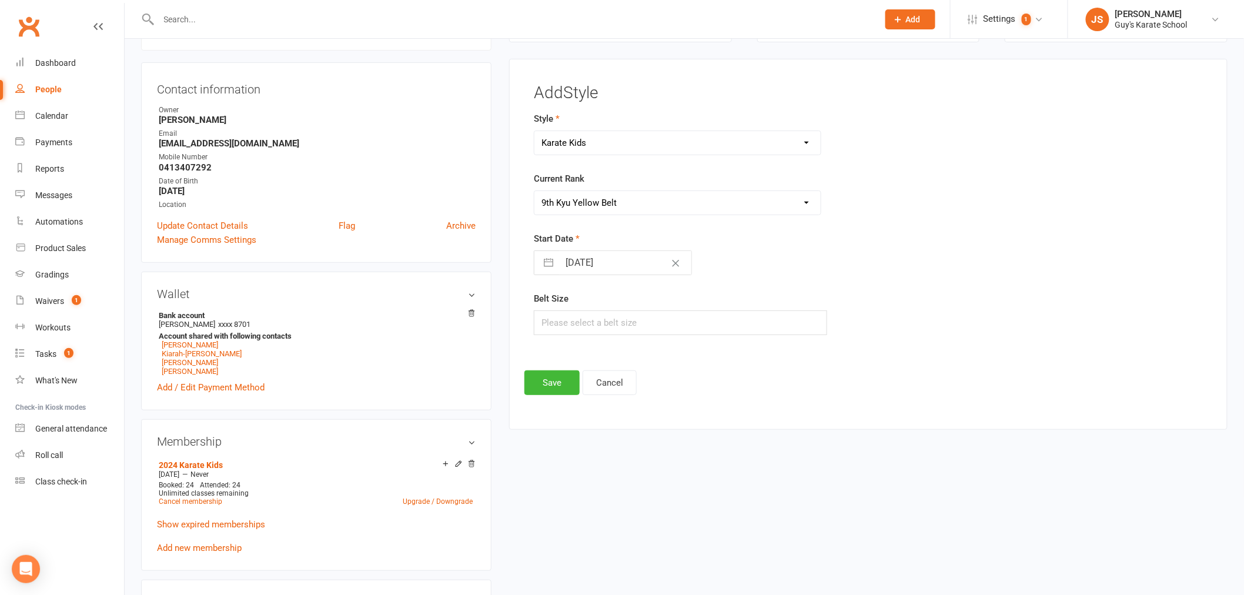
click at [534, 191] on select "Please Select Starting Rank 10th Kyu White Belt 9th Kyu Yellow Belt 8th Kyu Ora…" at bounding box center [677, 203] width 286 height 24
select select "7"
select select "2025"
select select "8"
select select "2025"
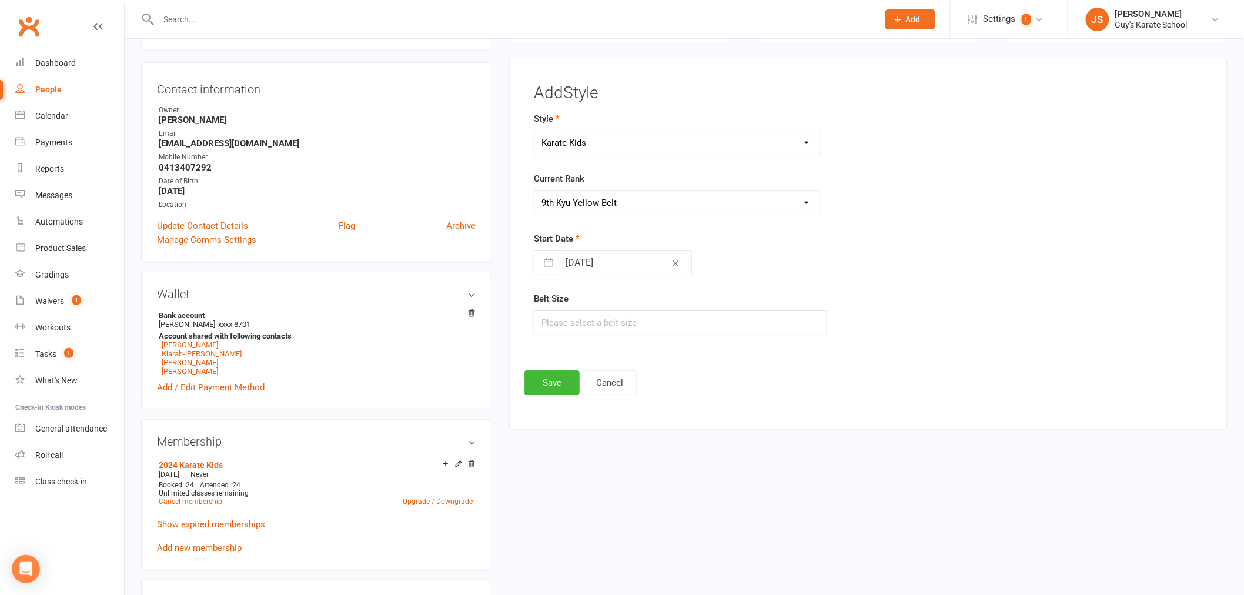
select select "9"
select select "2025"
click at [594, 266] on input "11 Sep 2025" at bounding box center [625, 263] width 132 height 24
click at [567, 302] on div "Move backward to switch to the previous month." at bounding box center [558, 309] width 23 height 19
select select "6"
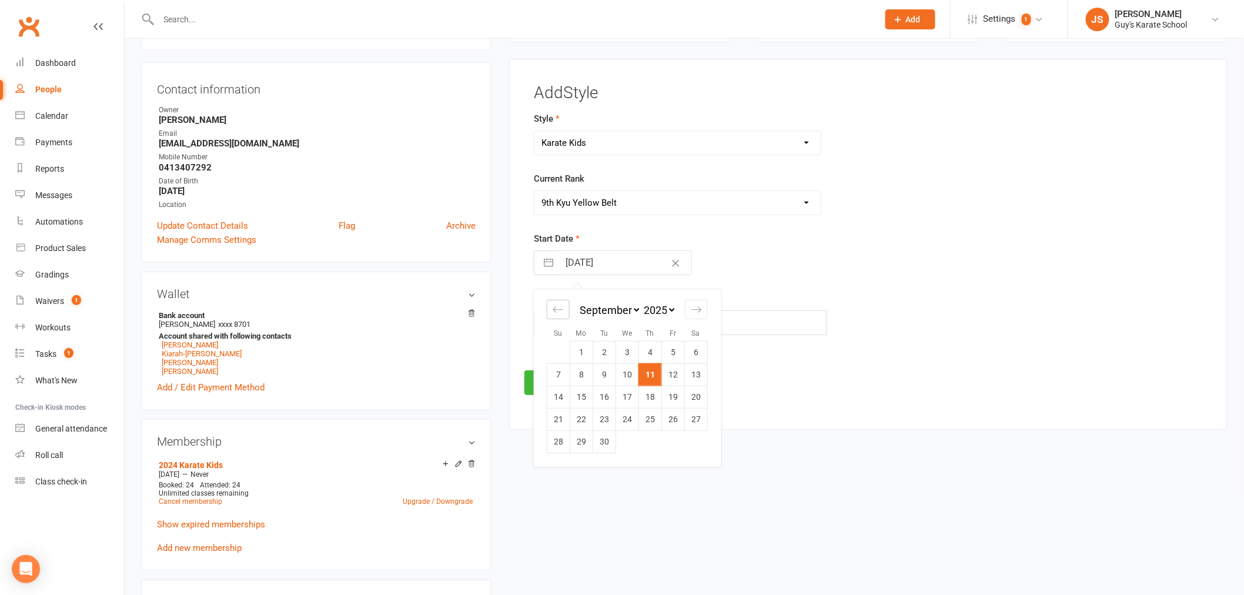
select select "2025"
click at [566, 303] on div "Move backward to switch to the previous month." at bounding box center [558, 309] width 23 height 19
select select "5"
select select "2025"
click at [562, 304] on icon "Move backward to switch to the previous month." at bounding box center [558, 309] width 11 height 11
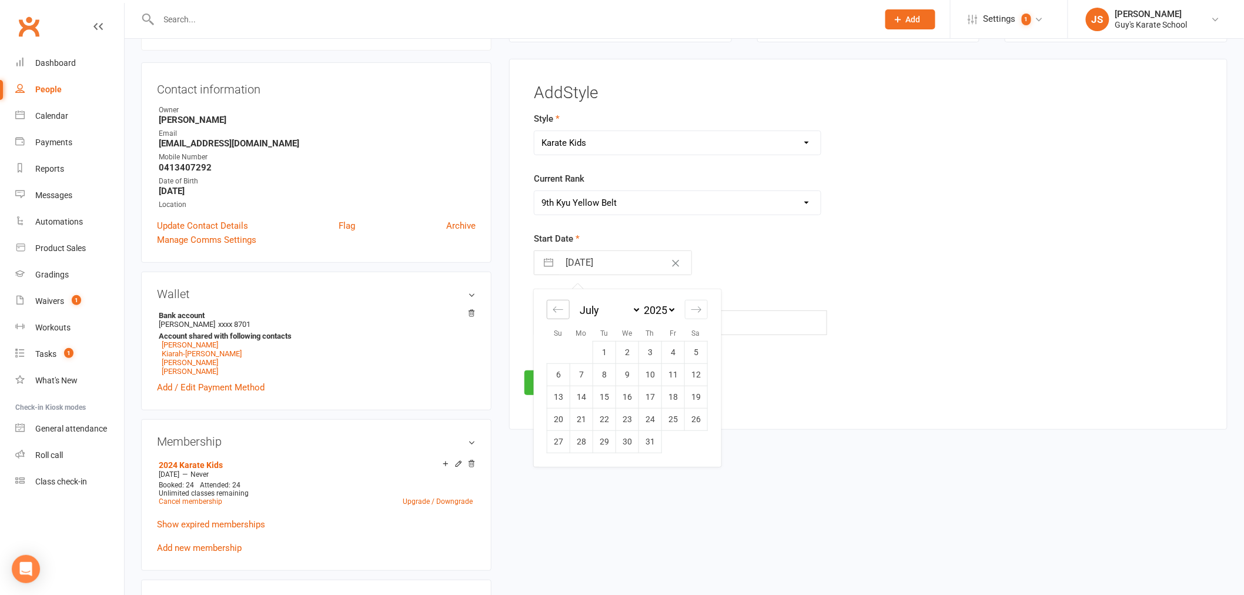
select select "4"
select select "2025"
click at [562, 304] on icon "Move backward to switch to the previous month." at bounding box center [558, 309] width 11 height 11
select select "3"
select select "2025"
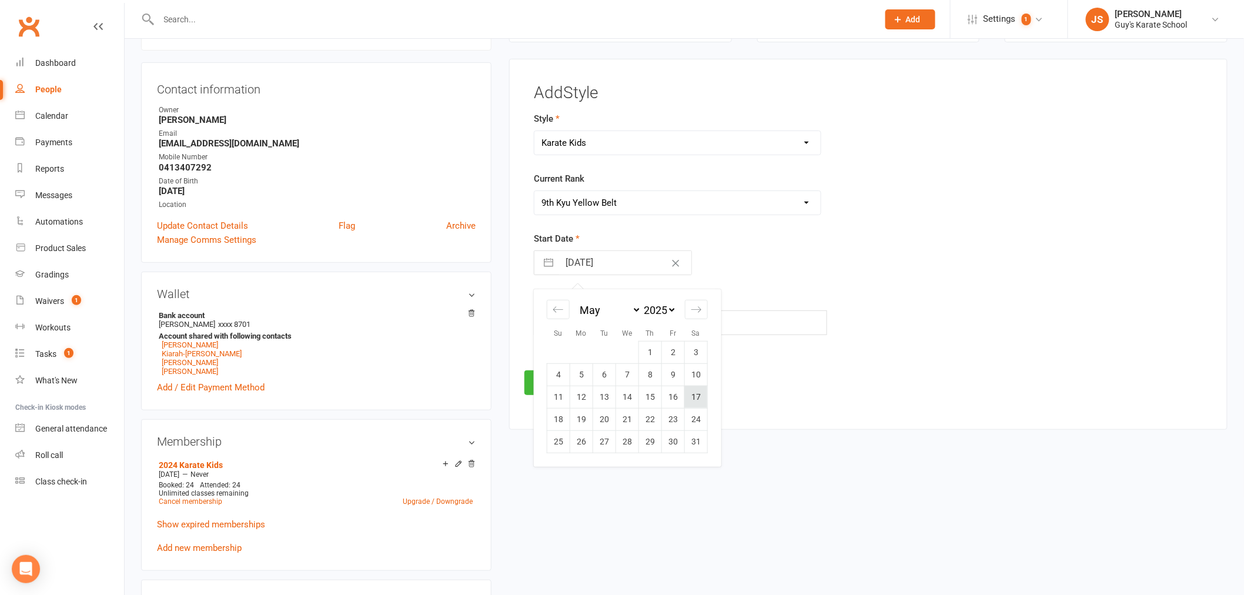
click at [696, 407] on td "17" at bounding box center [695, 397] width 23 height 22
type input "17 May 2025"
click at [584, 321] on input "text" at bounding box center [680, 322] width 293 height 25
type input "3"
click at [566, 385] on button "Save" at bounding box center [551, 382] width 55 height 25
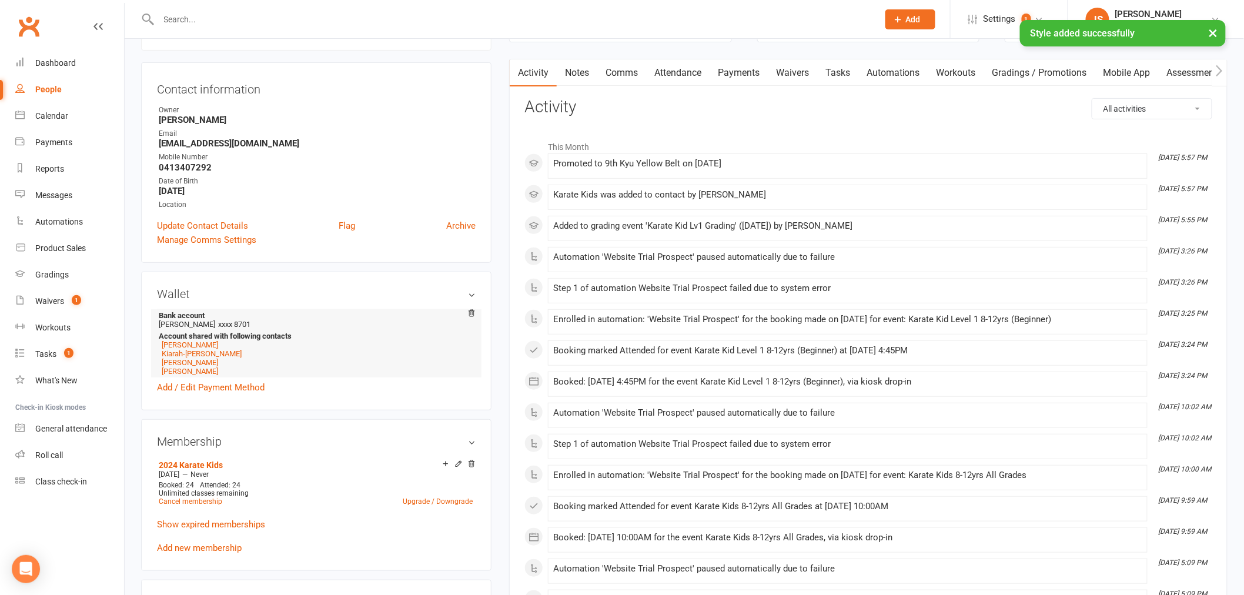
scroll to position [0, 0]
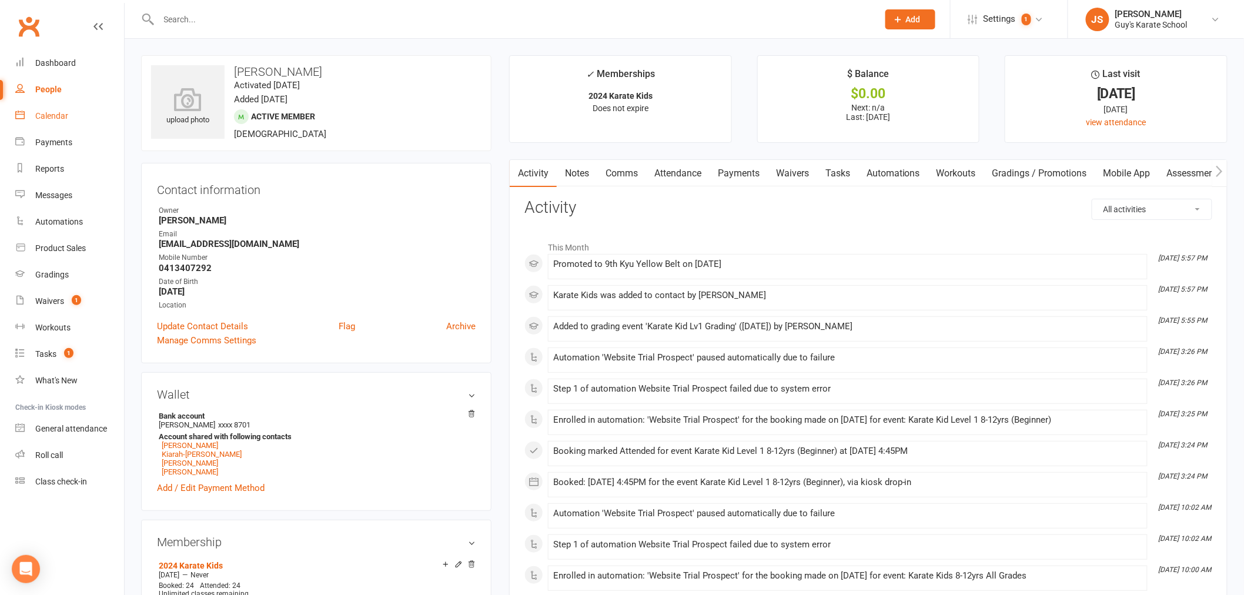
click at [56, 113] on div "Calendar" at bounding box center [51, 115] width 33 height 9
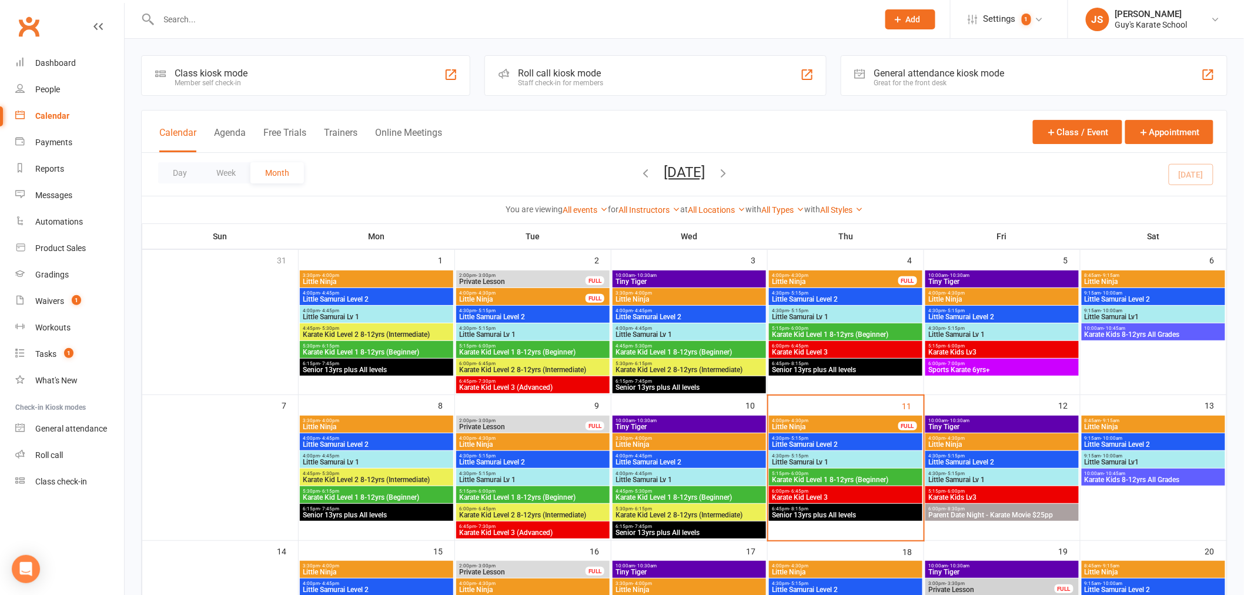
click at [841, 519] on span "Senior 13yrs plus All levels" at bounding box center [845, 515] width 149 height 7
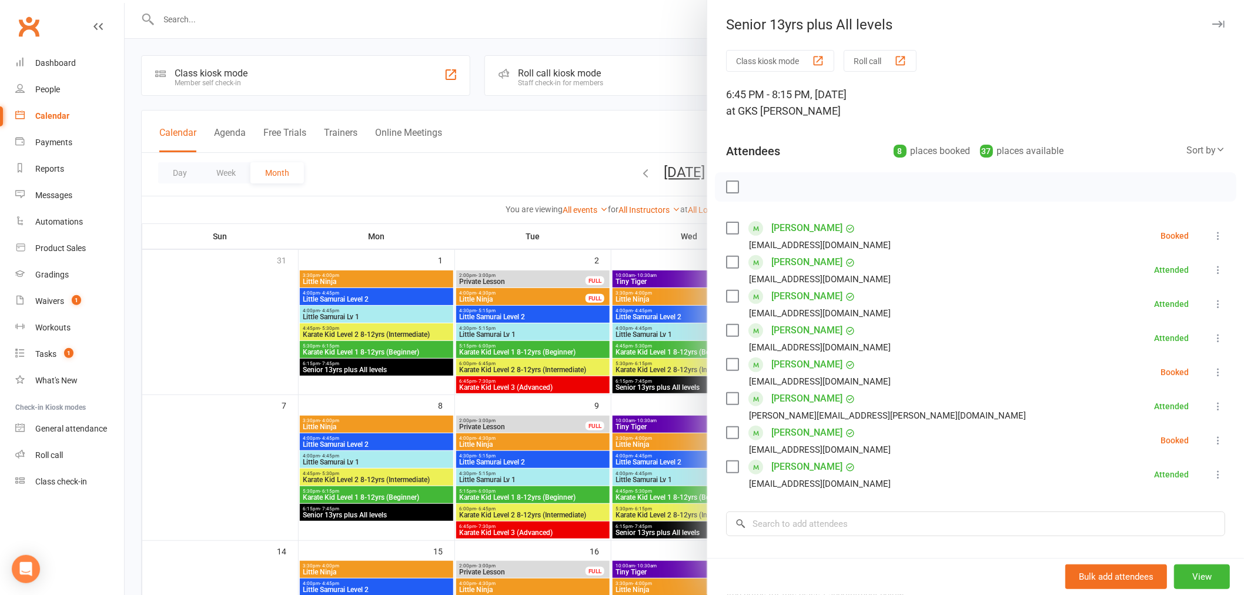
click at [1212, 21] on icon "button" at bounding box center [1218, 24] width 12 height 7
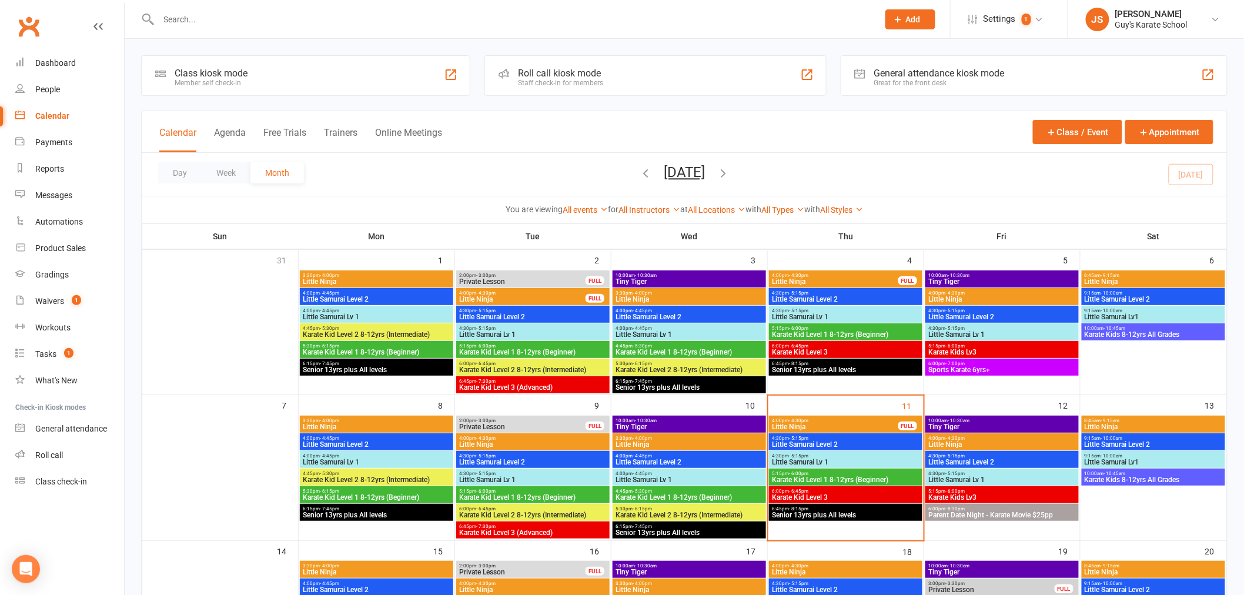
click at [837, 497] on span "Karate Kid Level 3" at bounding box center [845, 497] width 149 height 7
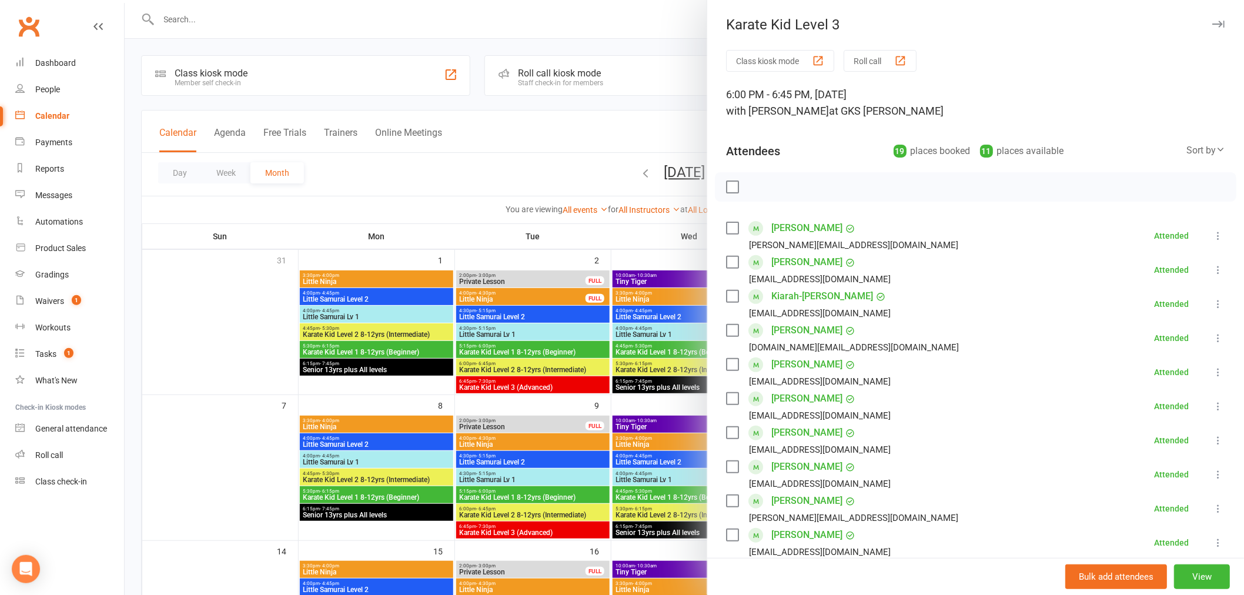
click at [513, 141] on div at bounding box center [684, 297] width 1119 height 595
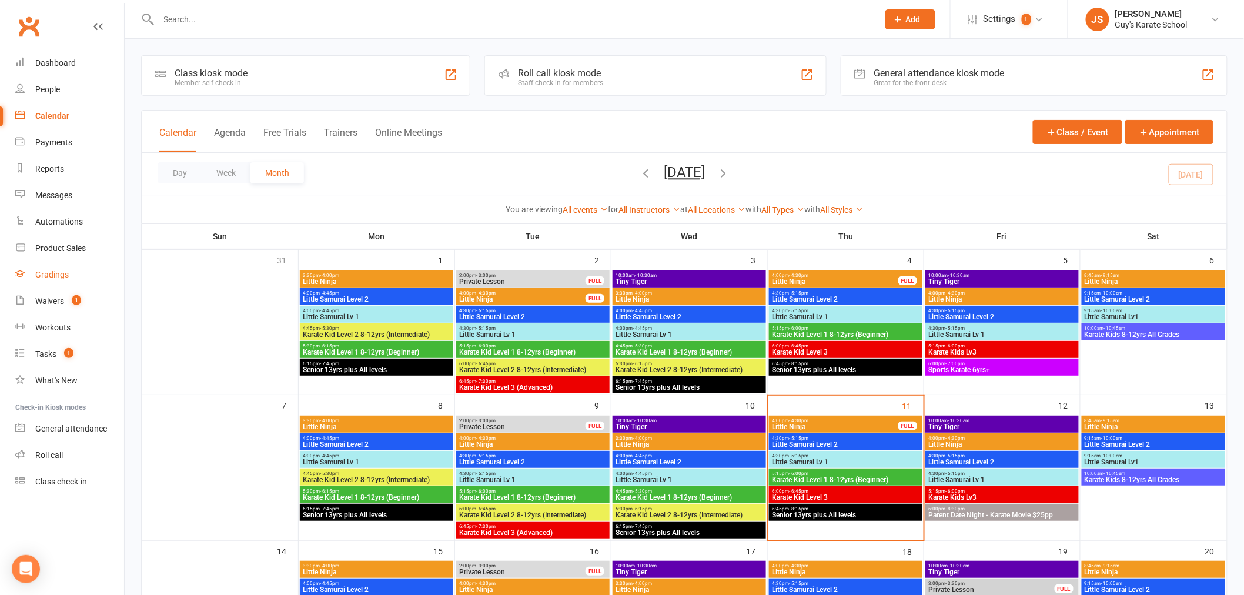
click at [68, 277] on link "Gradings" at bounding box center [69, 275] width 109 height 26
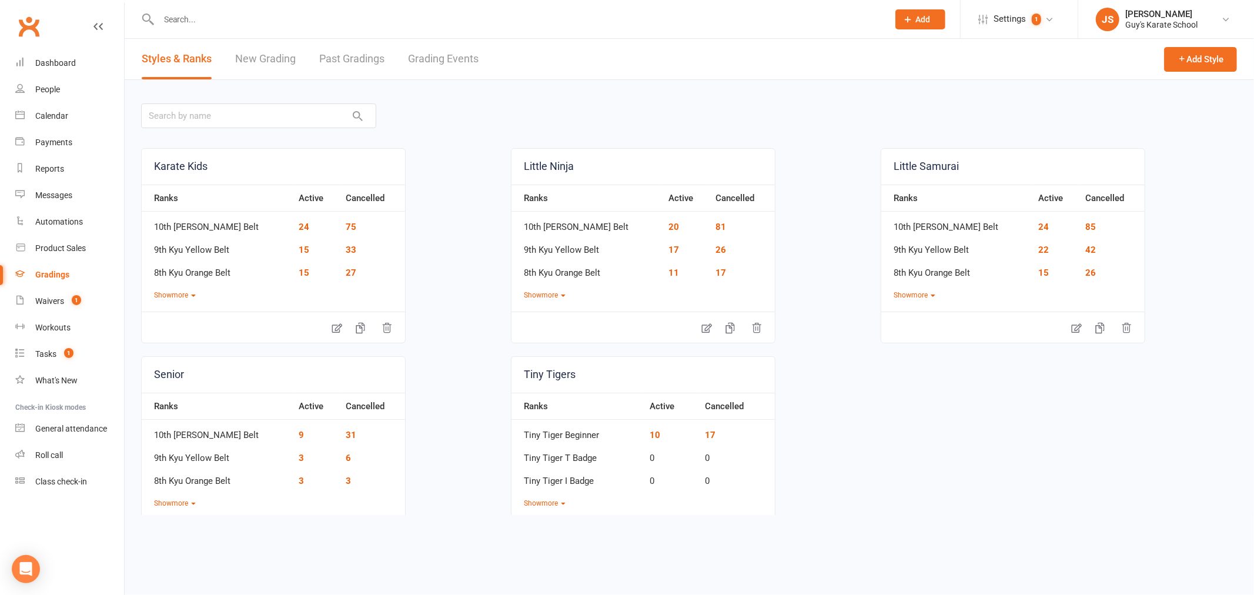
click at [432, 62] on link "Grading Events" at bounding box center [443, 59] width 71 height 41
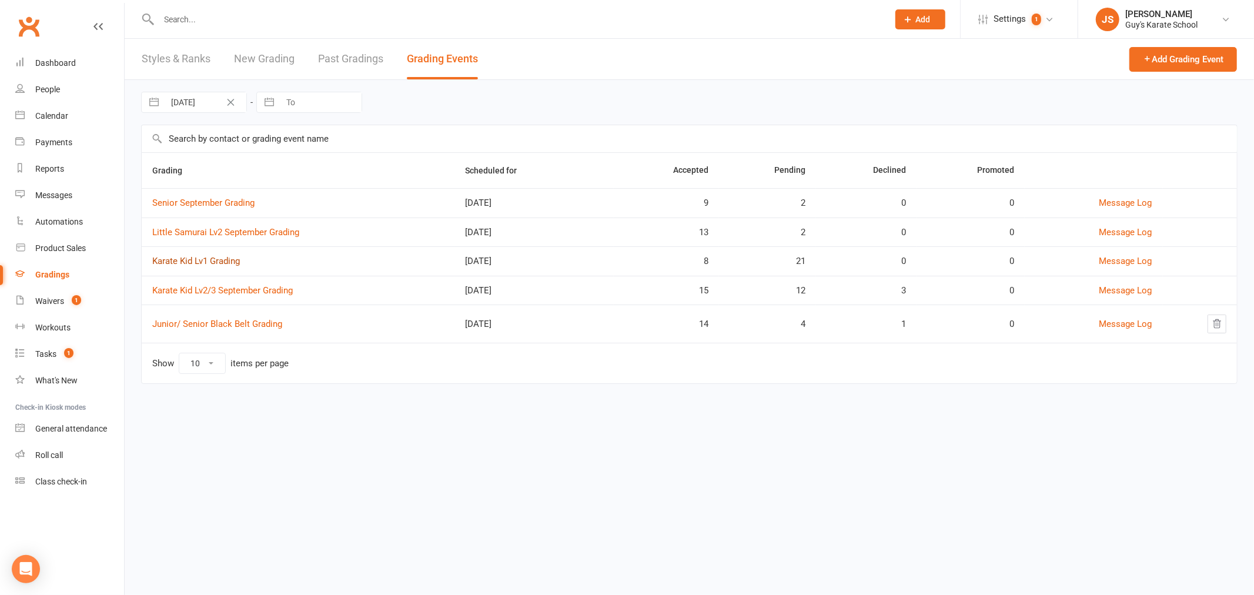
click at [216, 265] on link "Karate Kid Lv1 Grading" at bounding box center [196, 261] width 88 height 11
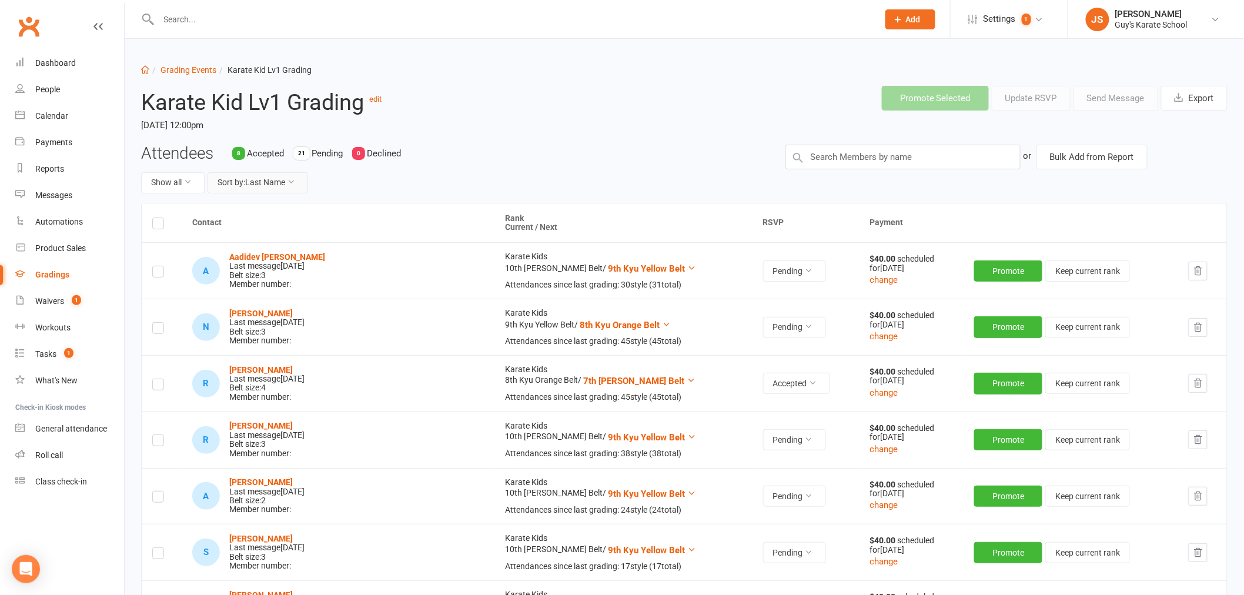
click at [263, 188] on button "Sort by: Last Name" at bounding box center [258, 182] width 101 height 21
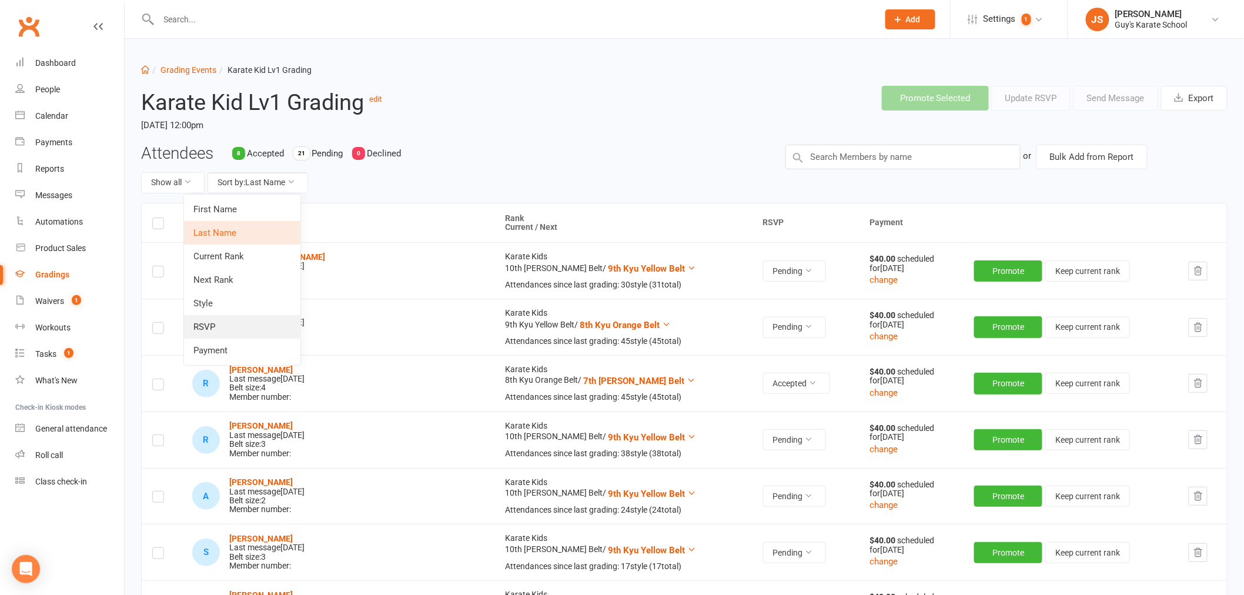
click at [225, 323] on link "RSVP" at bounding box center [242, 327] width 116 height 24
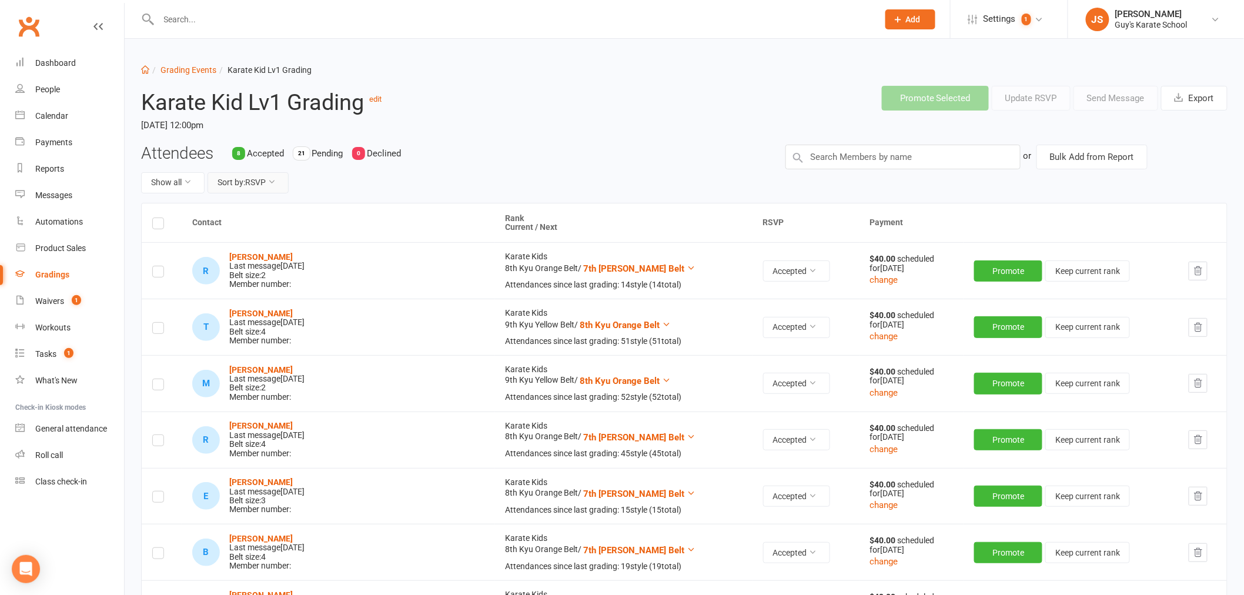
click at [257, 175] on button "Sort by: RSVP" at bounding box center [248, 182] width 81 height 21
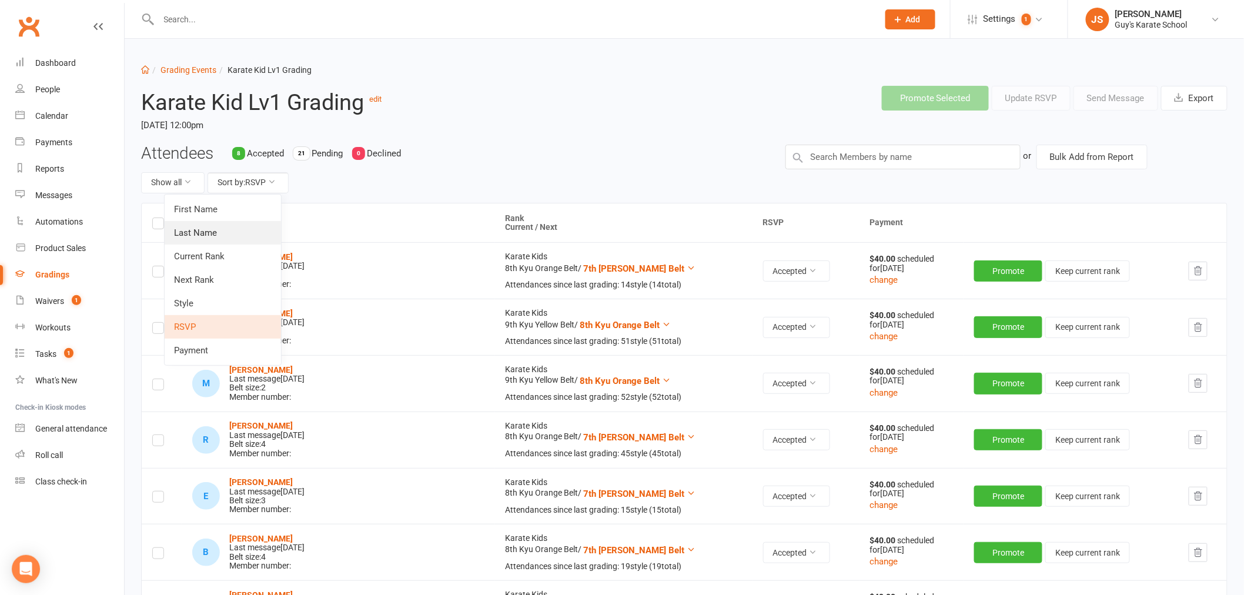
click at [219, 238] on link "Last Name" at bounding box center [223, 233] width 116 height 24
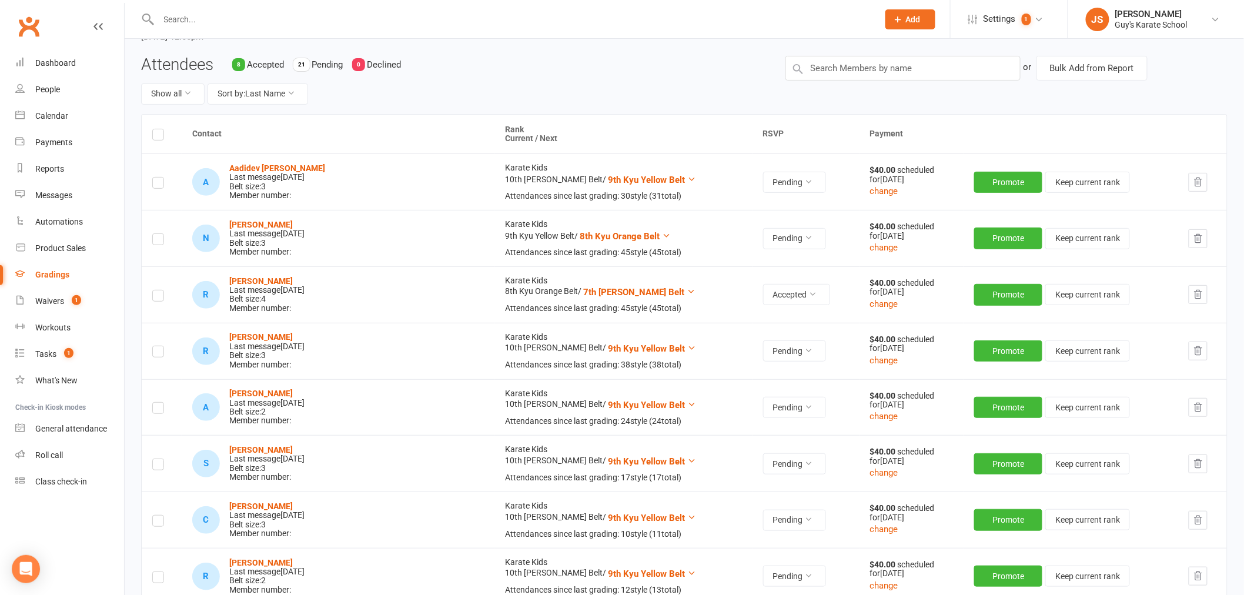
scroll to position [65, 0]
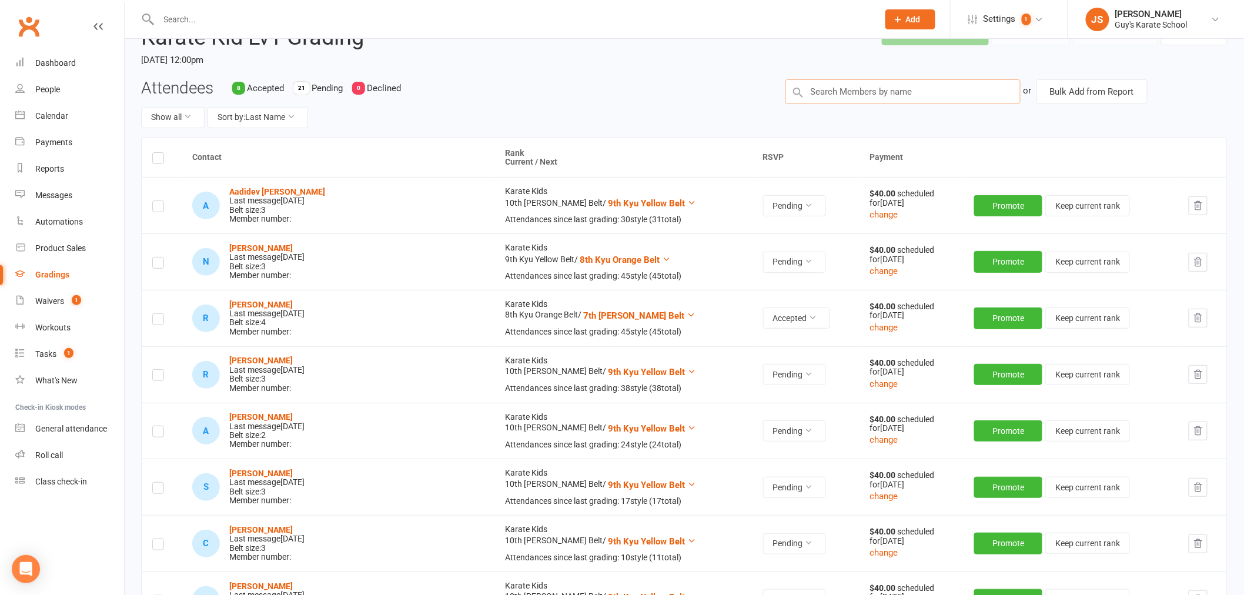
click at [858, 91] on input "text" at bounding box center [903, 91] width 235 height 25
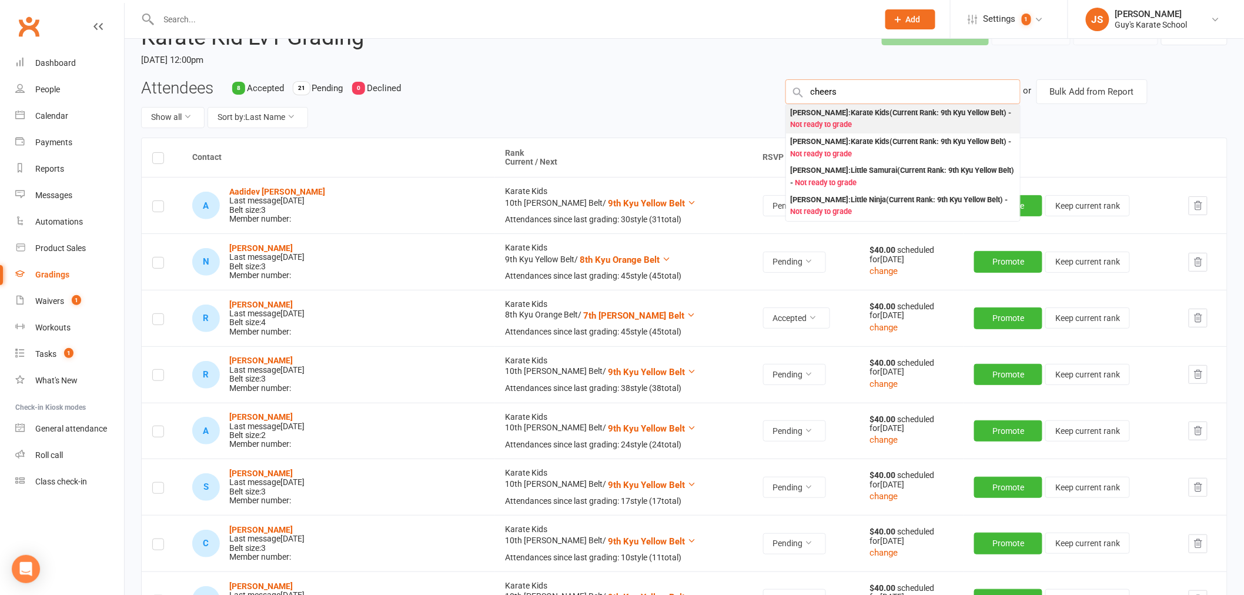
type input "cheers"
click at [894, 126] on div "Tyler Cheers : Karate Kids (Current Rank: 9th Kyu Yellow Belt ) - Not ready to …" at bounding box center [903, 119] width 225 height 24
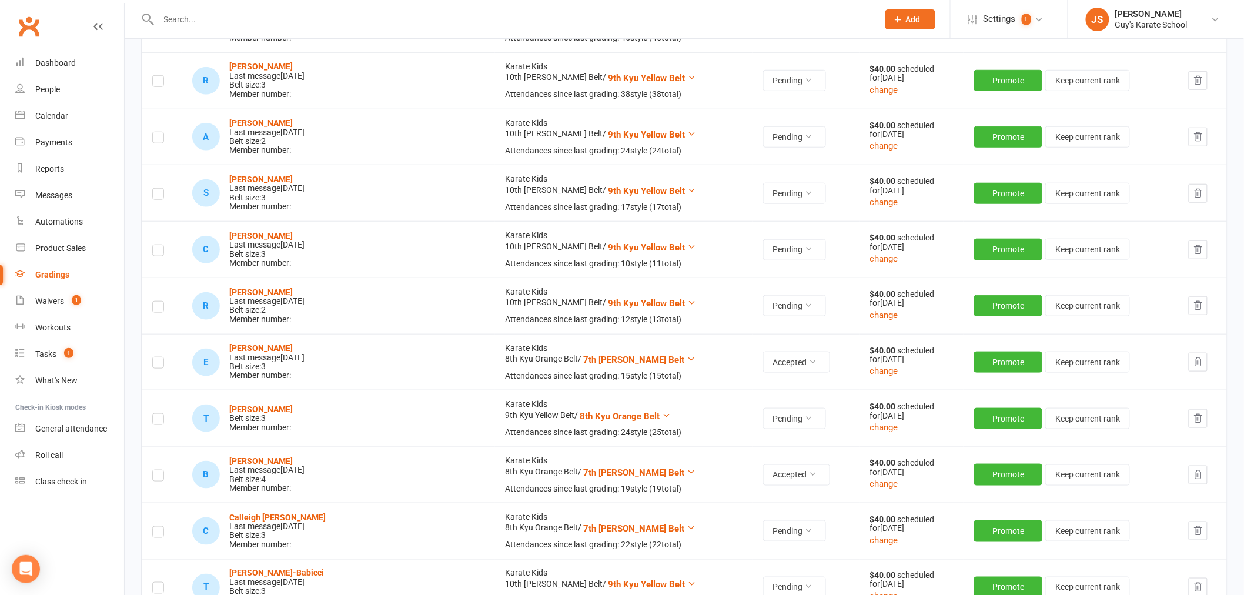
scroll to position [392, 0]
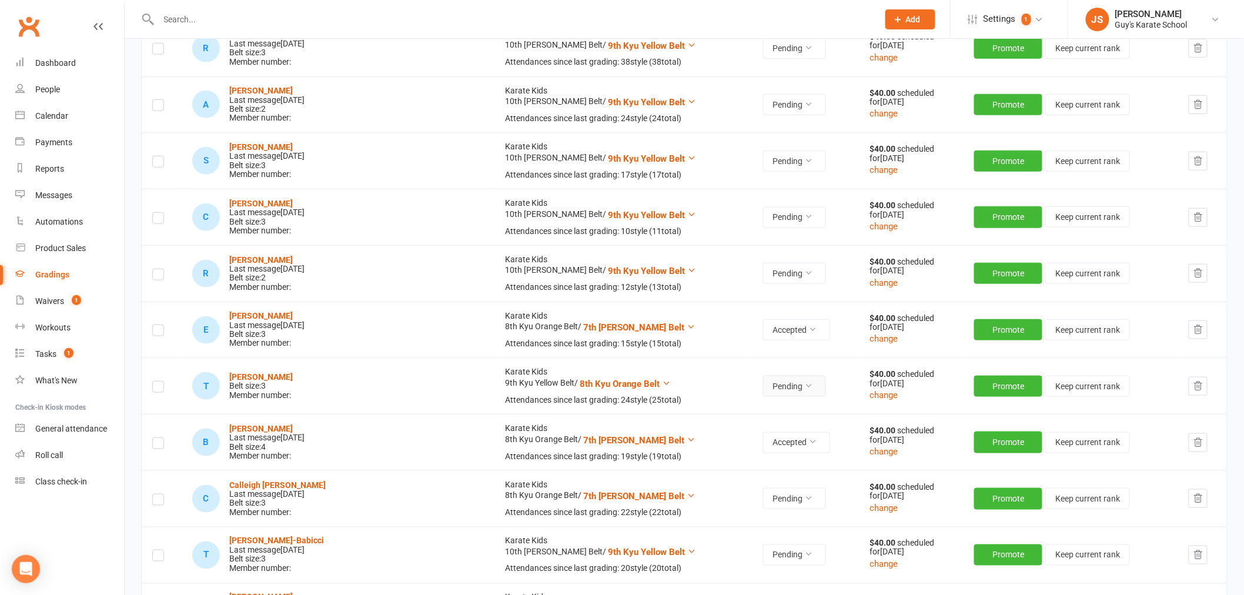
click at [763, 390] on button "Pending" at bounding box center [794, 386] width 63 height 21
click at [710, 413] on link "Accepted" at bounding box center [690, 414] width 116 height 24
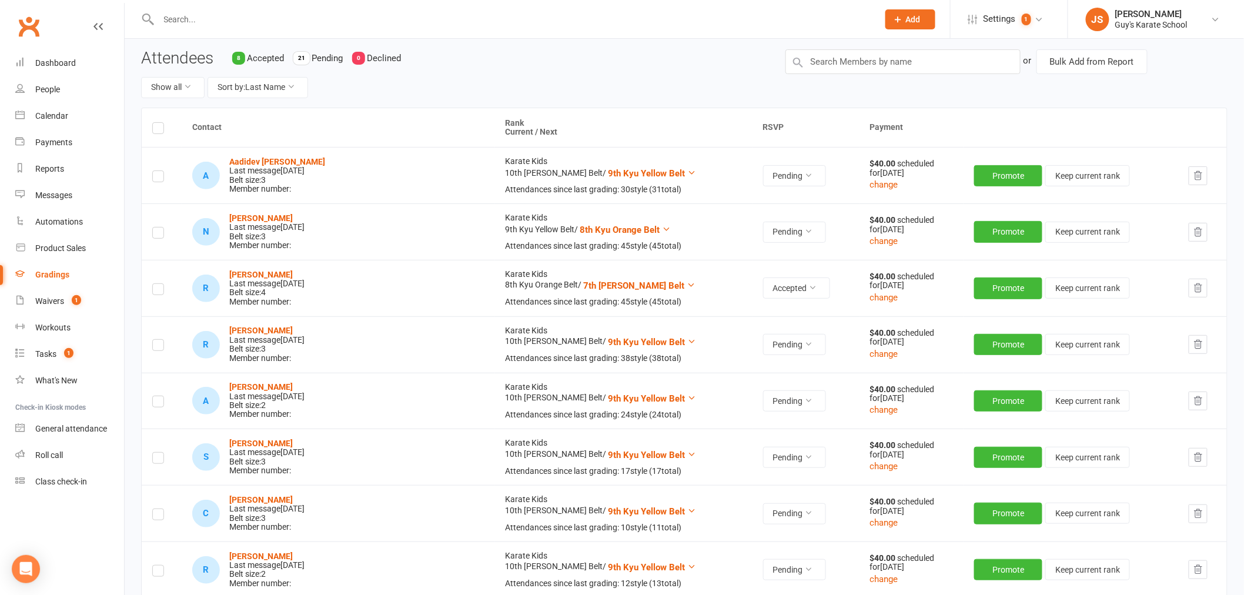
scroll to position [0, 0]
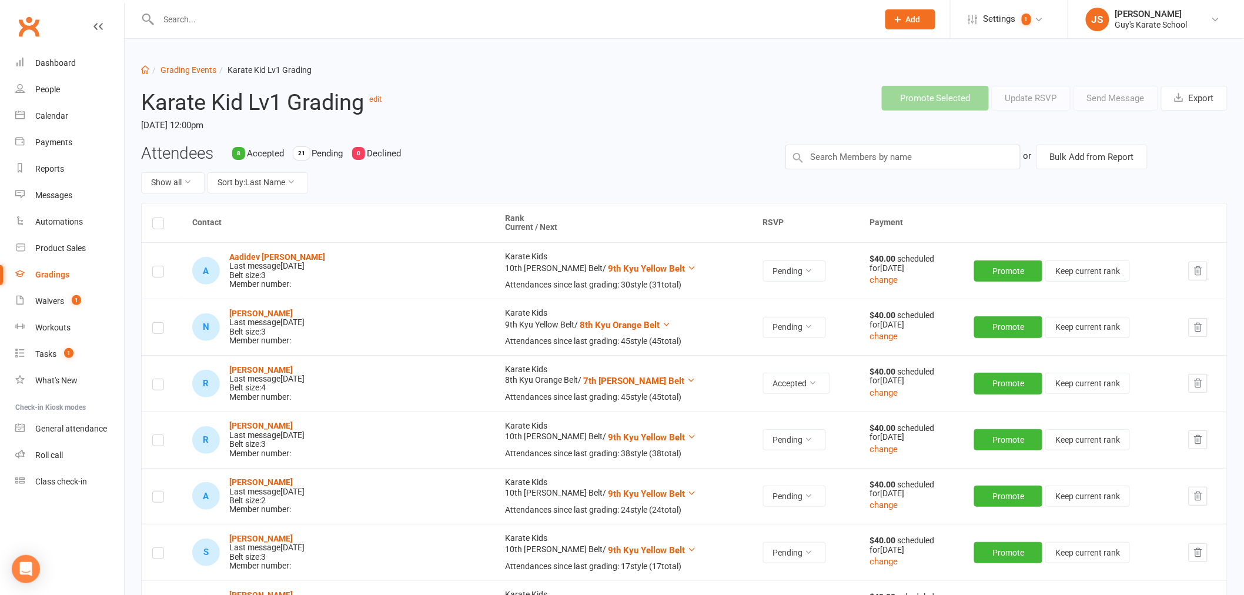
click at [224, 16] on input "text" at bounding box center [512, 19] width 715 height 16
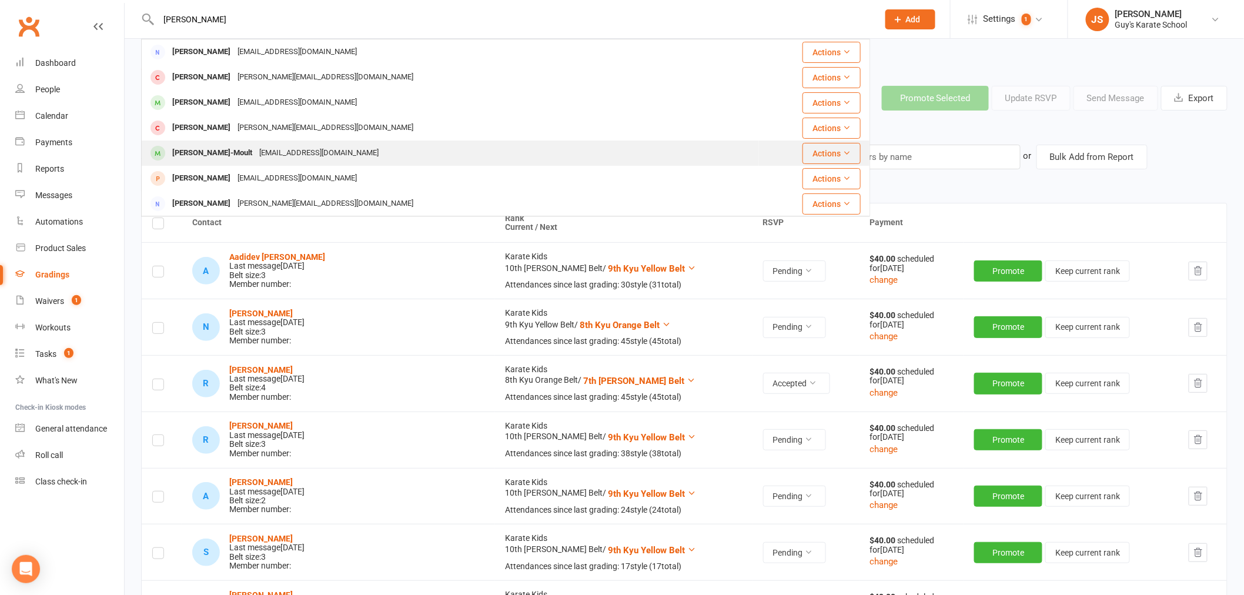
type input "lucy"
click at [269, 153] on div "panda_moult@hotmail.com" at bounding box center [319, 153] width 126 height 17
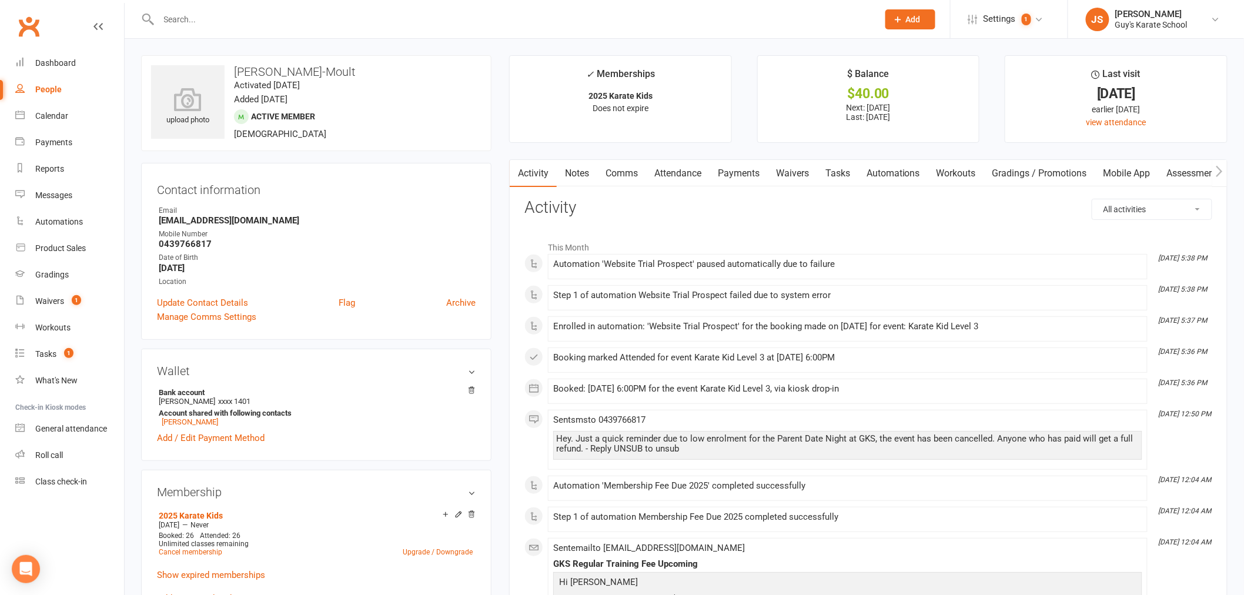
click at [751, 178] on link "Payments" at bounding box center [739, 173] width 58 height 27
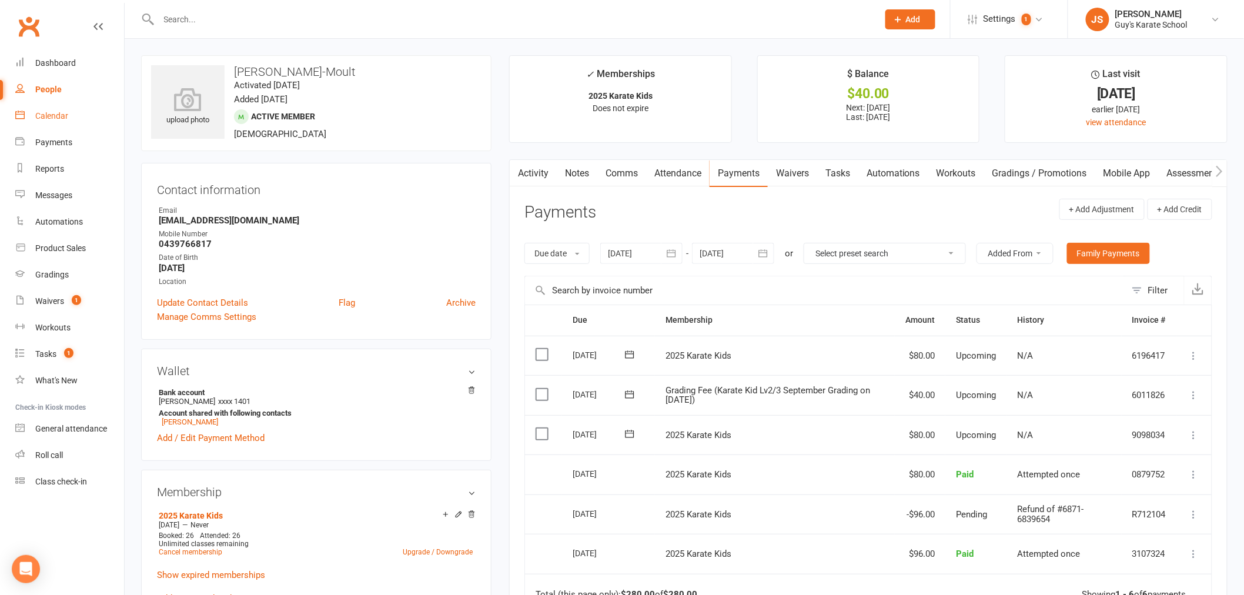
click at [46, 115] on div "Calendar" at bounding box center [51, 115] width 33 height 9
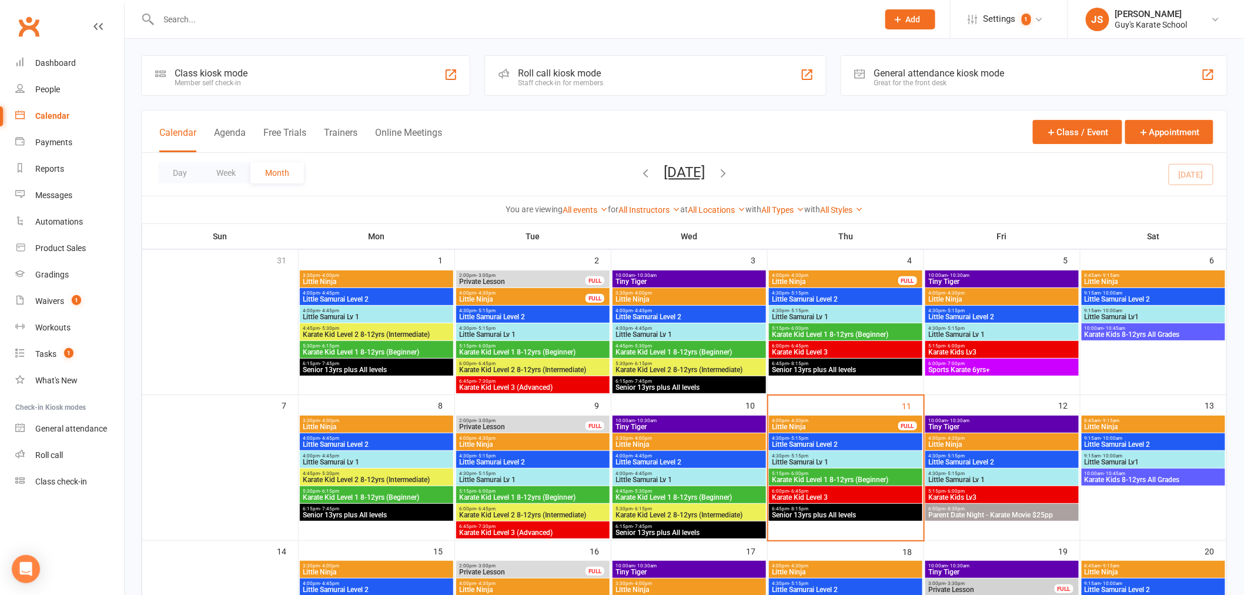
click at [826, 509] on span "6:45pm - 8:15pm" at bounding box center [845, 508] width 149 height 5
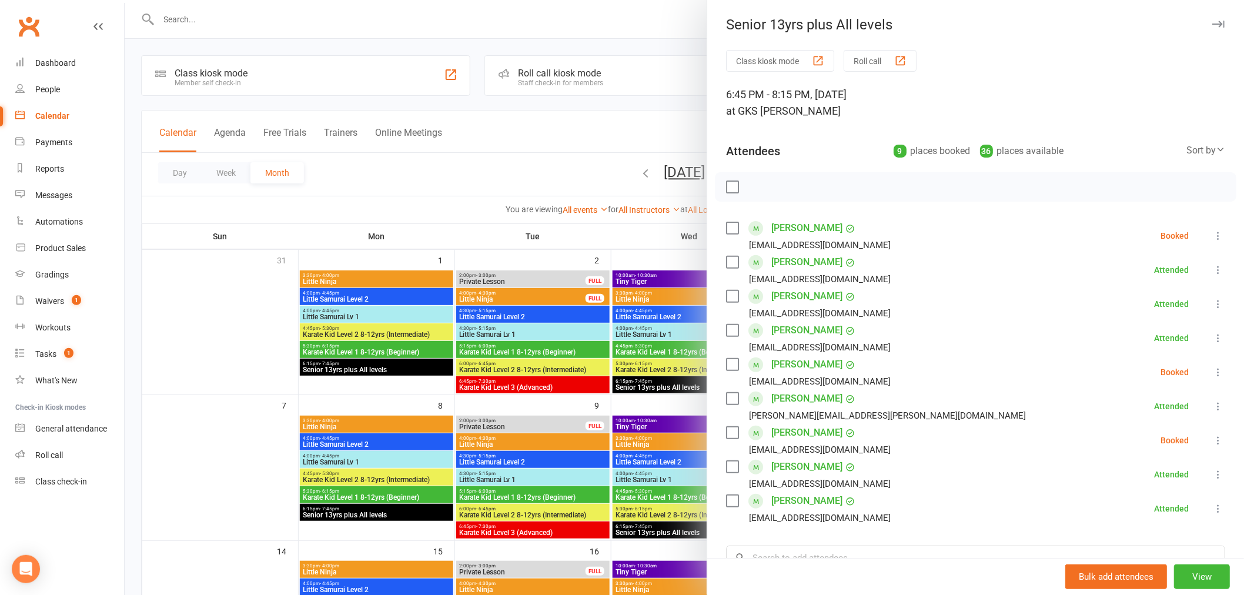
click at [1212, 439] on icon at bounding box center [1218, 441] width 12 height 12
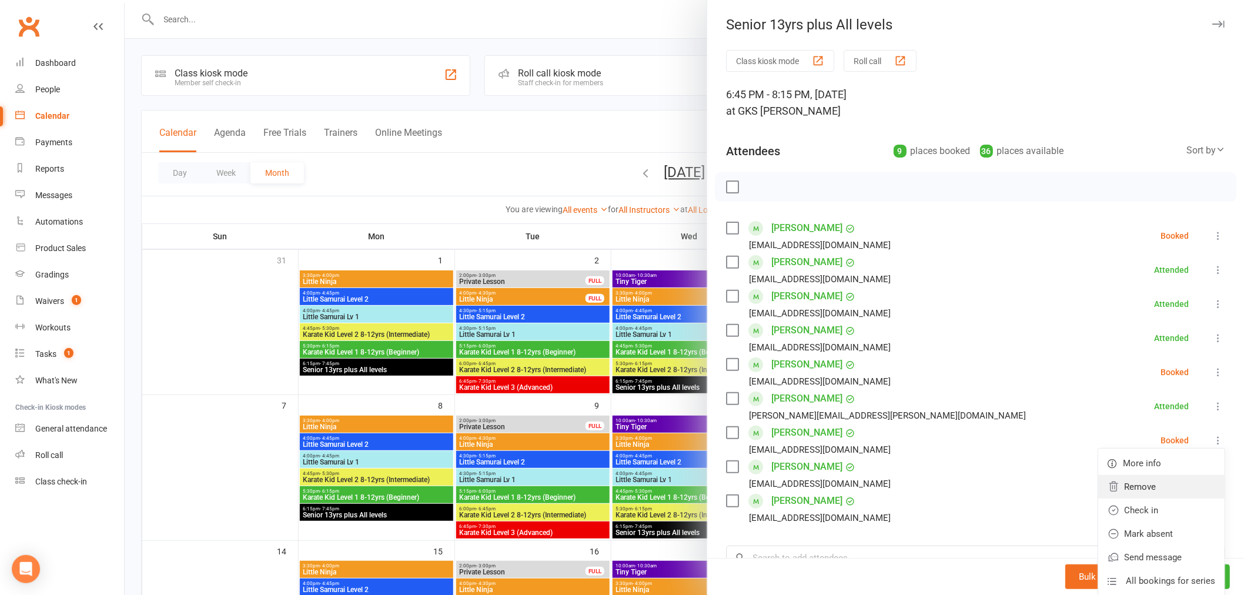
click at [1145, 486] on link "Remove" at bounding box center [1161, 487] width 126 height 24
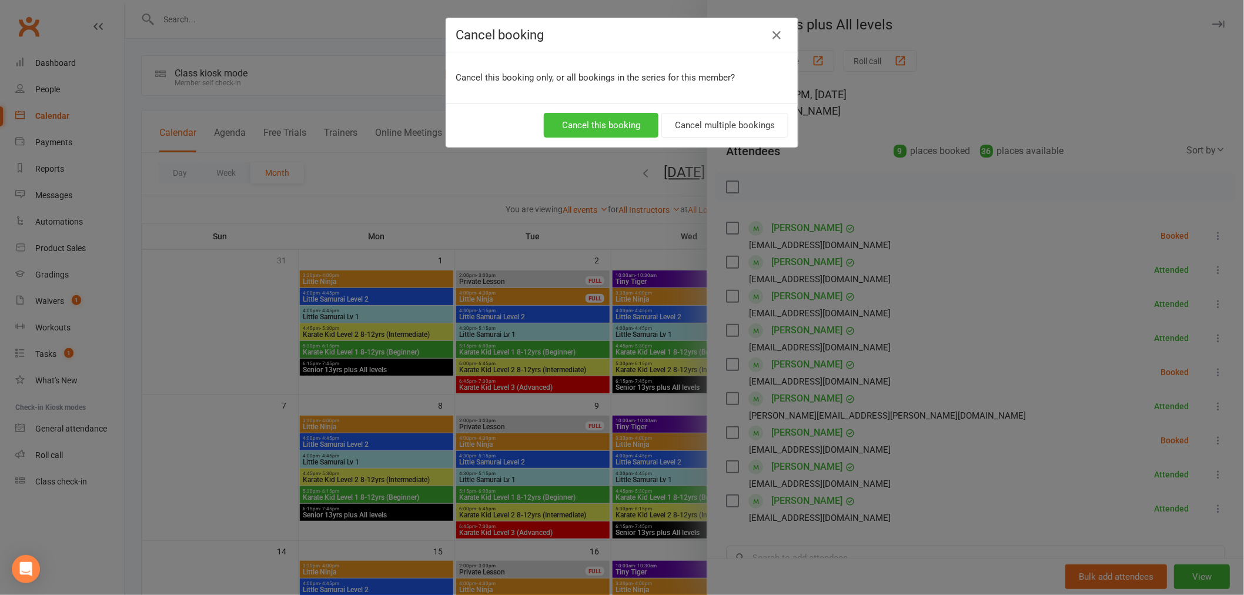
click at [606, 131] on button "Cancel this booking" at bounding box center [601, 125] width 115 height 25
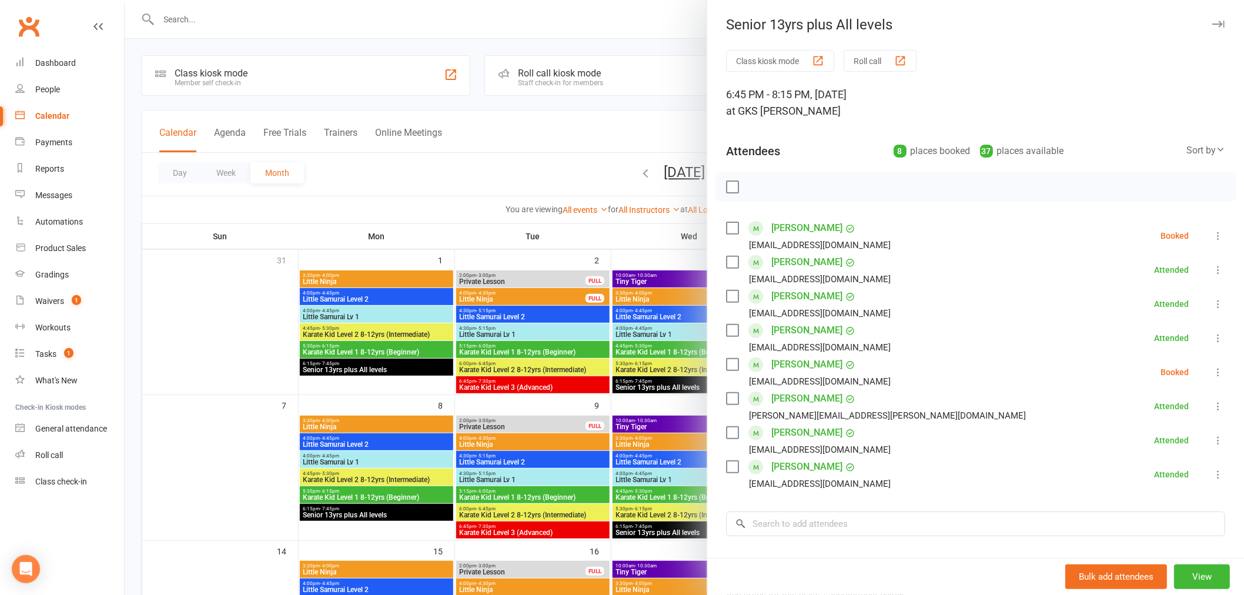
click at [1212, 22] on icon "button" at bounding box center [1218, 24] width 12 height 7
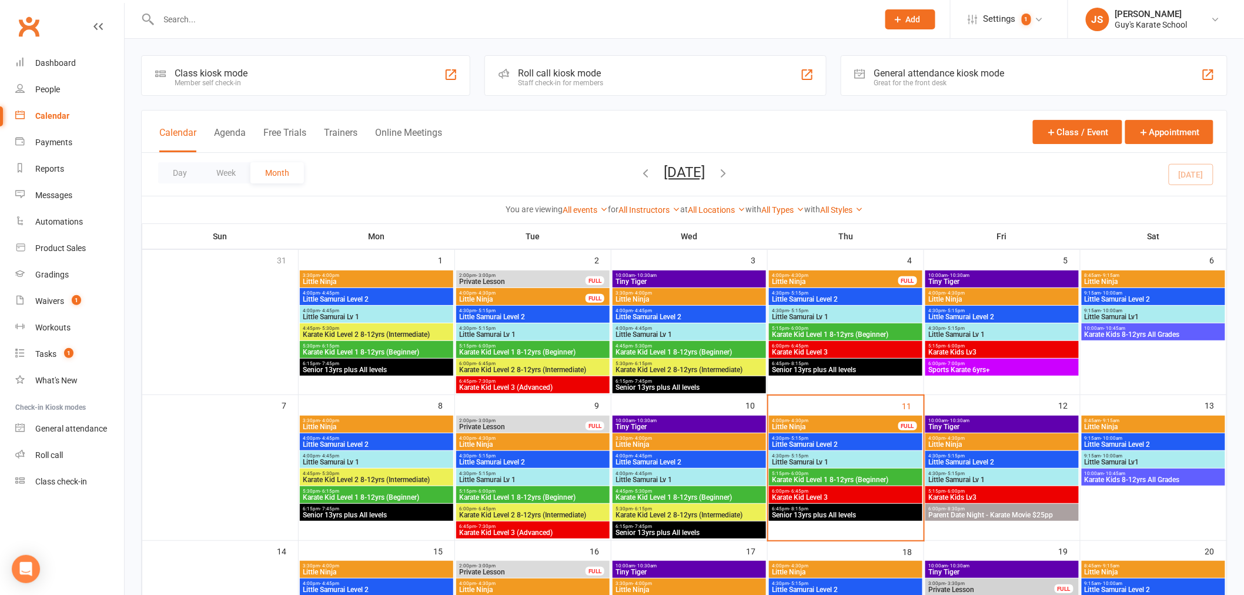
click at [472, 21] on input "text" at bounding box center [512, 19] width 715 height 16
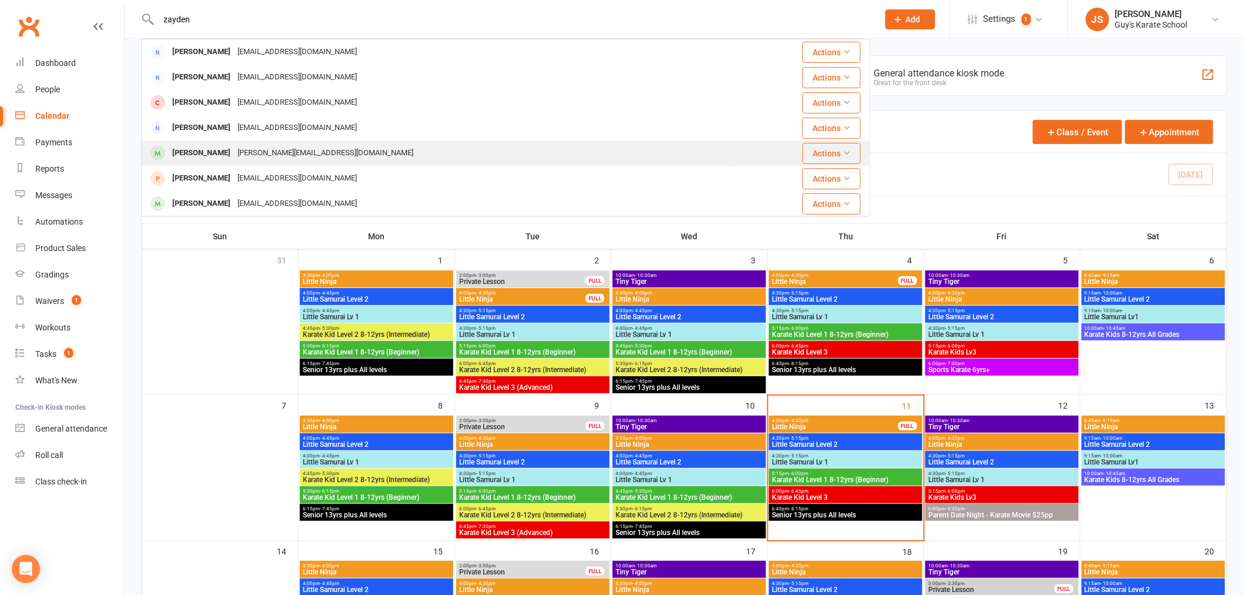
type input "zayden"
click at [236, 146] on div "bailey.anna859@gmail.com" at bounding box center [325, 153] width 183 height 17
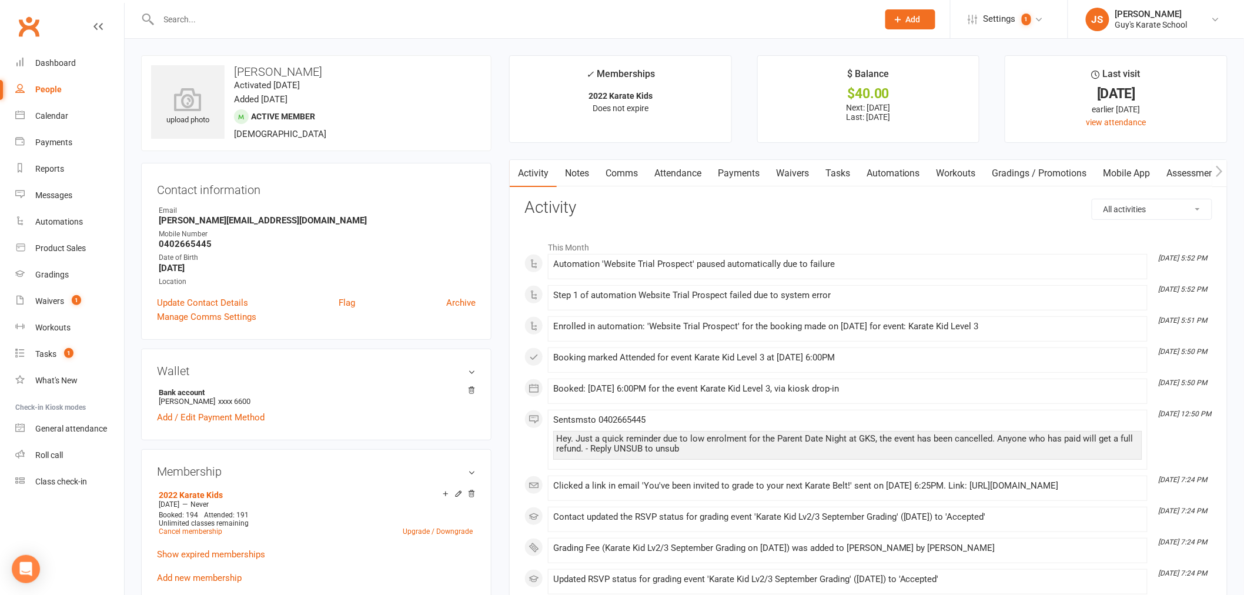
click at [748, 178] on link "Payments" at bounding box center [739, 173] width 58 height 27
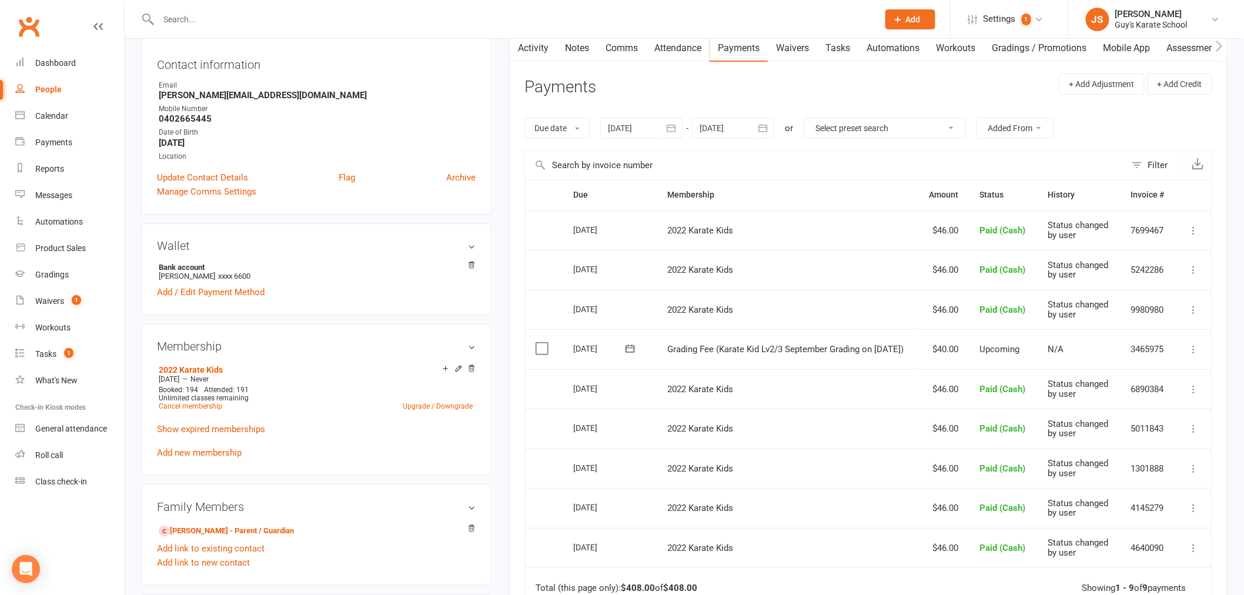
scroll to position [131, 0]
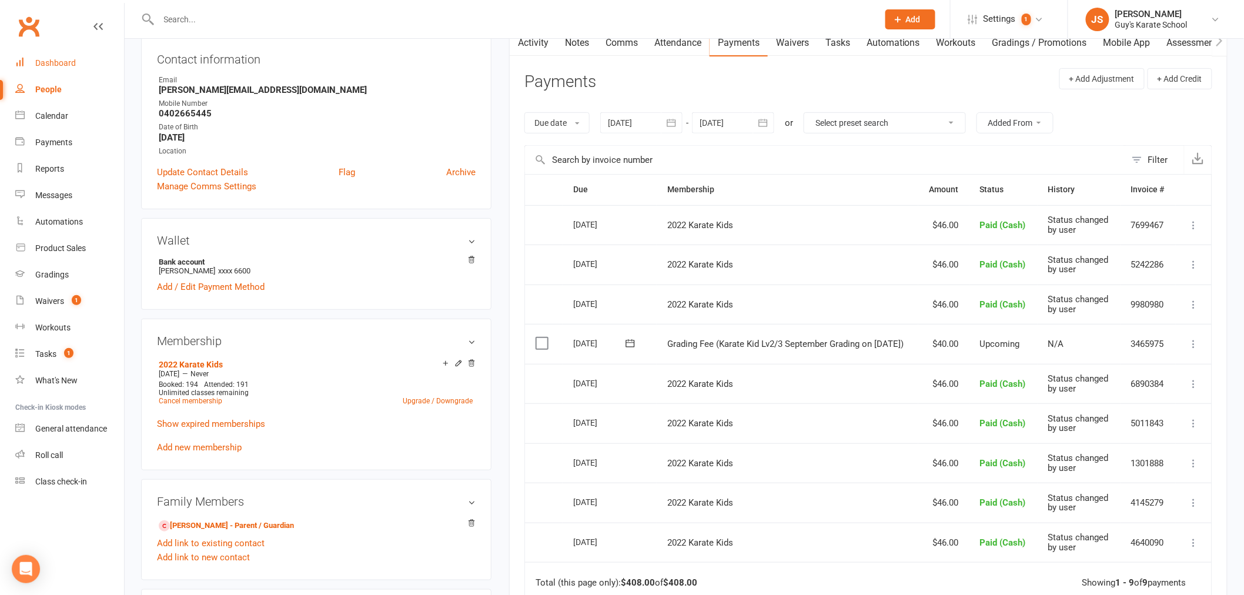
click at [61, 64] on div "Dashboard" at bounding box center [55, 62] width 41 height 9
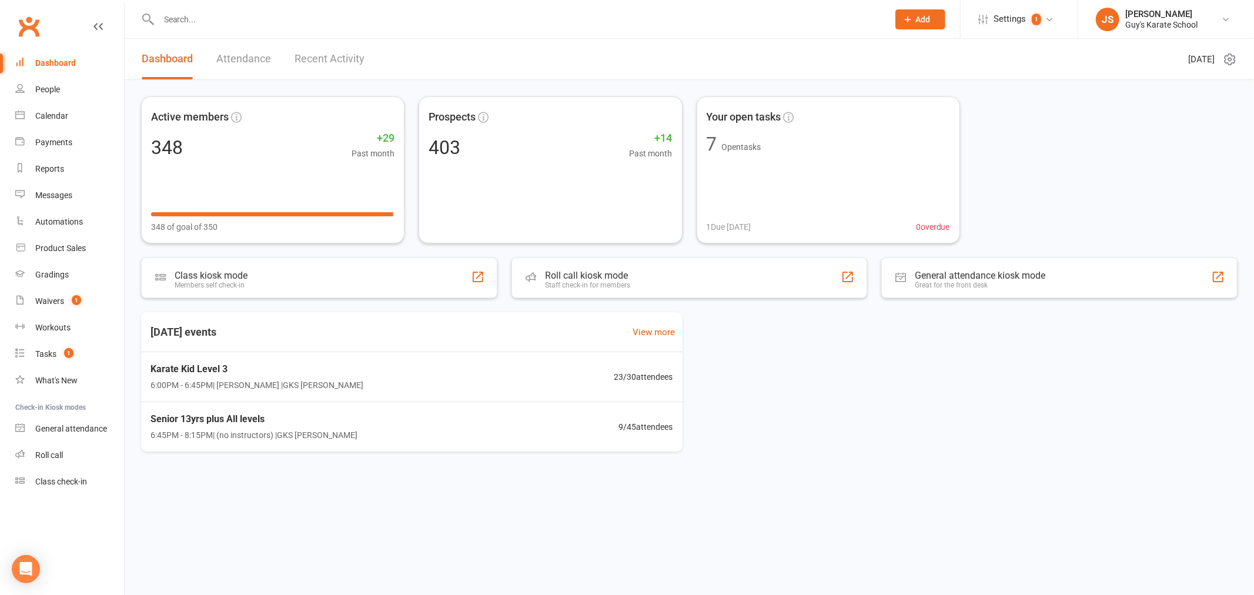
click at [229, 6] on div at bounding box center [510, 19] width 739 height 38
click at [229, 8] on div at bounding box center [510, 19] width 739 height 38
click at [224, 16] on input "text" at bounding box center [517, 19] width 725 height 16
drag, startPoint x: 224, startPoint y: 16, endPoint x: 155, endPoint y: 18, distance: 69.4
click at [155, 18] on div "arb No results" at bounding box center [510, 19] width 739 height 38
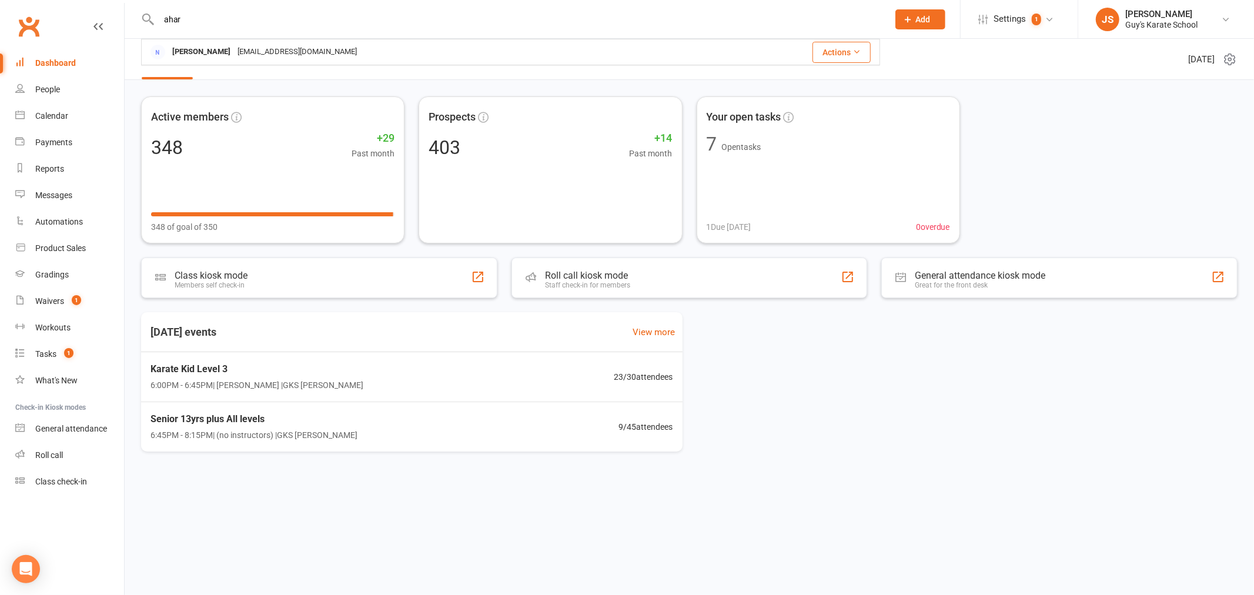
type input "aharb"
drag, startPoint x: 161, startPoint y: 25, endPoint x: 155, endPoint y: 25, distance: 6.5
click at [155, 25] on div "aharb No results" at bounding box center [510, 19] width 739 height 38
type input "ardhi"
drag, startPoint x: 188, startPoint y: 15, endPoint x: 137, endPoint y: 15, distance: 51.2
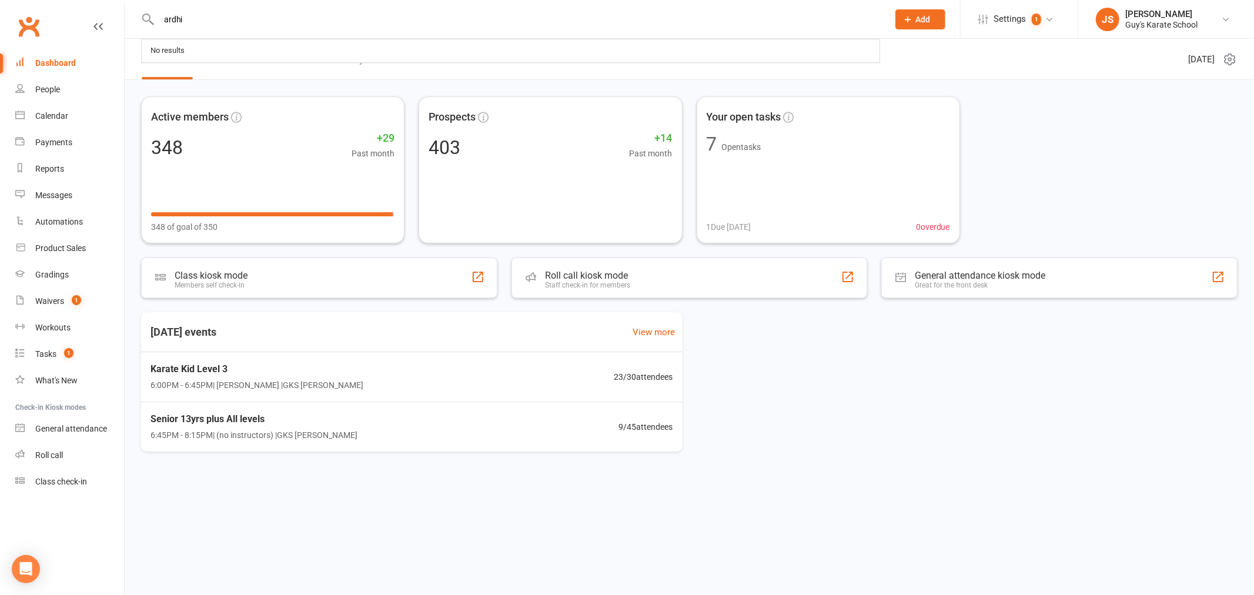
click at [137, 15] on react-component "ardhi No results" at bounding box center [440, 19] width 880 height 38
click at [61, 277] on div "Gradings" at bounding box center [52, 274] width 34 height 9
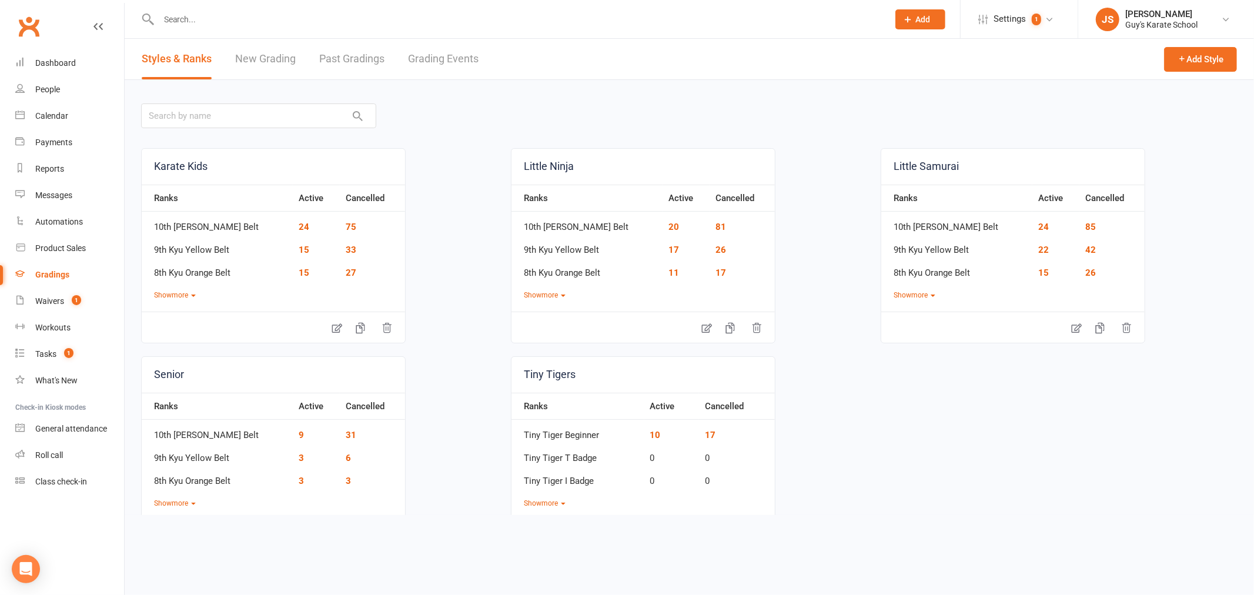
click at [466, 61] on link "Grading Events" at bounding box center [443, 59] width 71 height 41
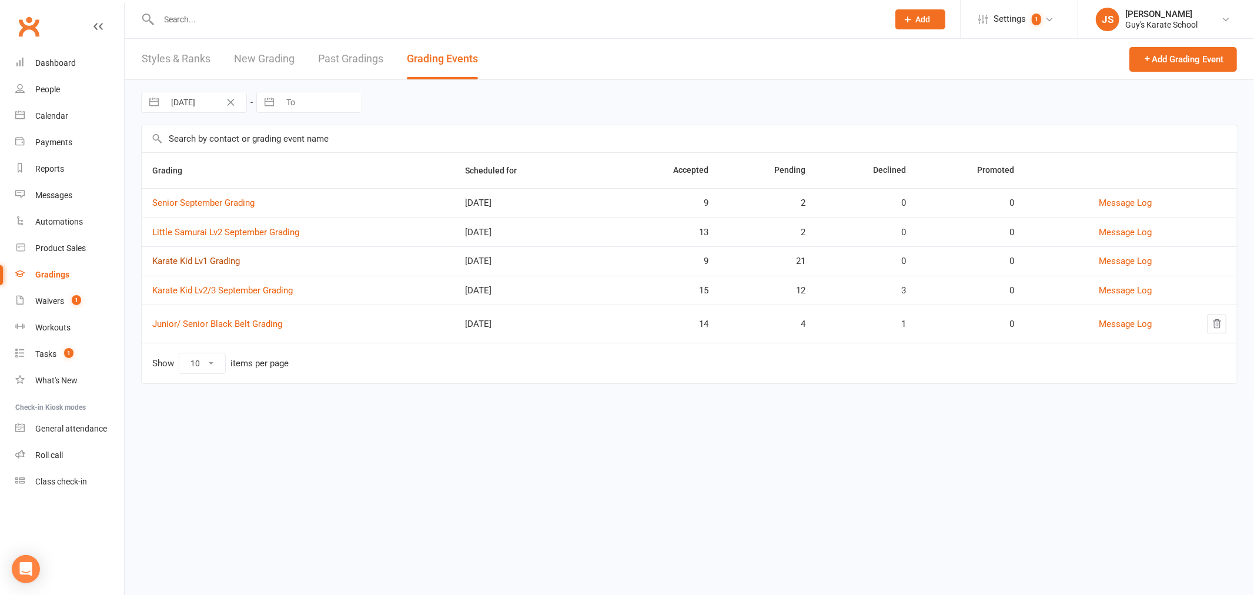
click at [220, 259] on link "Karate Kid Lv1 Grading" at bounding box center [196, 261] width 88 height 11
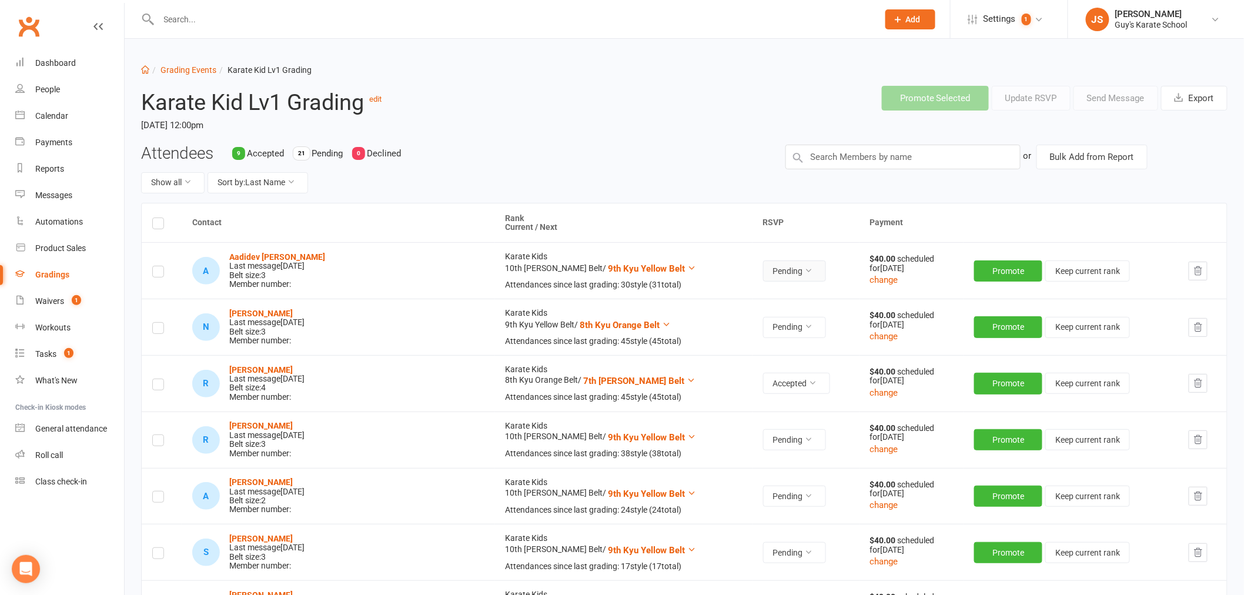
click at [763, 266] on button "Pending" at bounding box center [794, 270] width 63 height 21
click at [701, 298] on link "Accepted" at bounding box center [690, 298] width 116 height 24
drag, startPoint x: 314, startPoint y: 255, endPoint x: 221, endPoint y: 253, distance: 92.9
click at [221, 253] on div "A Aadidev Arun Kurup Last message Sep 11, 2025 Belt size: 3 Member number:" at bounding box center [338, 271] width 292 height 36
copy div "Aadidev Arun Kurup"
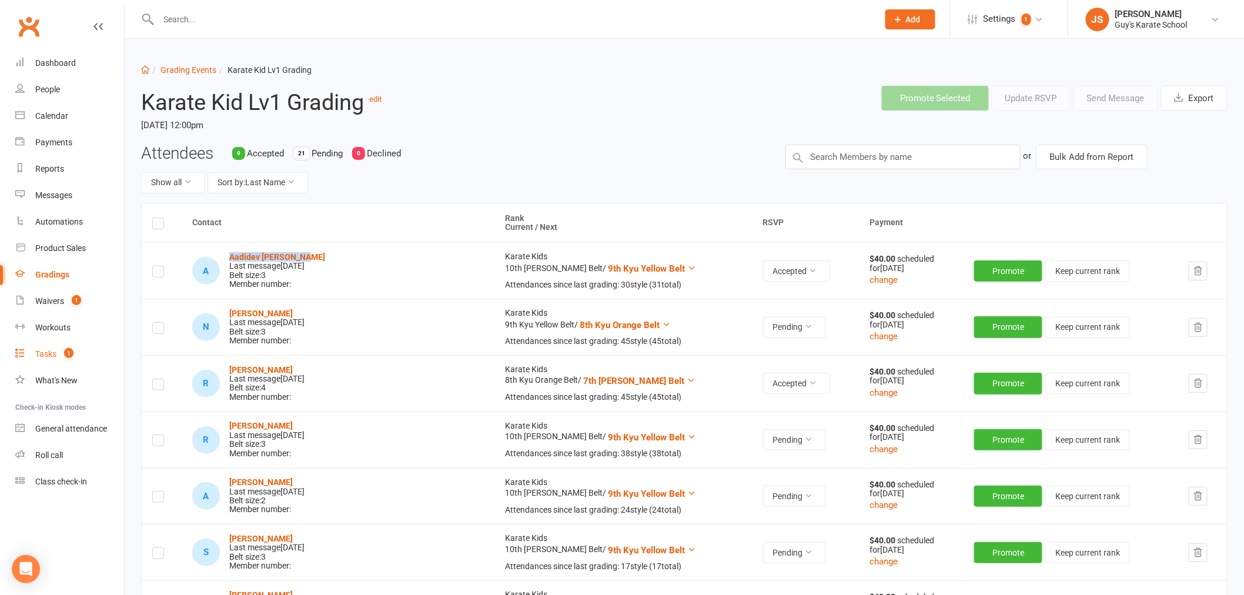
click at [69, 350] on span "1" at bounding box center [68, 353] width 9 height 10
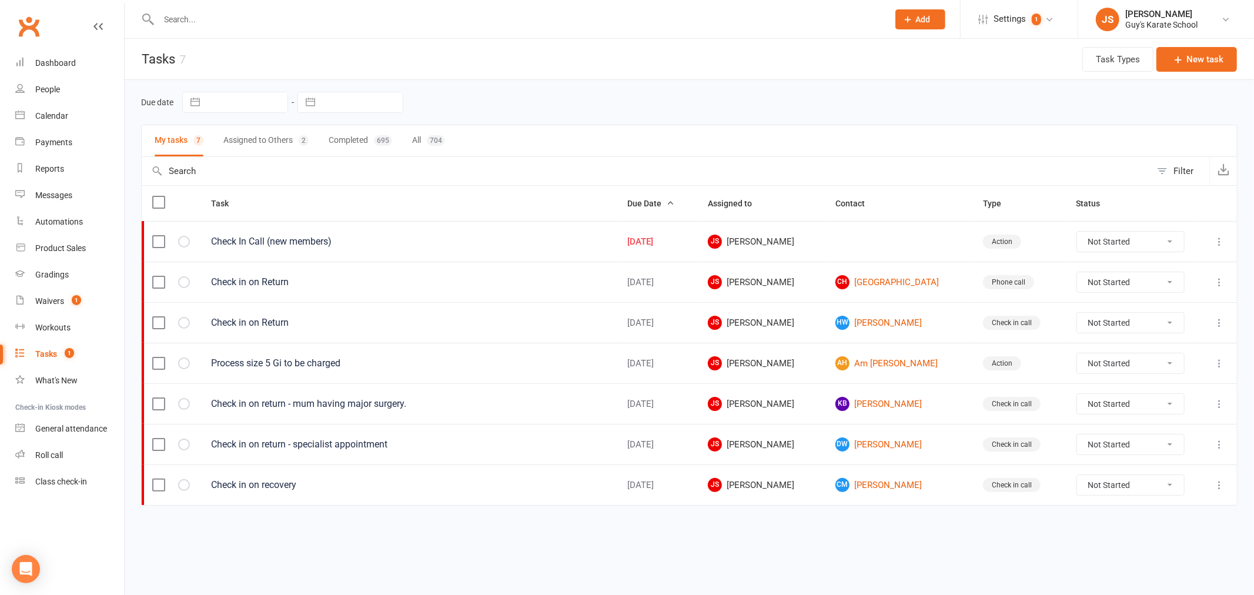
click at [250, 149] on button "Assigned to Others 2" at bounding box center [265, 140] width 85 height 31
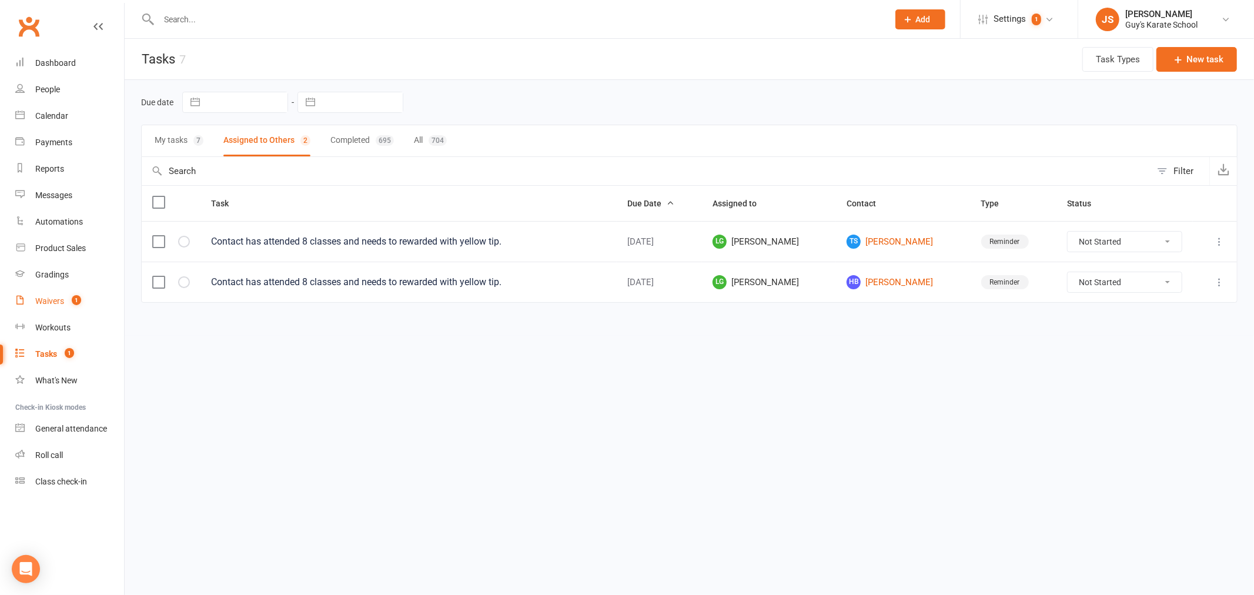
click at [75, 298] on span "1" at bounding box center [76, 300] width 9 height 10
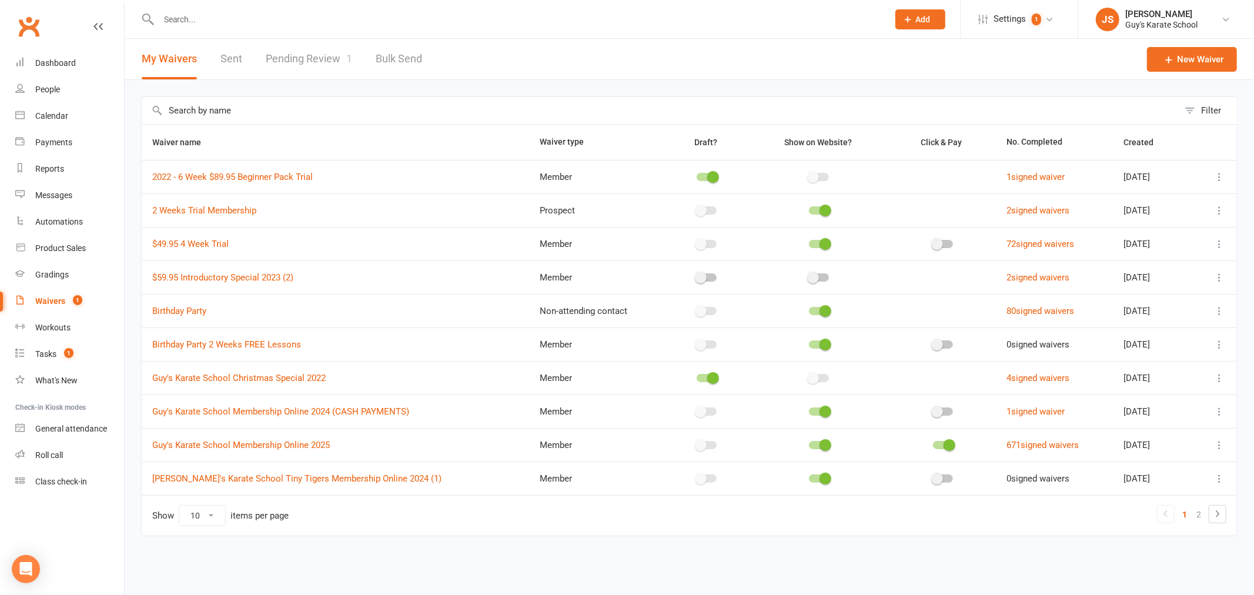
click at [315, 61] on link "Pending Review 1" at bounding box center [309, 59] width 86 height 41
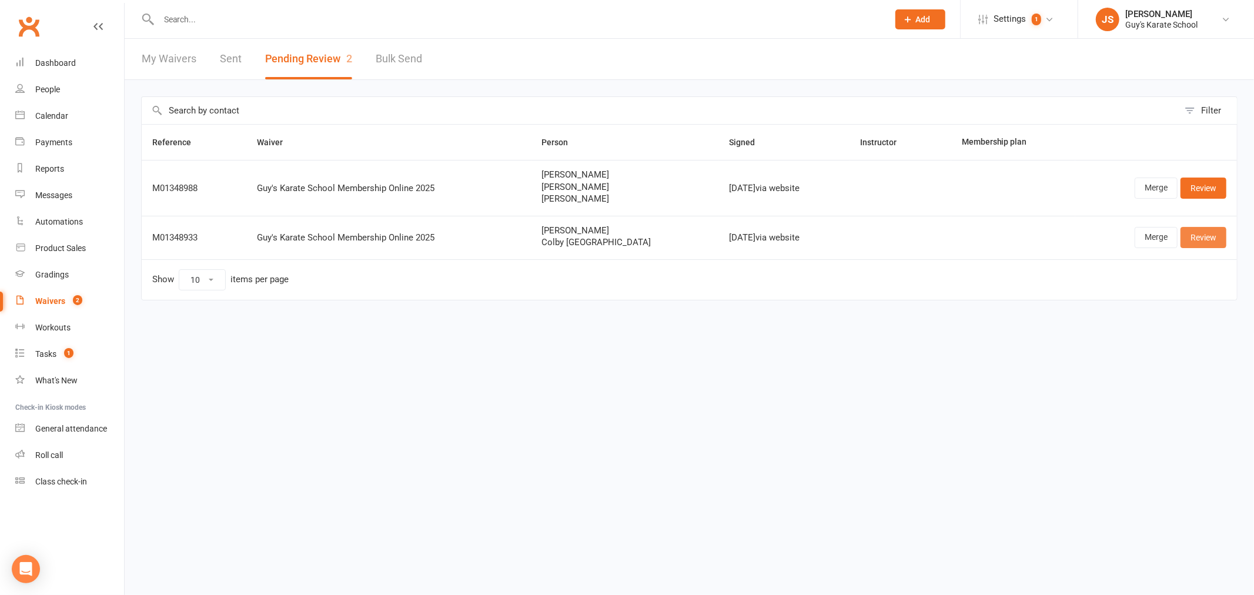
click at [1202, 238] on link "Review" at bounding box center [1204, 237] width 46 height 21
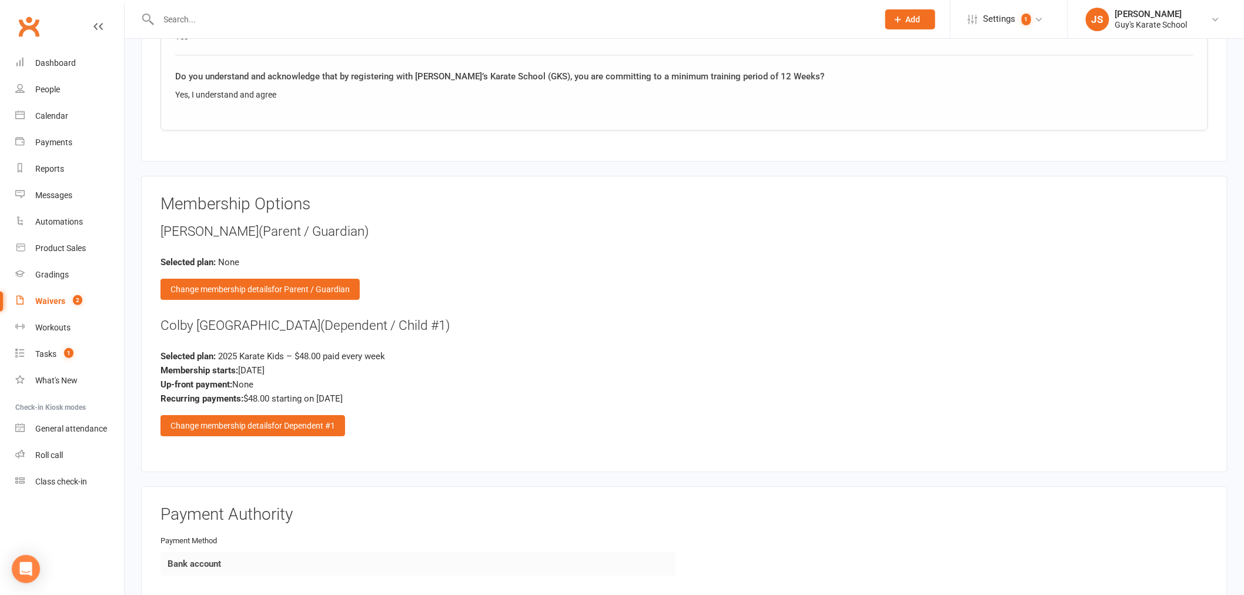
scroll to position [1437, 0]
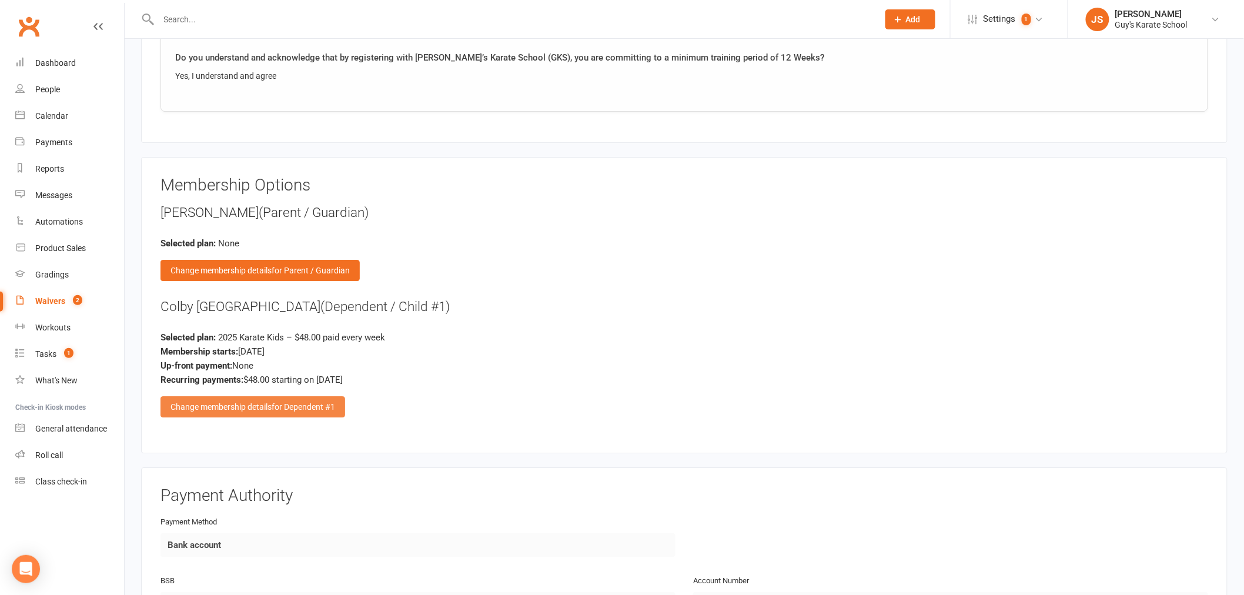
click at [272, 406] on span "for Dependent #1" at bounding box center [304, 406] width 64 height 9
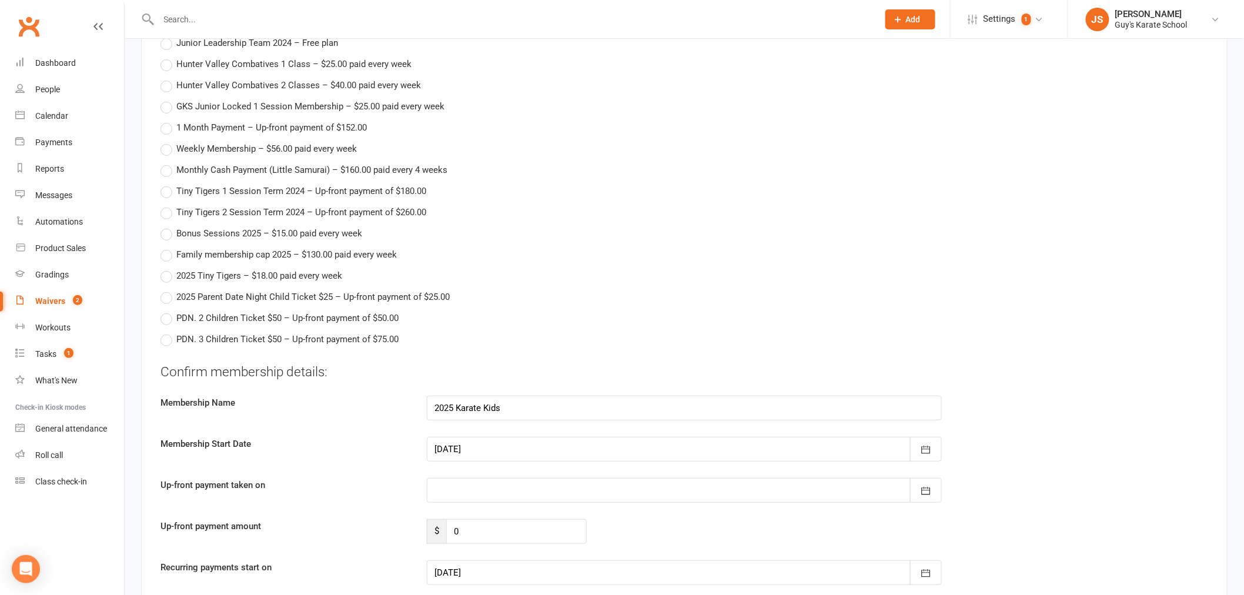
scroll to position [1960, 0]
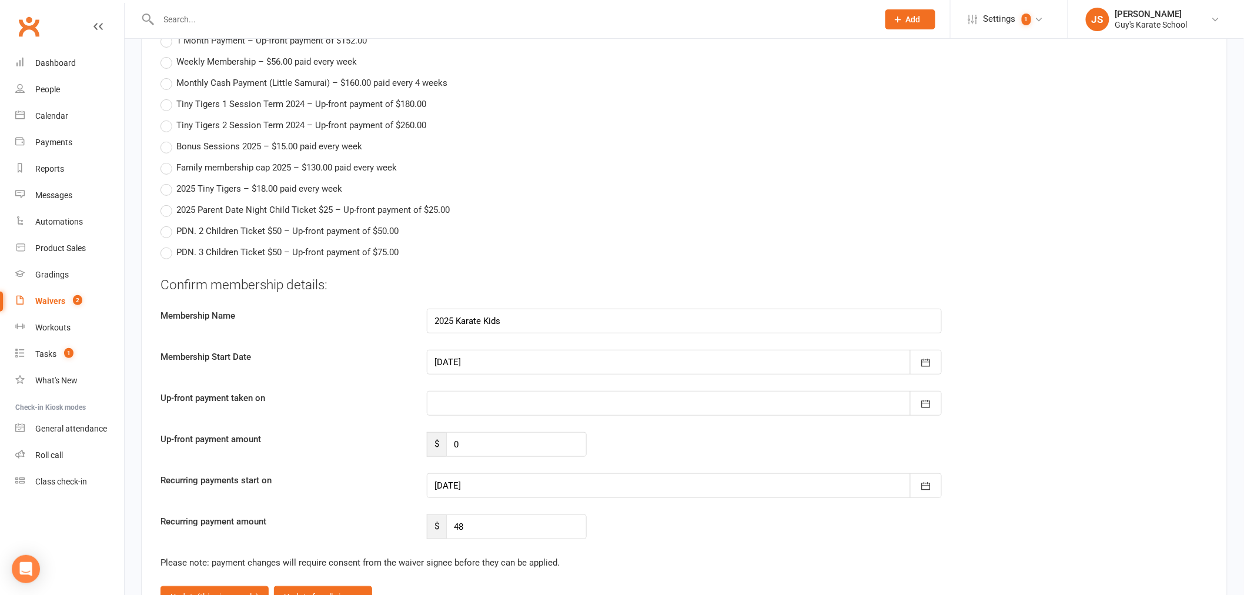
click at [479, 477] on div at bounding box center [684, 485] width 515 height 25
click at [603, 459] on button "19" at bounding box center [603, 460] width 25 height 21
click at [498, 477] on div at bounding box center [684, 485] width 515 height 25
click at [603, 500] on span "03" at bounding box center [603, 504] width 9 height 9
type input "03 Oct 2025"
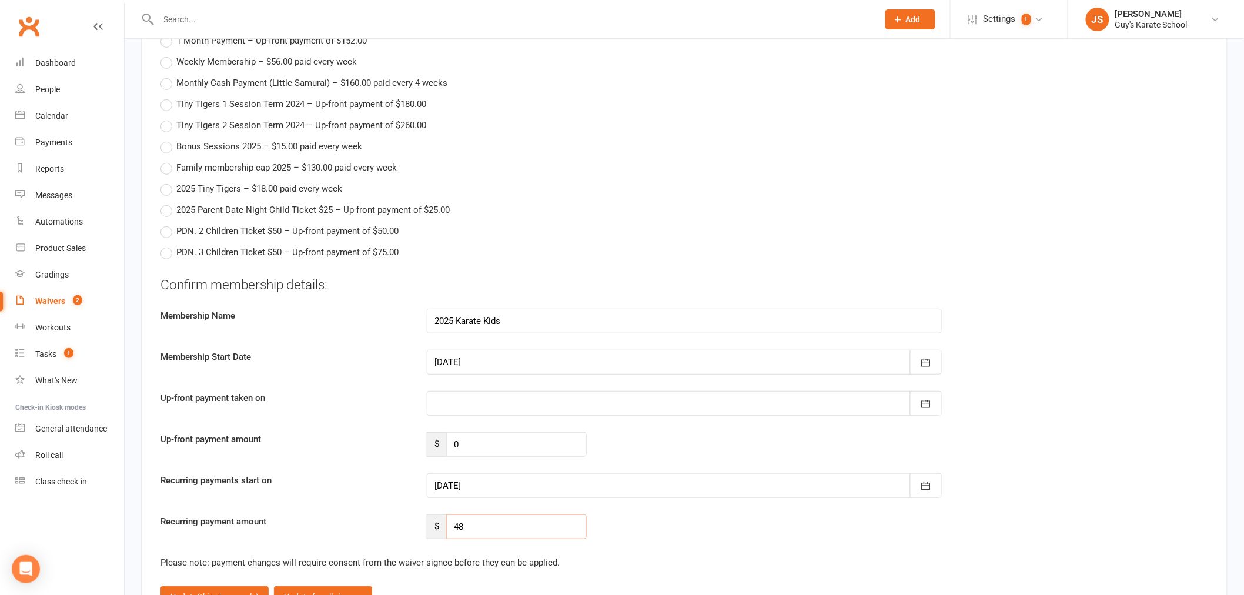
click at [466, 524] on input "48" at bounding box center [516, 526] width 141 height 25
drag, startPoint x: 466, startPoint y: 520, endPoint x: 437, endPoint y: 520, distance: 28.8
click at [437, 520] on div "$ 48" at bounding box center [507, 526] width 160 height 25
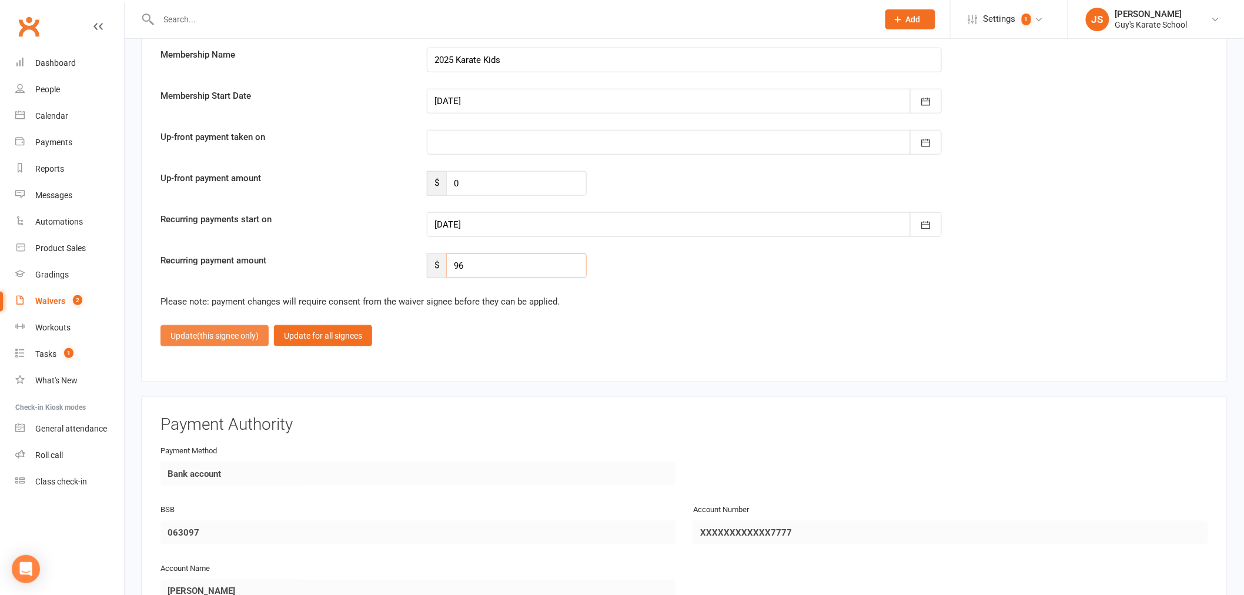
type input "96"
click at [207, 331] on span "(this signee only)" at bounding box center [228, 335] width 62 height 9
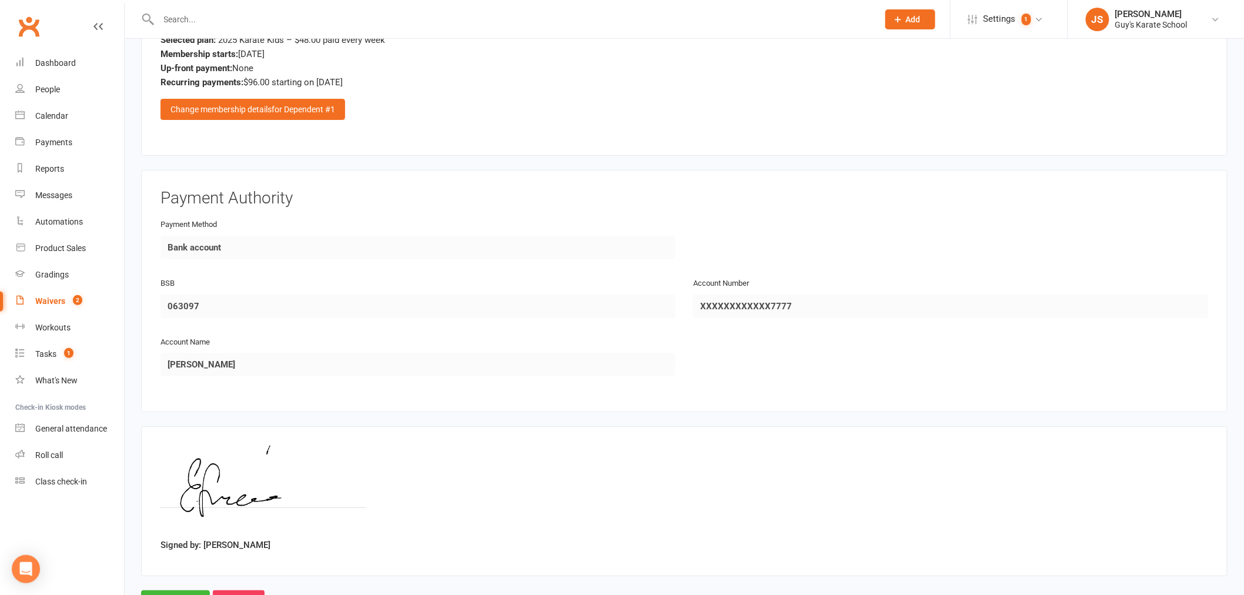
scroll to position [1783, 0]
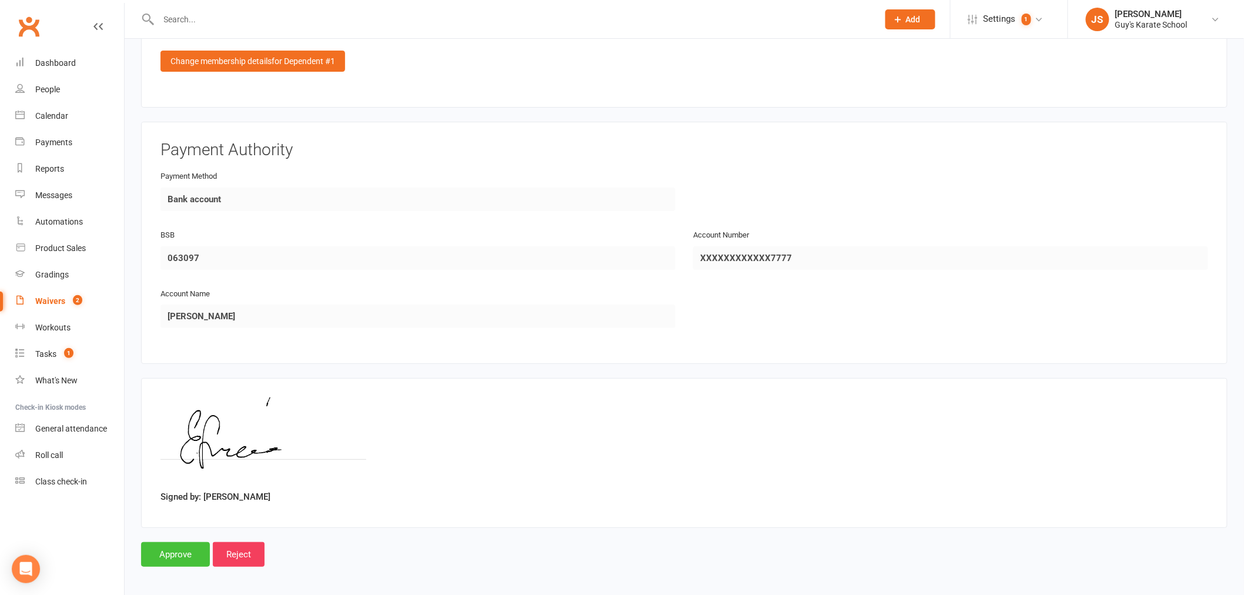
click at [173, 559] on input "Approve" at bounding box center [175, 554] width 69 height 25
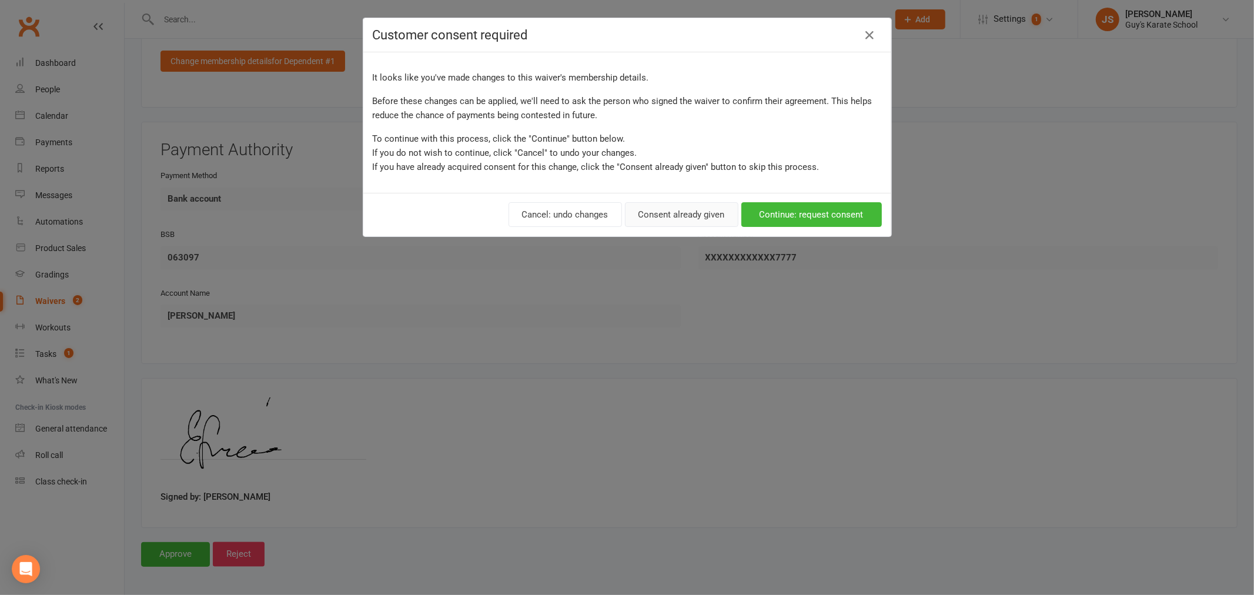
click at [696, 221] on button "Consent already given" at bounding box center [681, 214] width 113 height 25
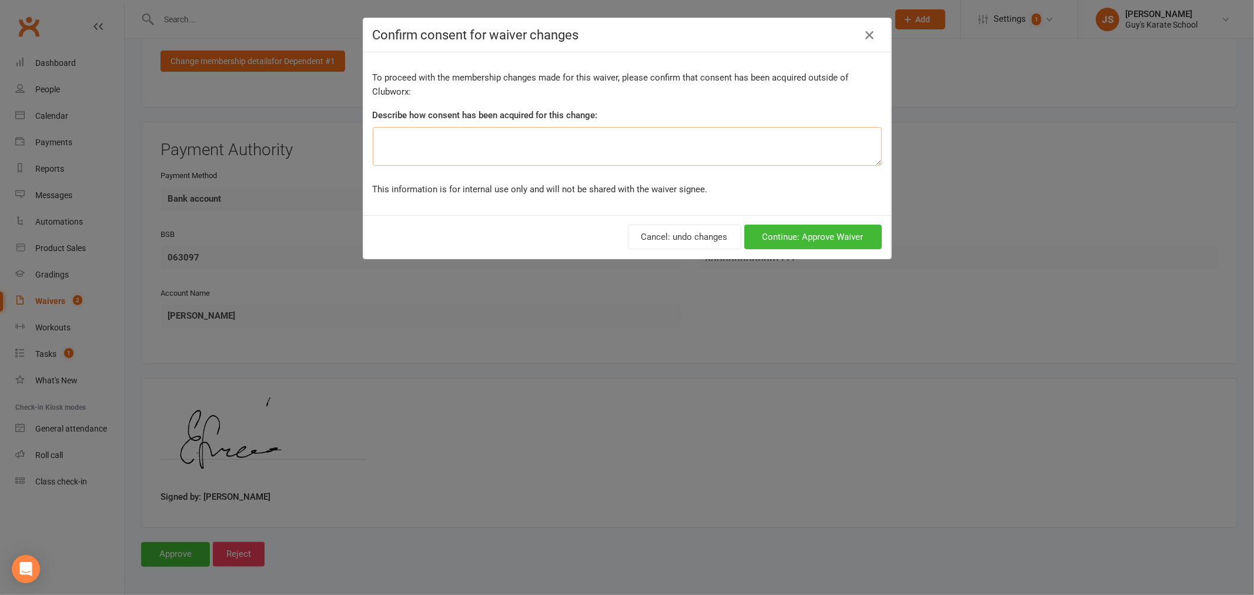
click at [639, 143] on textarea at bounding box center [627, 146] width 509 height 39
type textarea "in person"
click at [774, 231] on button "Continue: Approve Waiver" at bounding box center [813, 237] width 138 height 25
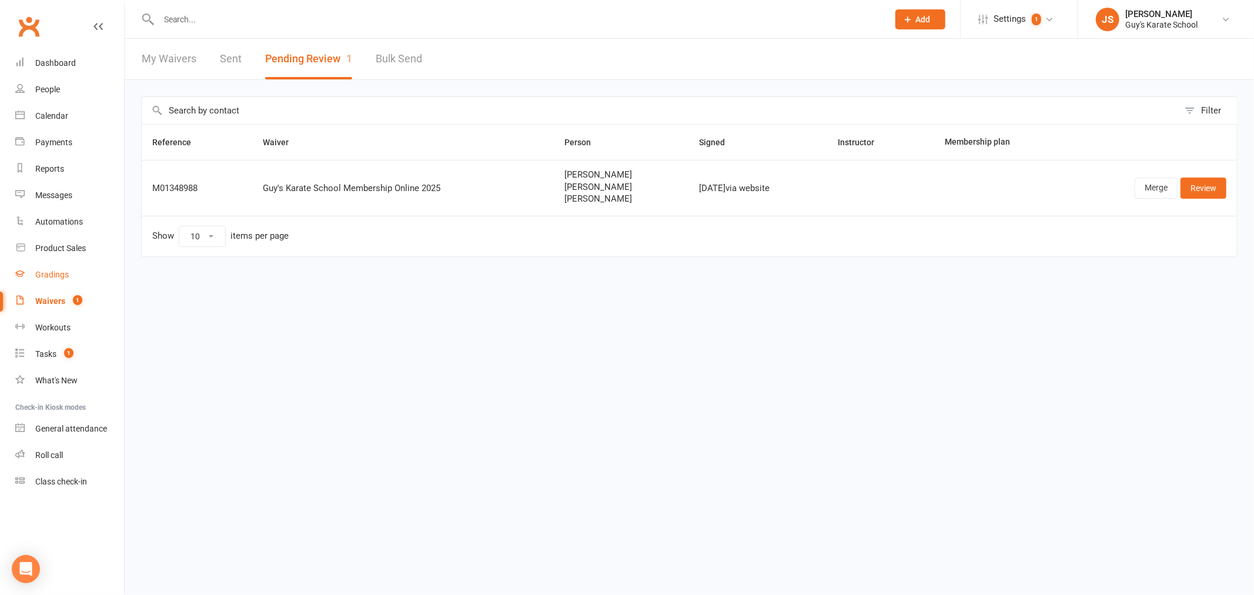
click at [72, 280] on link "Gradings" at bounding box center [69, 275] width 109 height 26
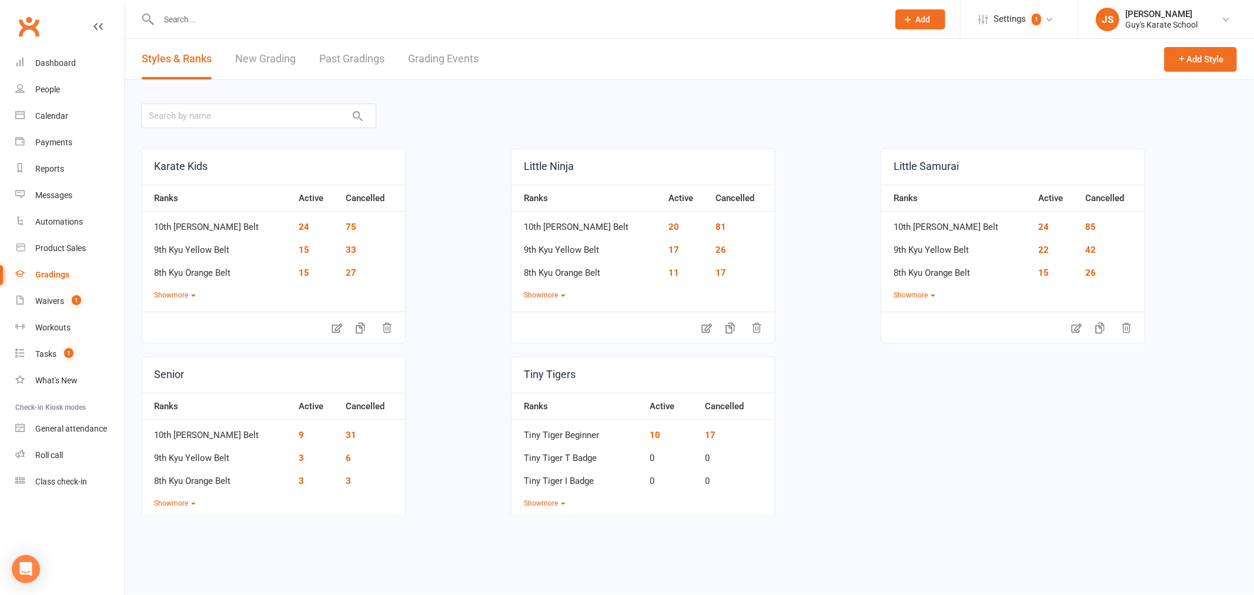
click at [453, 61] on link "Grading Events" at bounding box center [443, 59] width 71 height 41
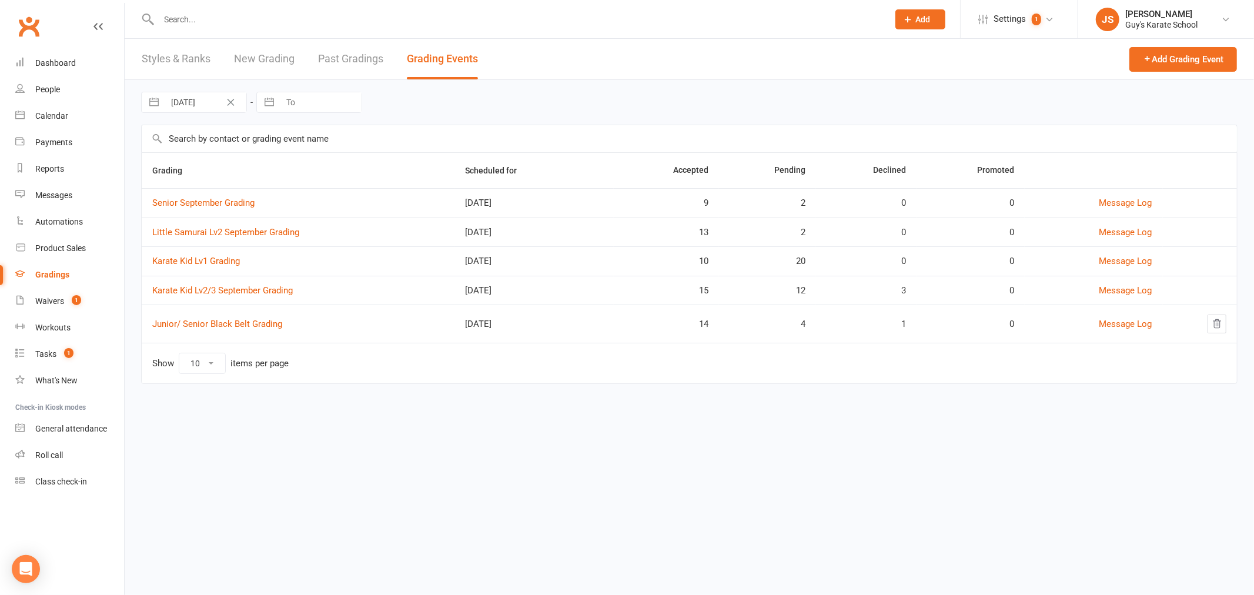
click at [212, 296] on td "Karate Kid Lv2/3 September Grading" at bounding box center [298, 290] width 313 height 29
click at [212, 295] on link "Karate Kid Lv2/3 September Grading" at bounding box center [222, 290] width 141 height 11
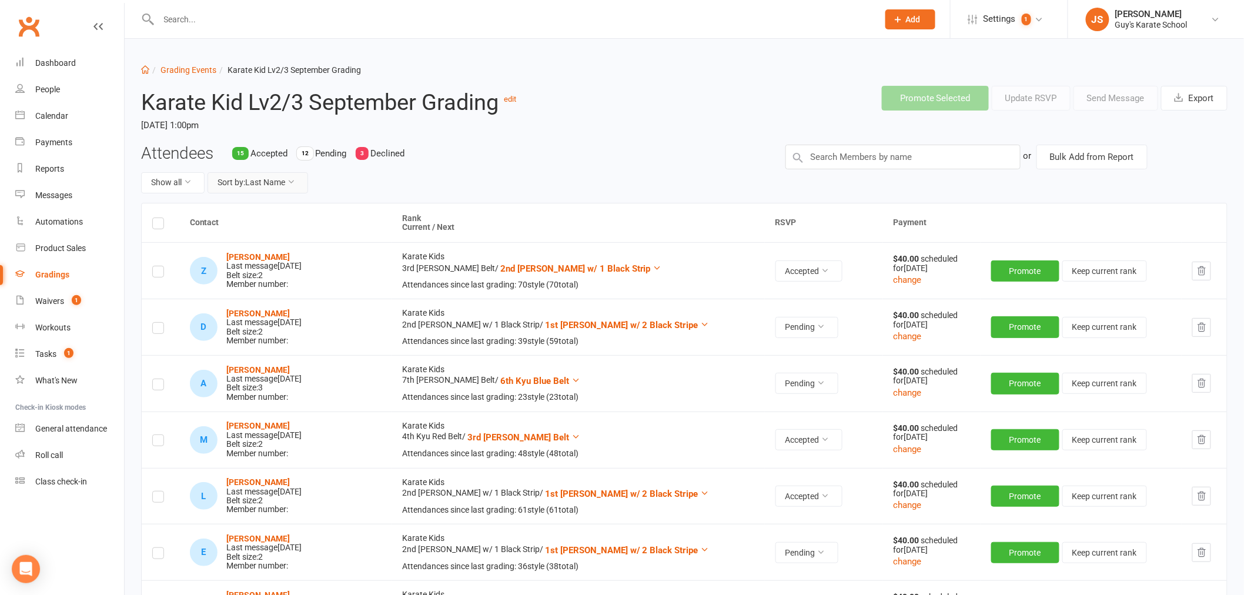
click at [245, 184] on button "Sort by: Last Name" at bounding box center [258, 182] width 101 height 21
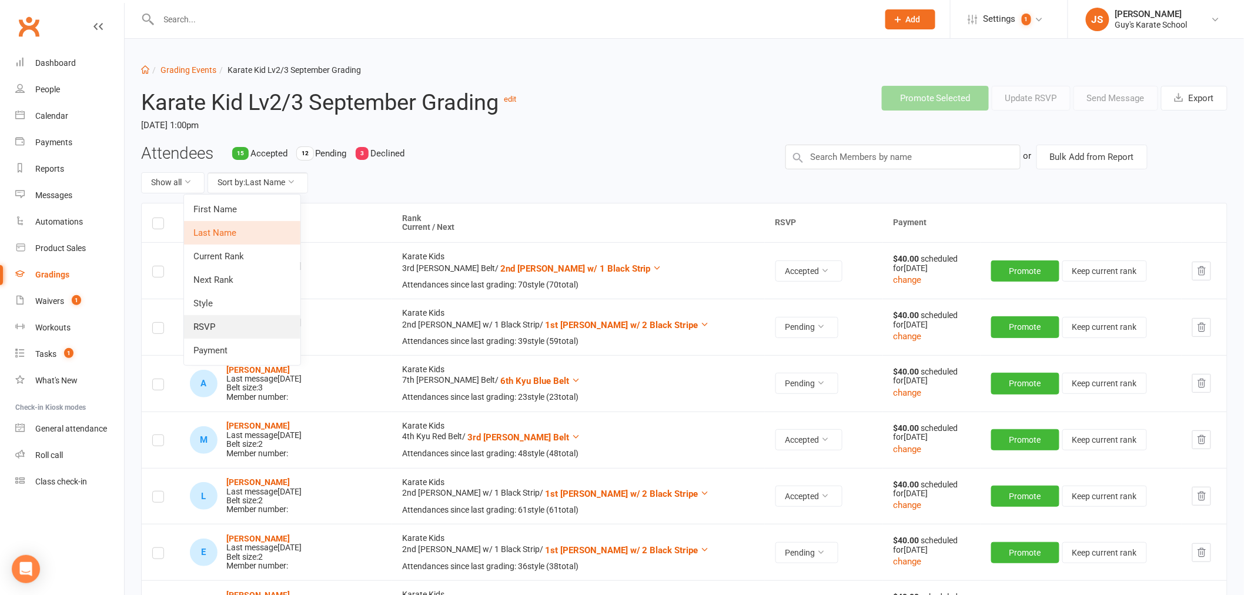
click at [234, 320] on link "RSVP" at bounding box center [242, 327] width 116 height 24
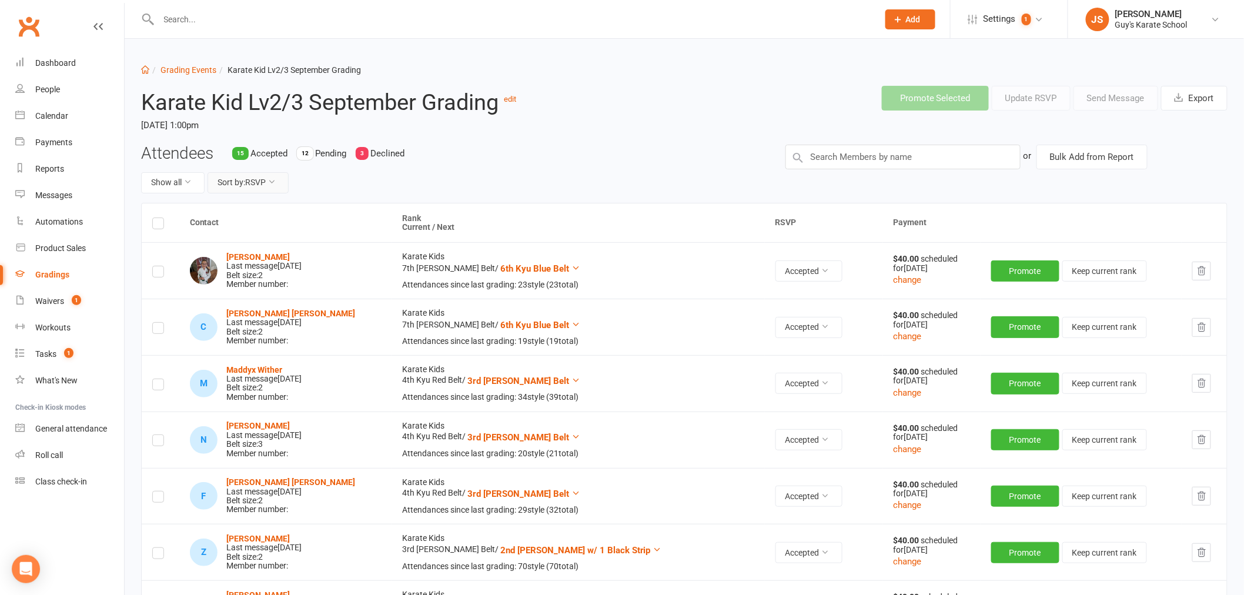
click at [247, 180] on button "Sort by: RSVP" at bounding box center [248, 182] width 81 height 21
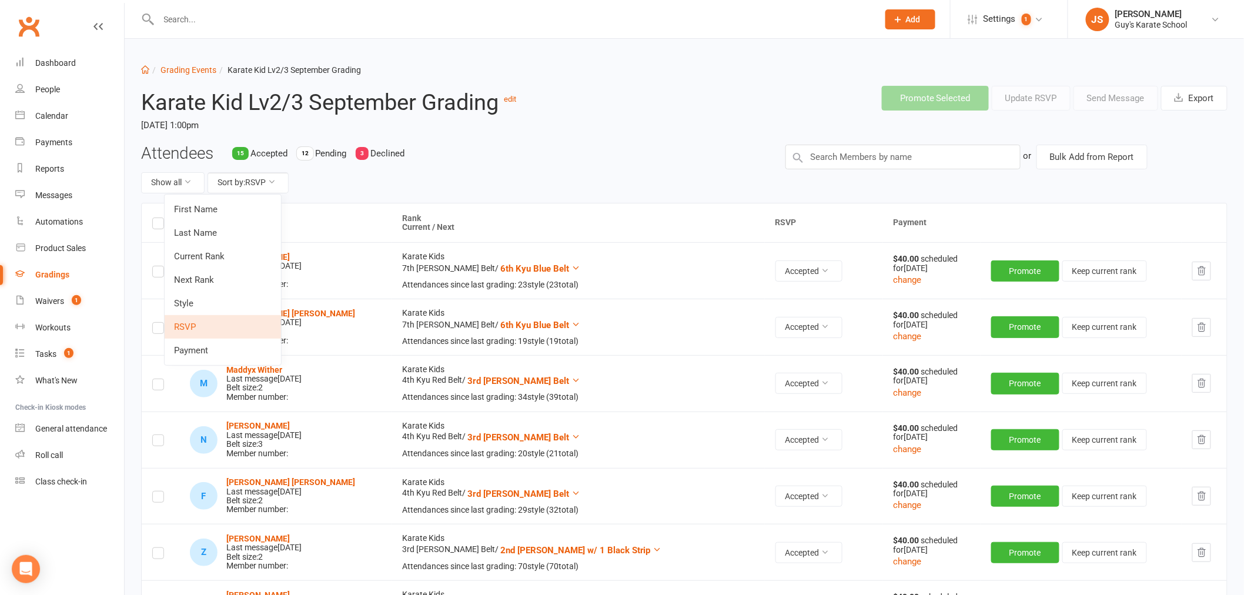
click at [208, 327] on link "RSVP" at bounding box center [223, 327] width 116 height 24
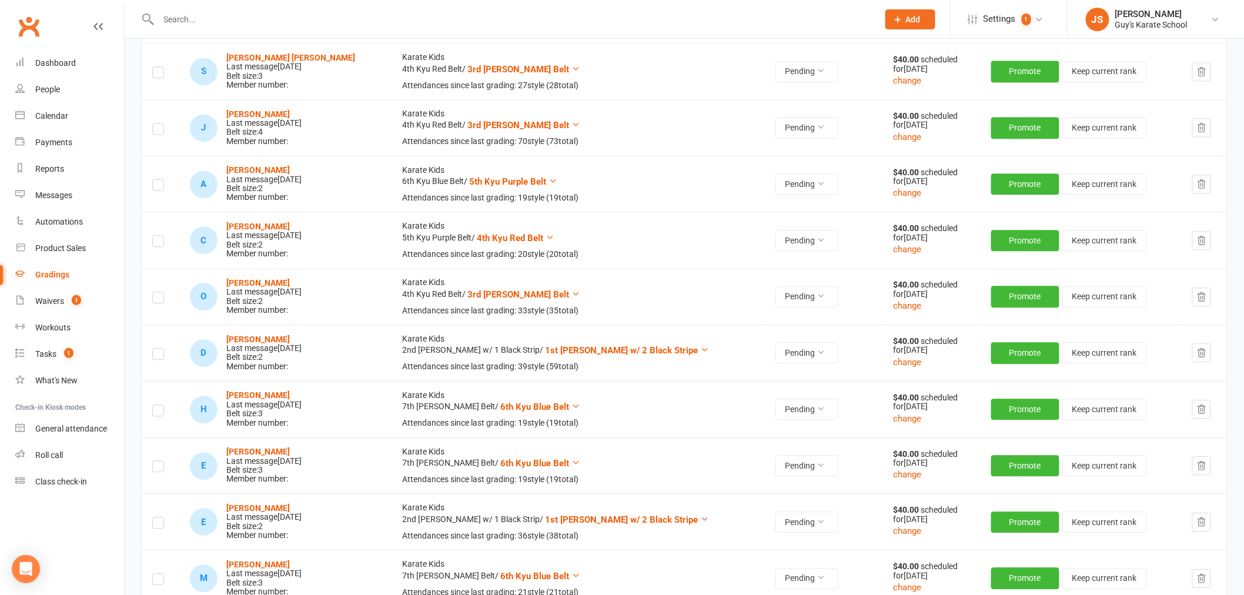
scroll to position [1045, 0]
click at [777, 345] on button "Pending" at bounding box center [807, 352] width 63 height 21
click at [738, 374] on link "Accepted" at bounding box center [738, 380] width 116 height 24
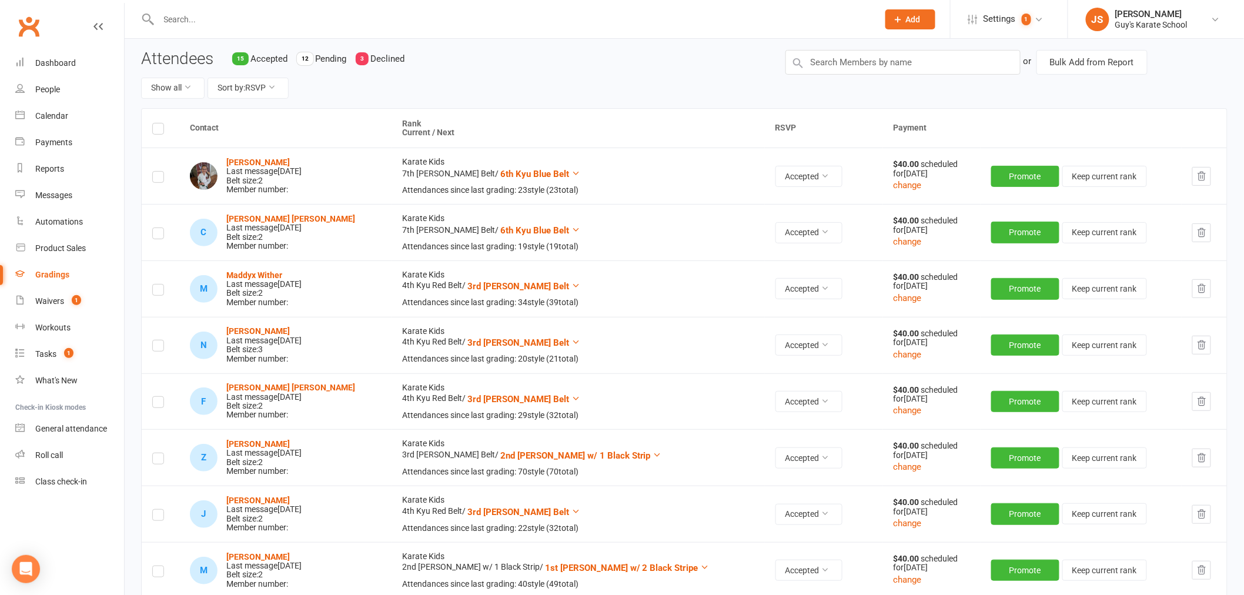
scroll to position [0, 0]
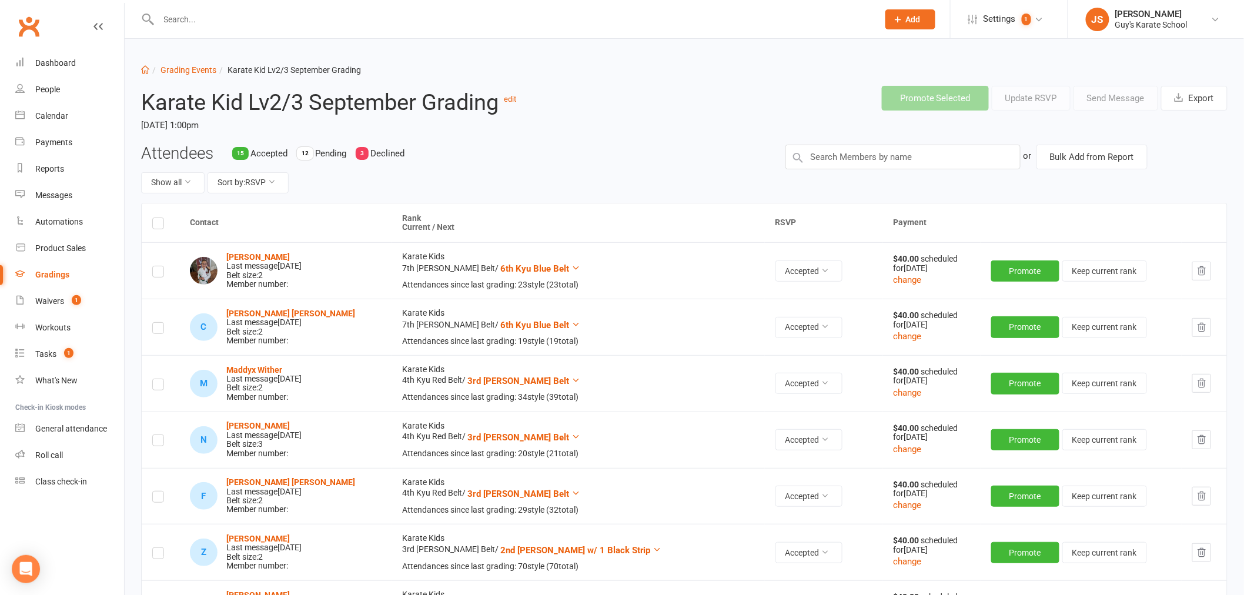
click at [208, 15] on input "text" at bounding box center [512, 19] width 715 height 16
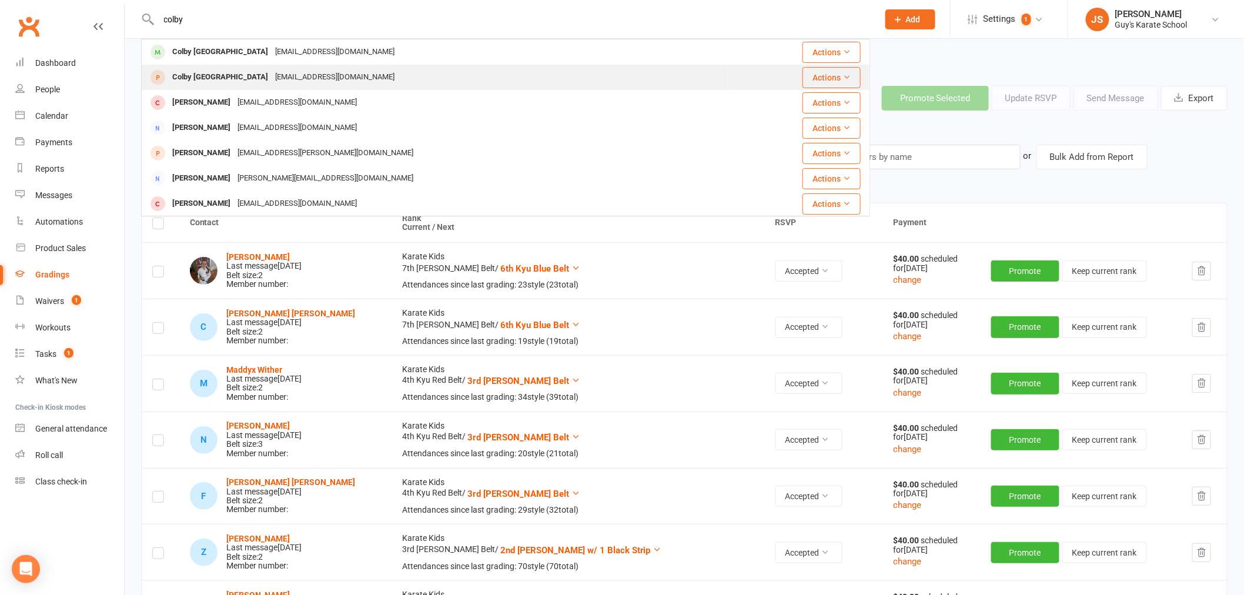
type input "colby"
click at [284, 79] on div "emma.france2020@outlook.com" at bounding box center [335, 77] width 126 height 17
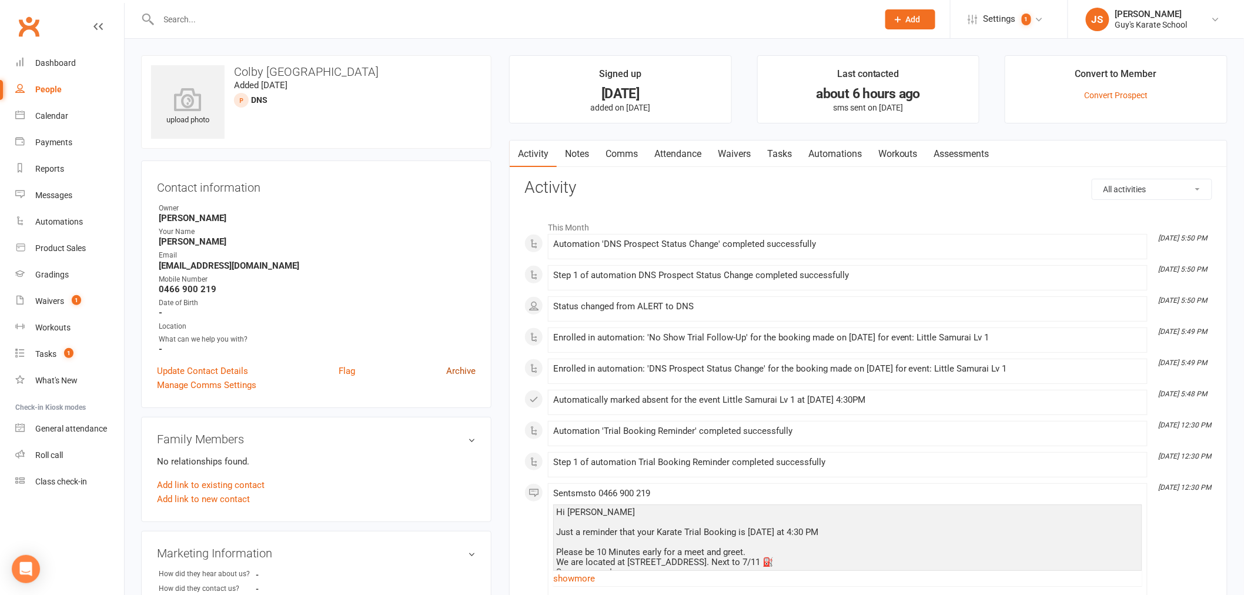
click at [456, 372] on link "Archive" at bounding box center [460, 371] width 29 height 14
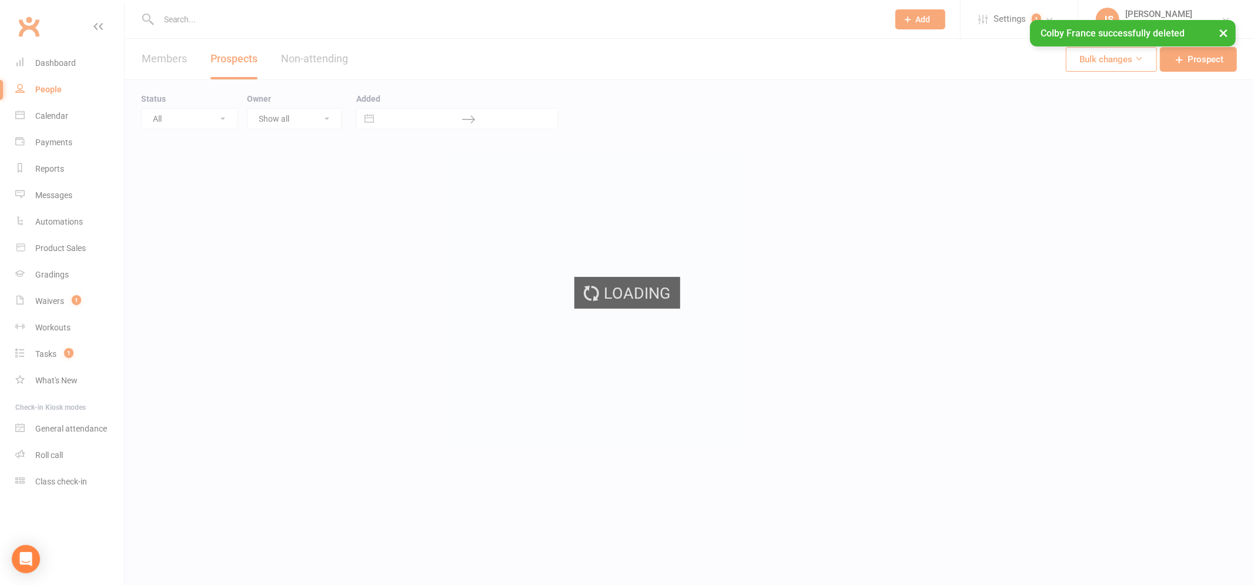
select select "50"
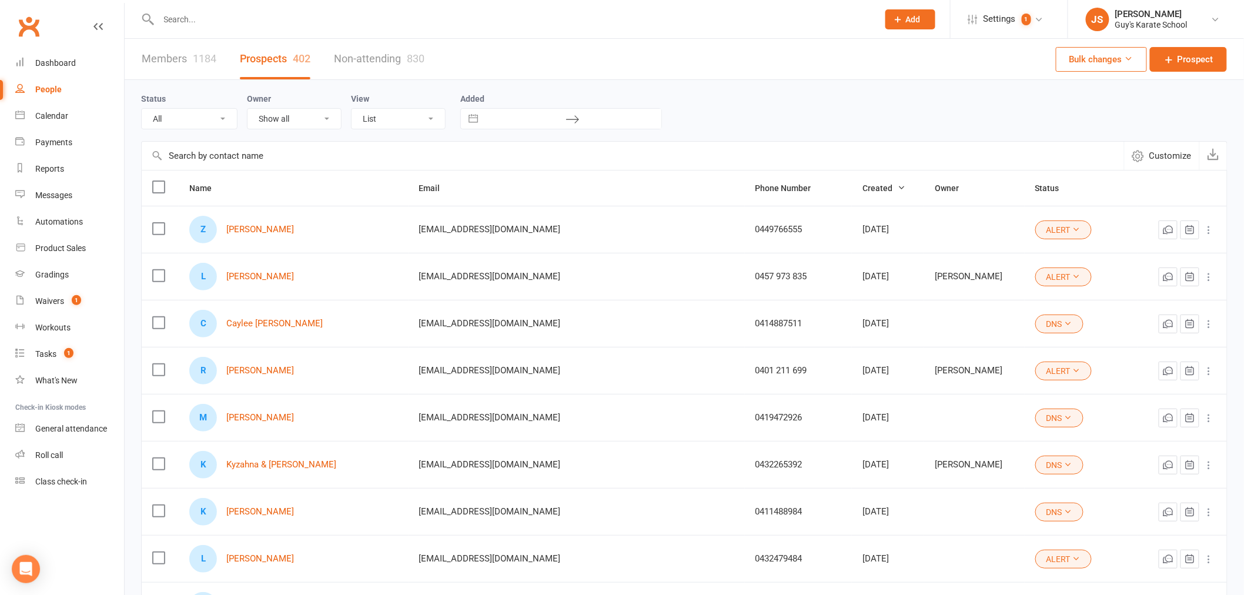
click at [189, 19] on input "text" at bounding box center [512, 19] width 715 height 16
click at [87, 55] on link "Dashboard" at bounding box center [69, 63] width 109 height 26
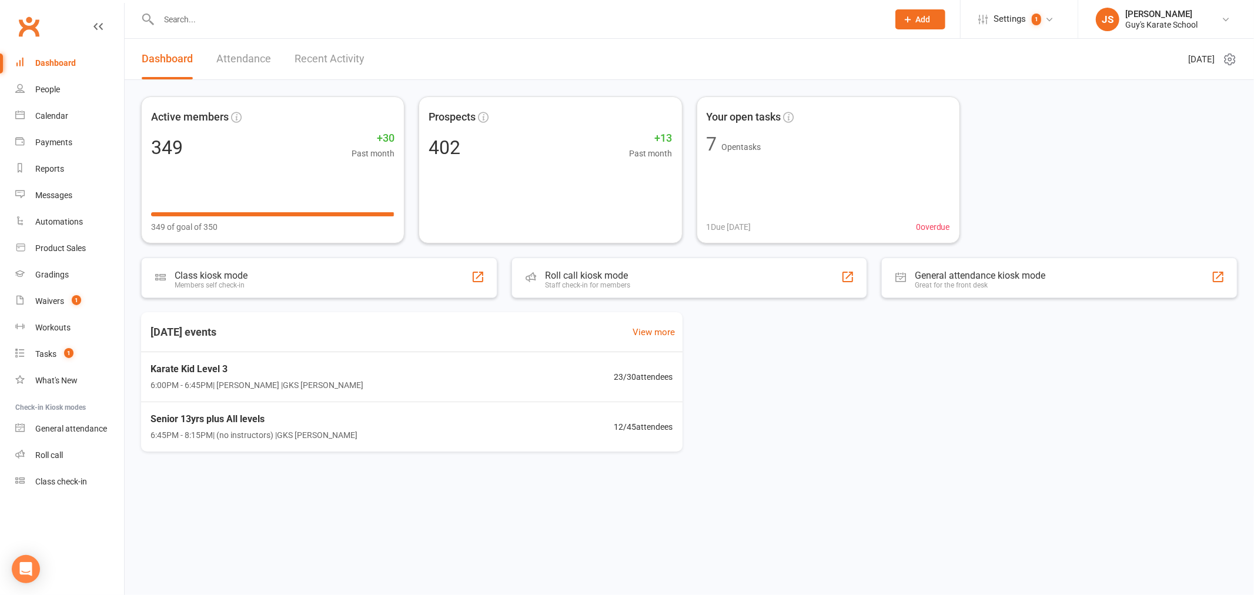
click at [260, 12] on input "text" at bounding box center [517, 19] width 725 height 16
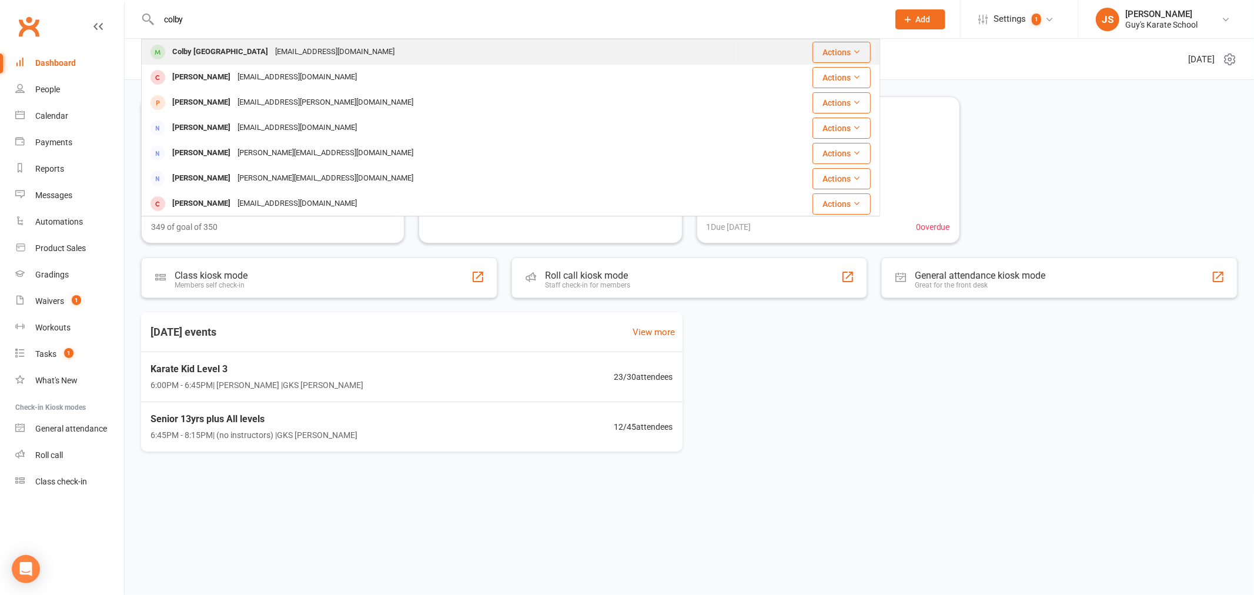
type input "colby"
click at [272, 57] on div "Emma.france2020@hotmail.com" at bounding box center [335, 52] width 126 height 17
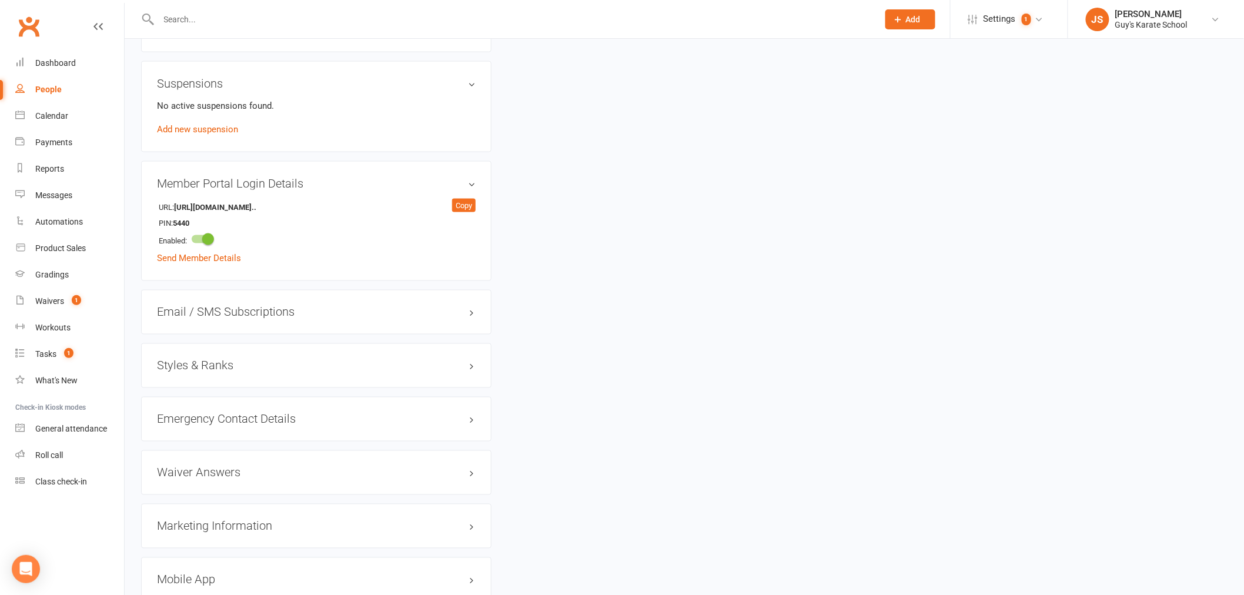
scroll to position [747, 0]
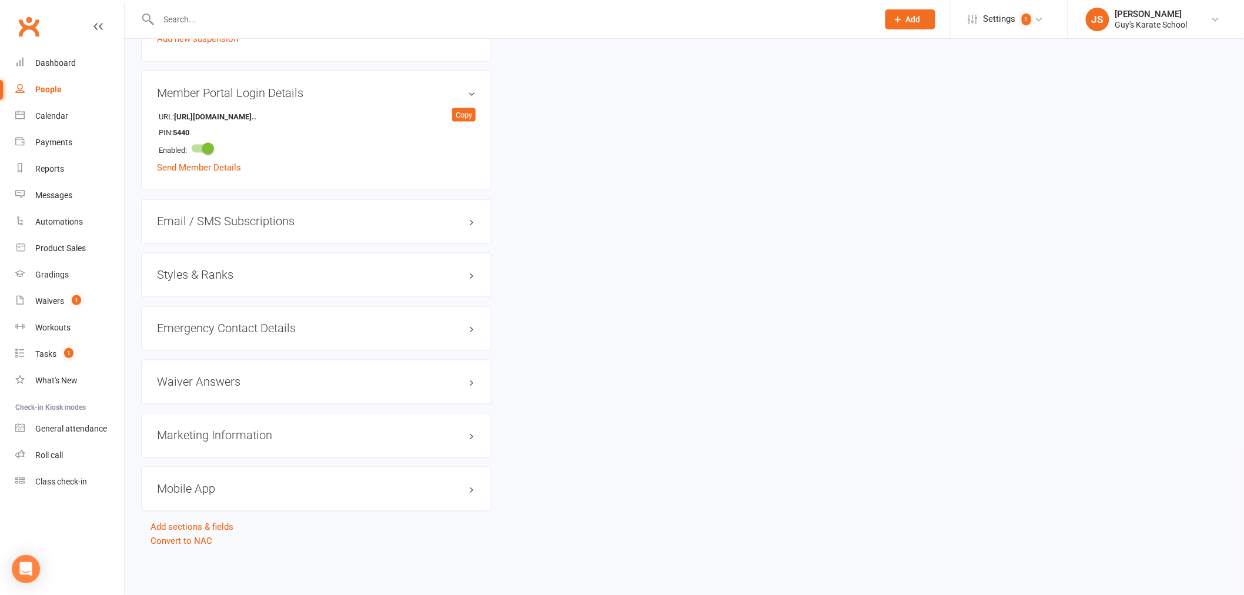
click at [196, 272] on h3 "Styles & Ranks" at bounding box center [316, 275] width 319 height 13
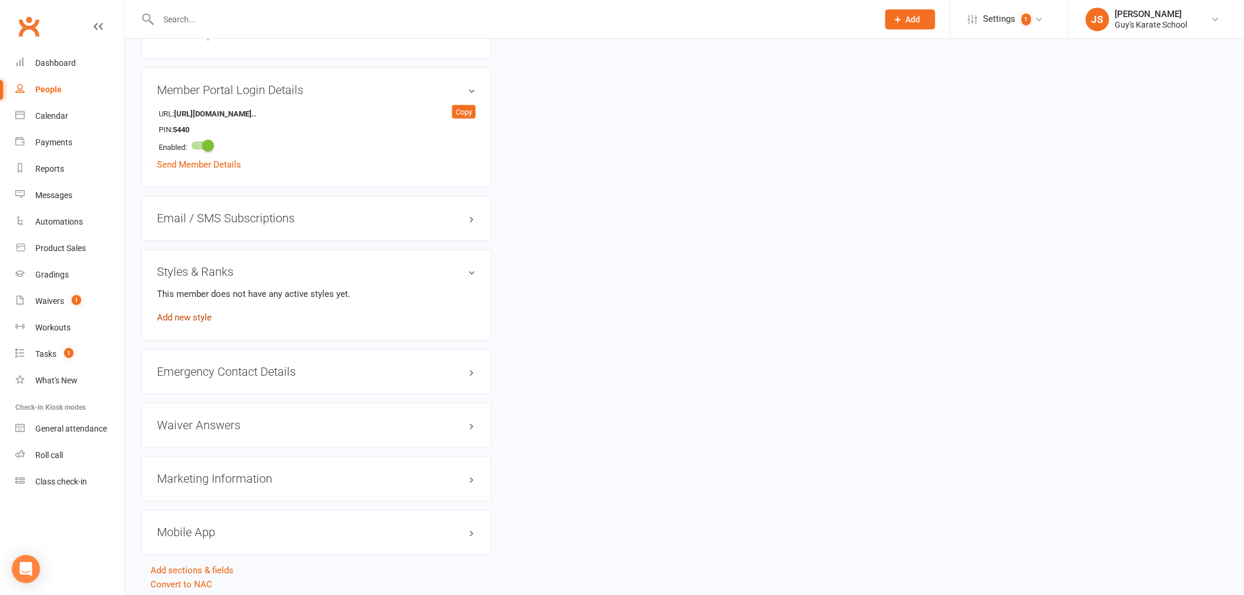
click at [198, 321] on link "Add new style" at bounding box center [184, 318] width 55 height 11
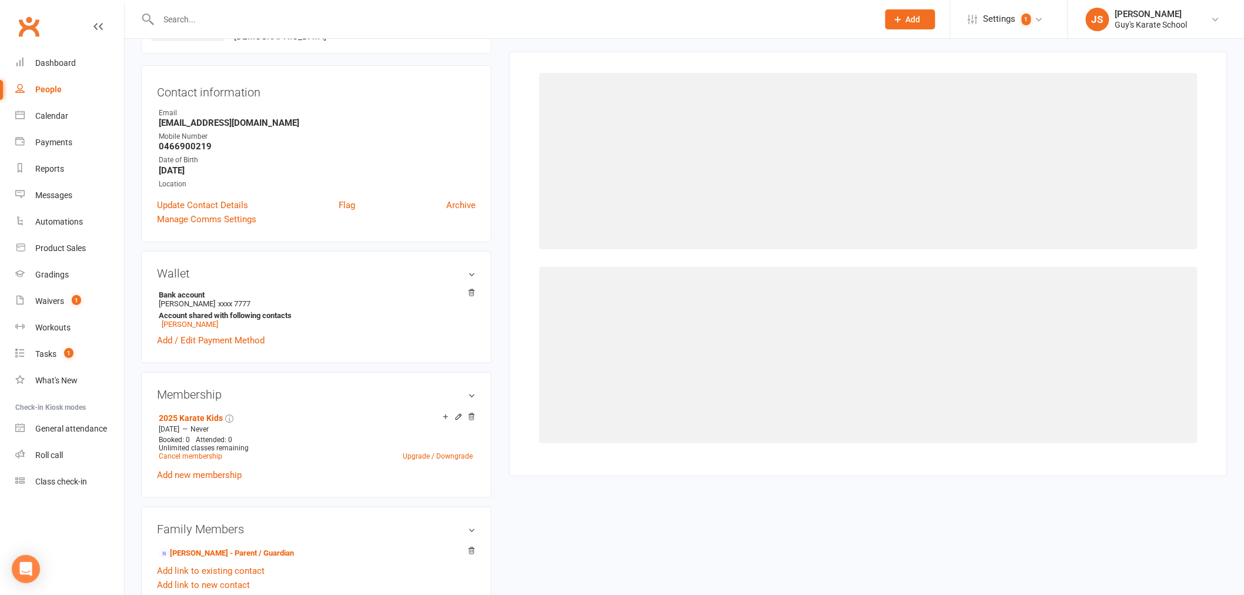
scroll to position [90, 0]
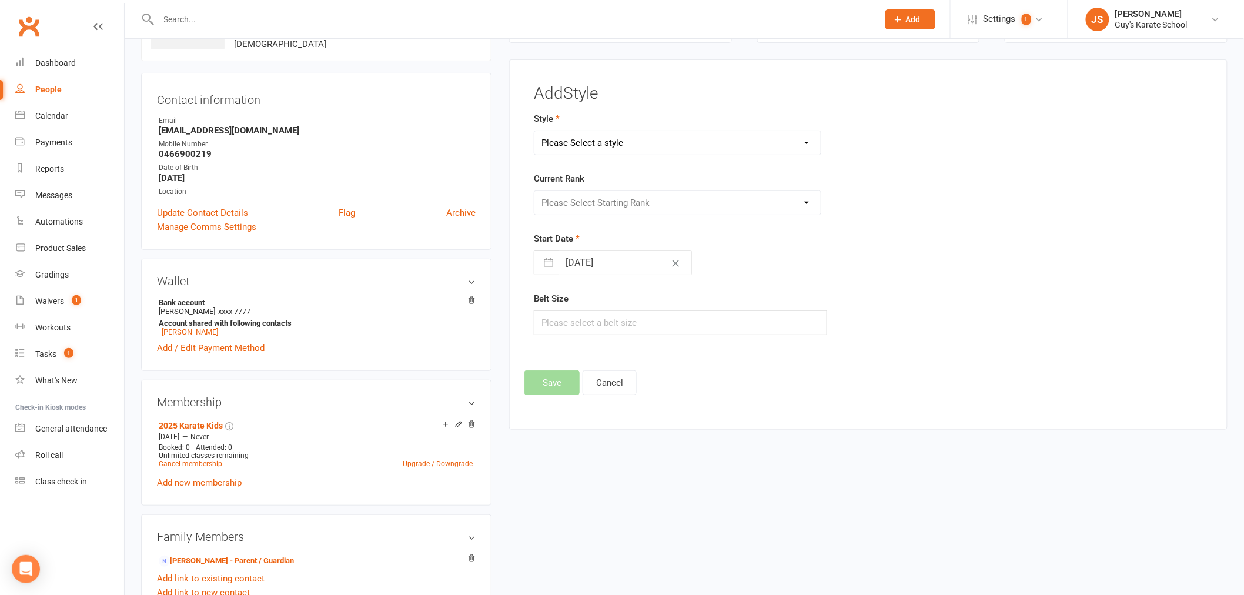
click at [607, 143] on select "Please Select a style Karate Kids Little Ninja Little Samurai Senior Tiny Tigers" at bounding box center [677, 143] width 286 height 24
select select "2284"
click at [534, 131] on select "Please Select a style Karate Kids Little Ninja Little Samurai Senior Tiny Tigers" at bounding box center [677, 143] width 286 height 24
click at [589, 203] on select "Please Select Starting Rank 10th Kyu White Belt 9th Kyu Yellow Belt 8th Kyu Ora…" at bounding box center [677, 203] width 286 height 24
select select "22402"
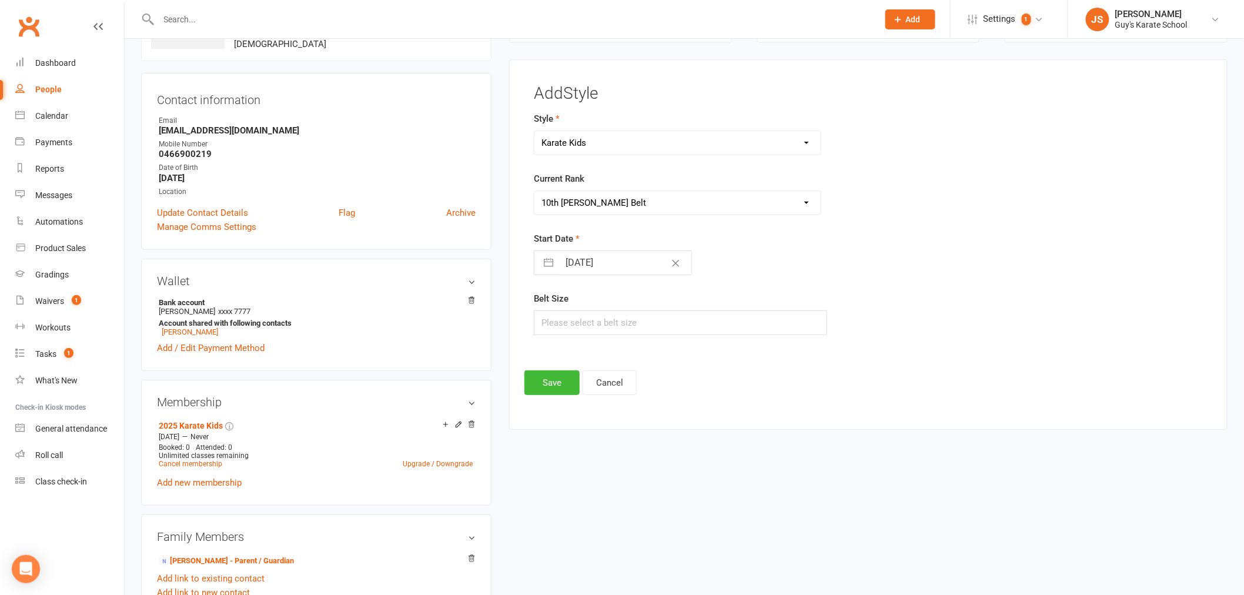
click at [534, 191] on select "Please Select Starting Rank 10th Kyu White Belt 9th Kyu Yellow Belt 8th Kyu Ora…" at bounding box center [677, 203] width 286 height 24
click at [595, 262] on input "11 Sep 2025" at bounding box center [625, 263] width 132 height 24
select select "7"
select select "2025"
select select "8"
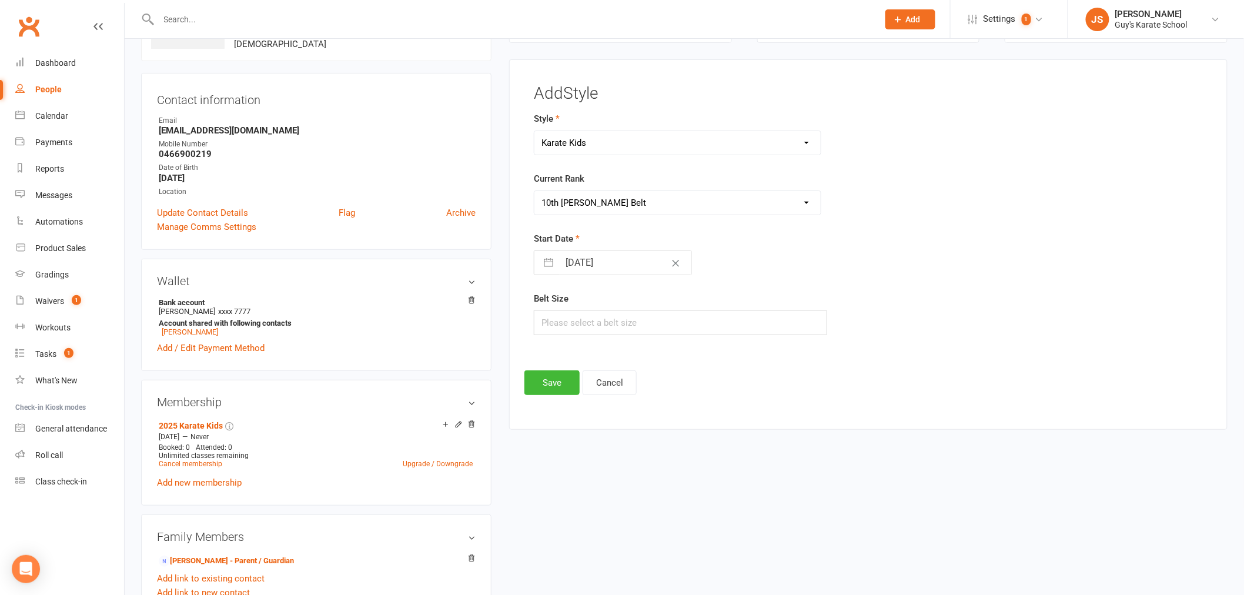
select select "2025"
select select "9"
select select "2025"
click at [644, 373] on td "11" at bounding box center [650, 375] width 23 height 22
click at [604, 330] on input "text" at bounding box center [680, 322] width 293 height 25
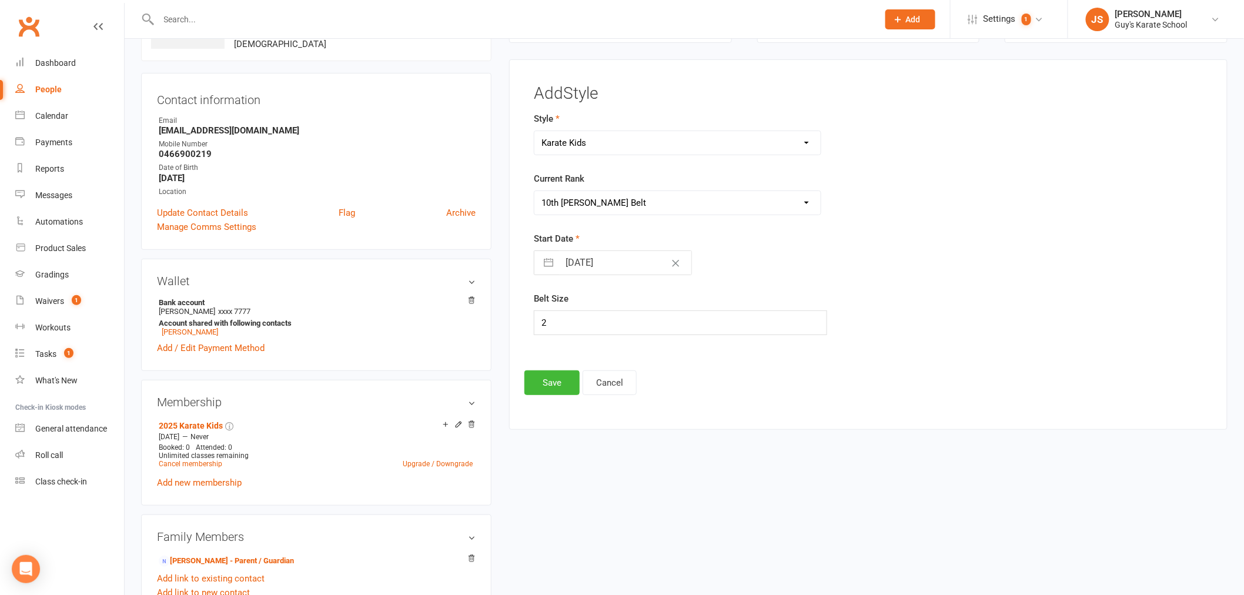
drag, startPoint x: 581, startPoint y: 309, endPoint x: 535, endPoint y: 314, distance: 46.2
click at [537, 313] on div "Belt Size 2" at bounding box center [754, 314] width 440 height 44
drag, startPoint x: 556, startPoint y: 315, endPoint x: 537, endPoint y: 319, distance: 18.8
click at [537, 319] on input "2" at bounding box center [680, 322] width 293 height 25
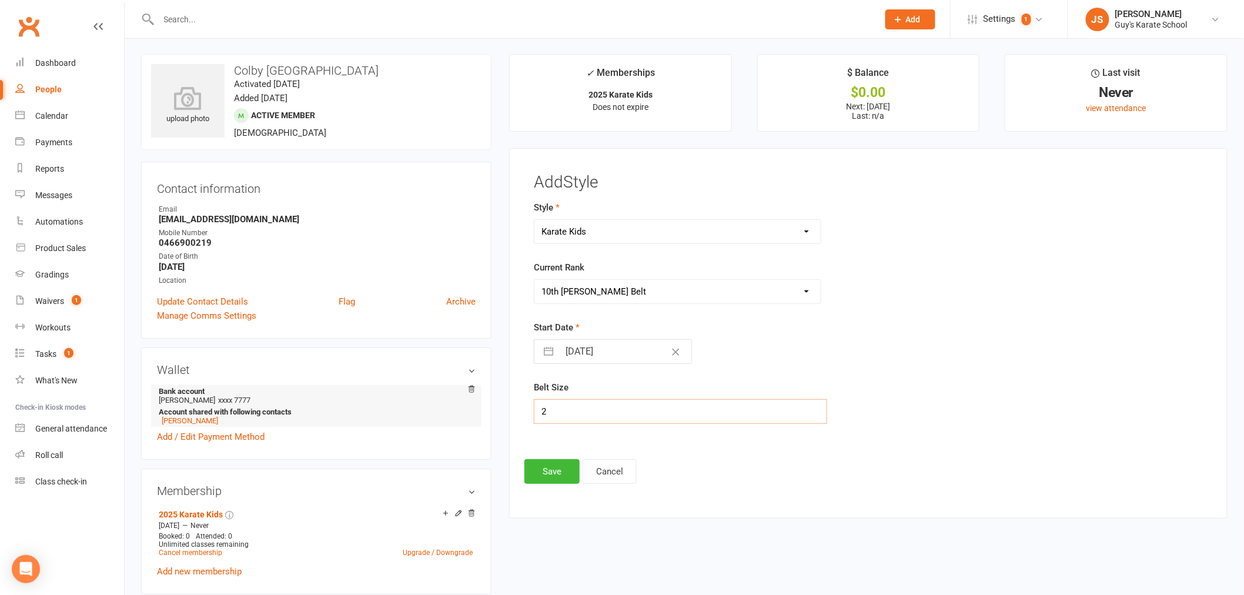
scroll to position [0, 0]
type input "3"
click at [561, 476] on button "Save" at bounding box center [551, 472] width 55 height 25
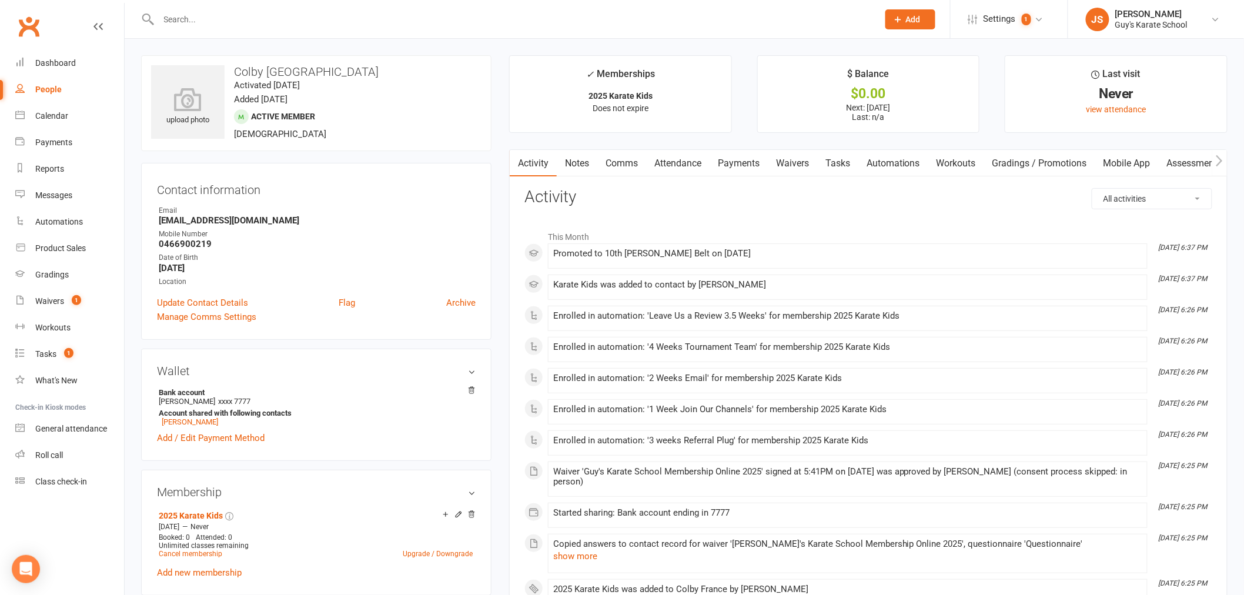
click at [233, 18] on input "text" at bounding box center [512, 19] width 715 height 16
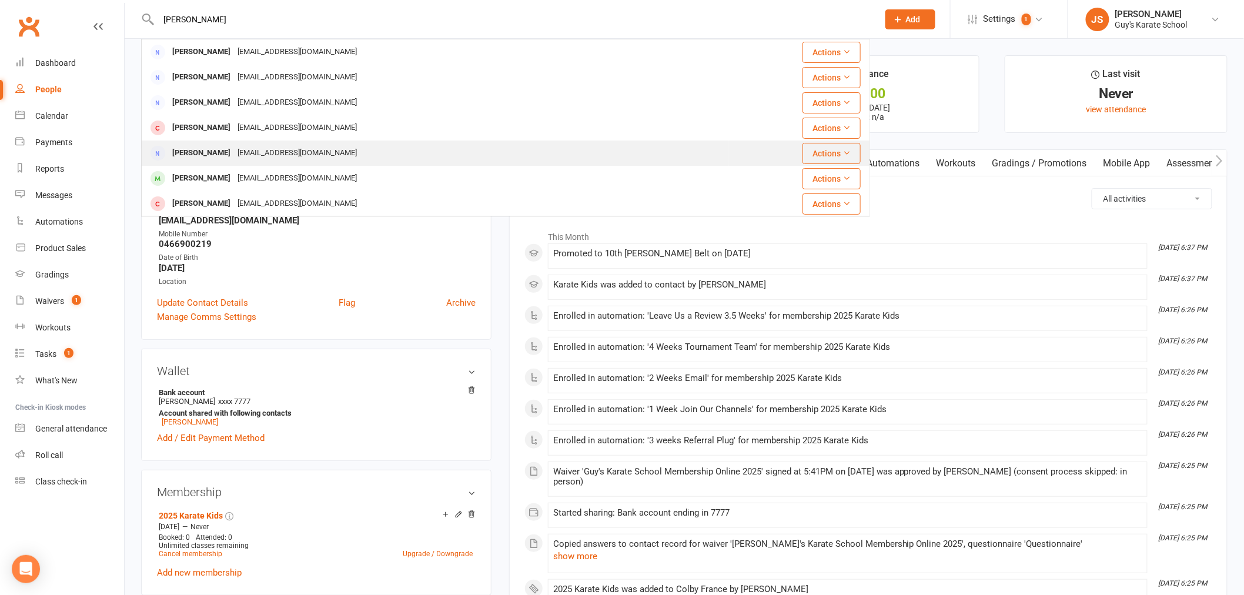
type input "nathan"
click at [253, 154] on div "[EMAIL_ADDRESS][DOMAIN_NAME]" at bounding box center [297, 153] width 126 height 17
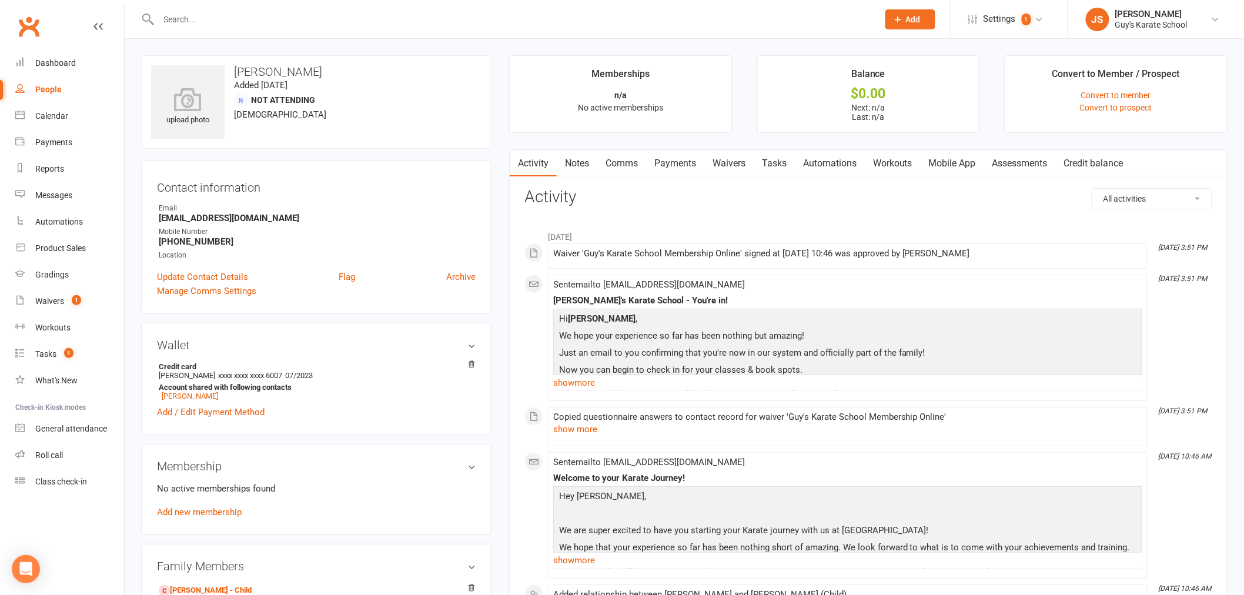
click at [205, 12] on input "text" at bounding box center [512, 19] width 715 height 16
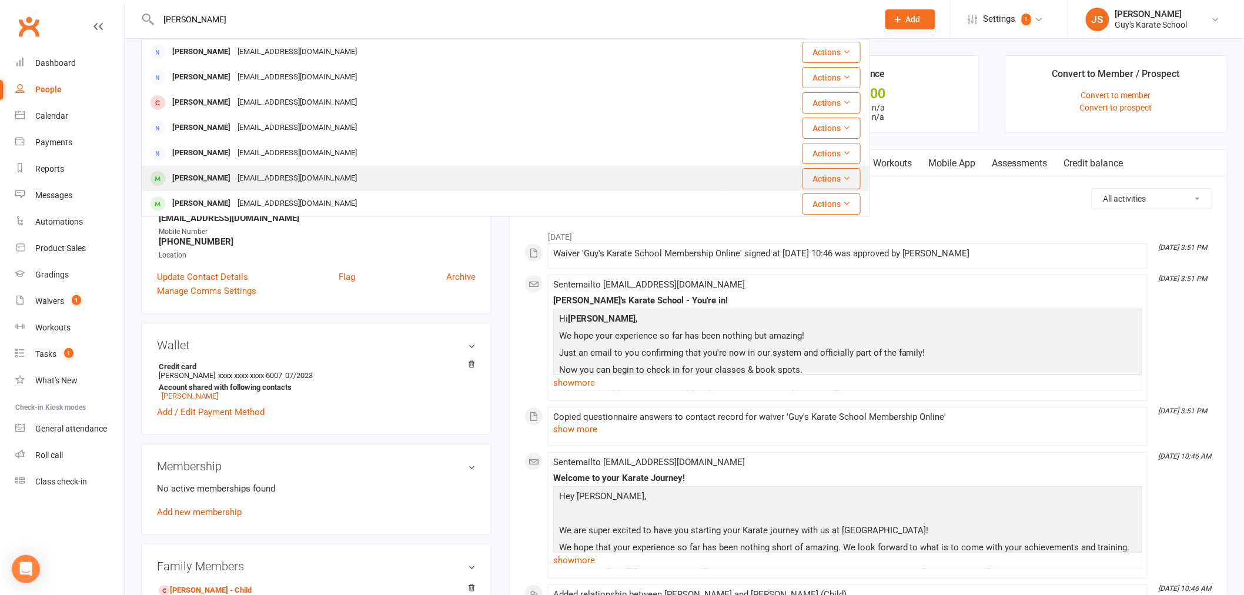
type input "nathan"
click at [234, 171] on div "[EMAIL_ADDRESS][DOMAIN_NAME]" at bounding box center [297, 178] width 126 height 17
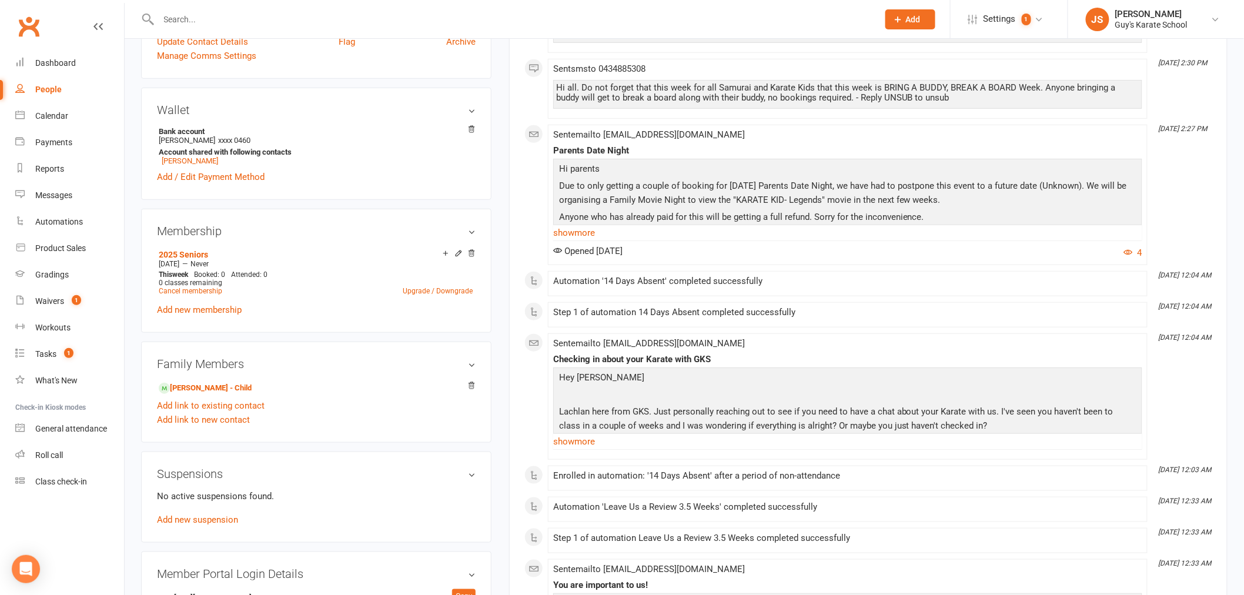
scroll to position [196, 0]
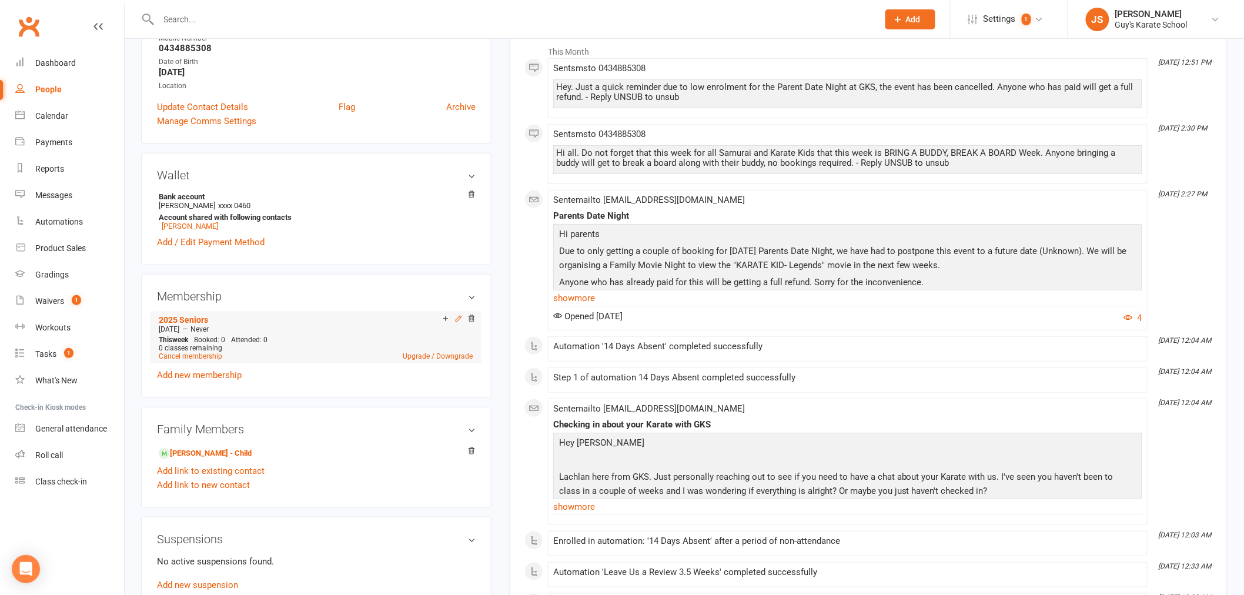
click at [457, 320] on icon at bounding box center [458, 319] width 8 height 8
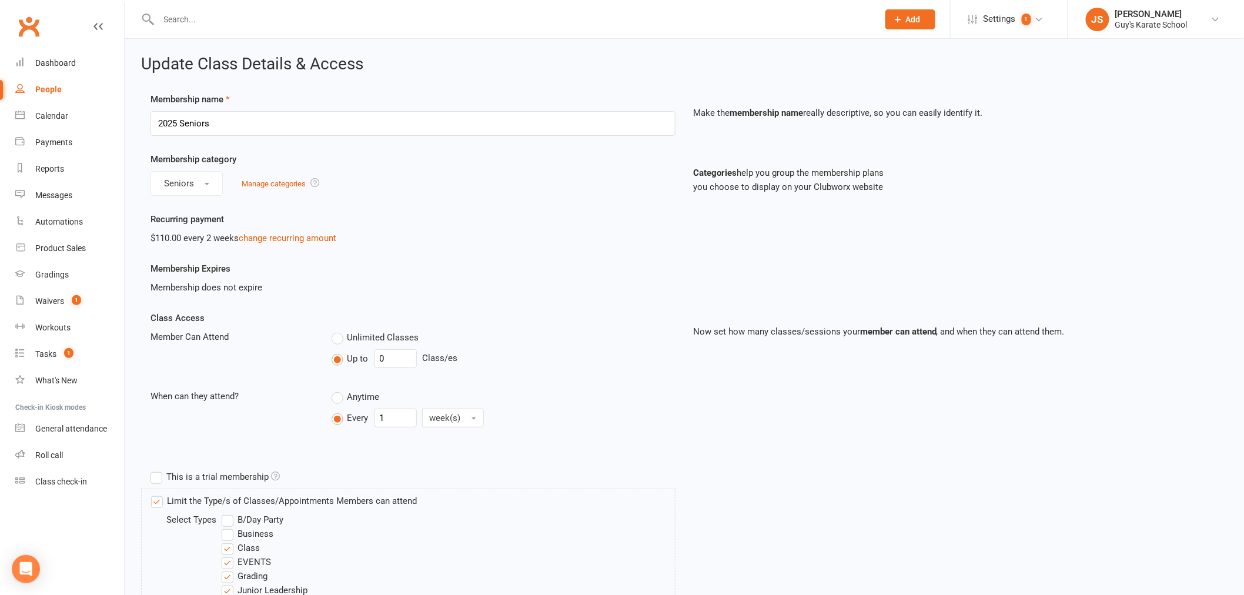
click at [333, 340] on label "Unlimited Classes" at bounding box center [376, 337] width 88 height 14
click at [333, 330] on input "Unlimited Classes" at bounding box center [336, 330] width 8 height 0
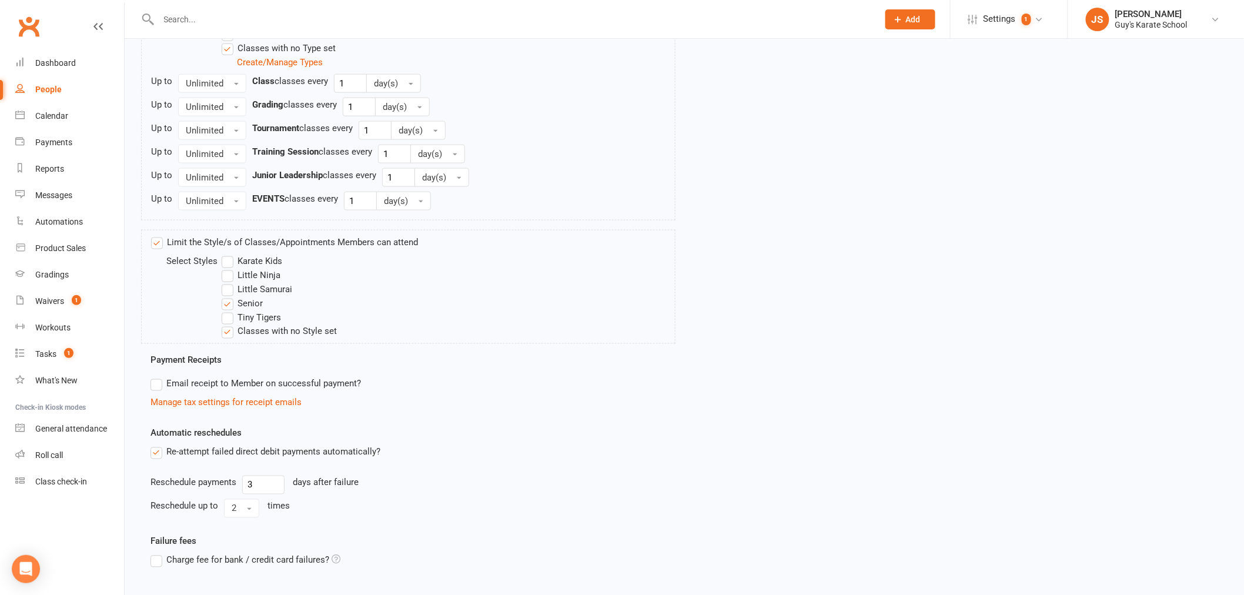
scroll to position [701, 0]
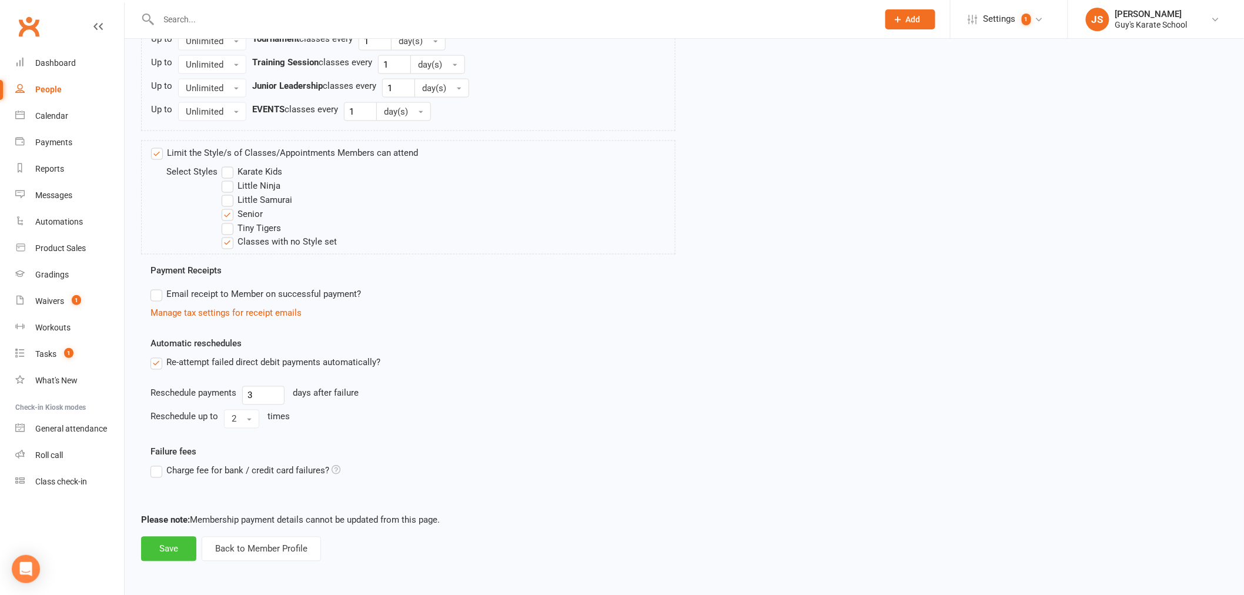
click at [160, 549] on button "Save" at bounding box center [168, 549] width 55 height 25
